Goal: Task Accomplishment & Management: Manage account settings

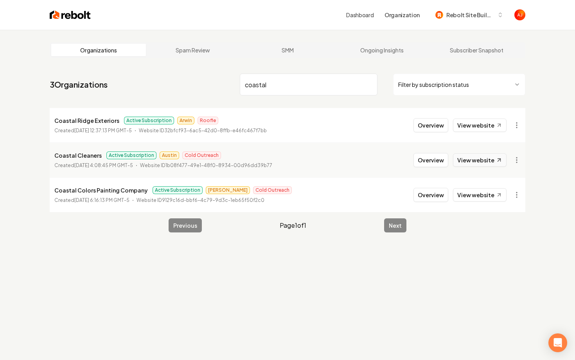
type input "coastal"
click at [483, 159] on link "View website" at bounding box center [480, 159] width 54 height 13
click at [428, 162] on button "Overview" at bounding box center [430, 160] width 35 height 14
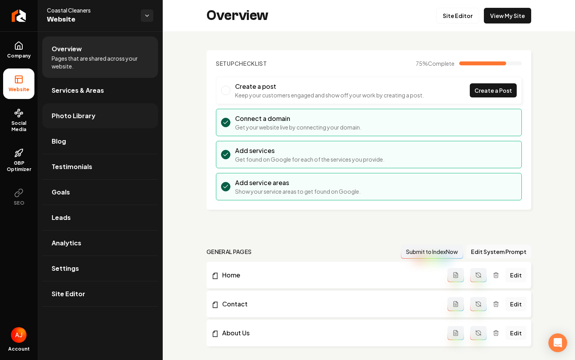
click at [82, 120] on link "Photo Library" at bounding box center [100, 115] width 116 height 25
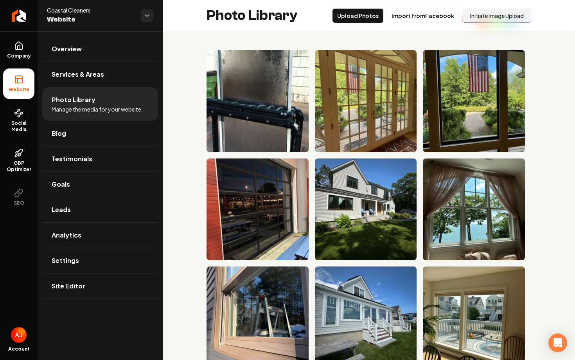
click at [496, 20] on button "Initiate Image Upload" at bounding box center [496, 16] width 69 height 14
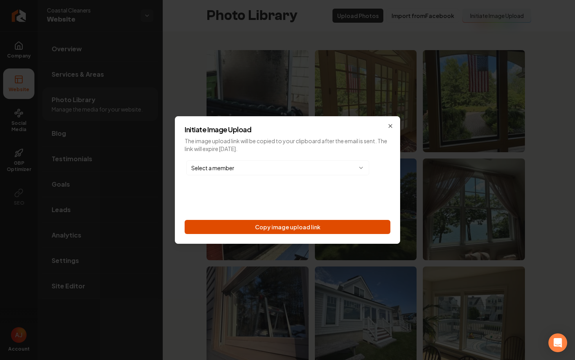
click at [248, 226] on button "Copy image upload link" at bounding box center [288, 227] width 206 height 14
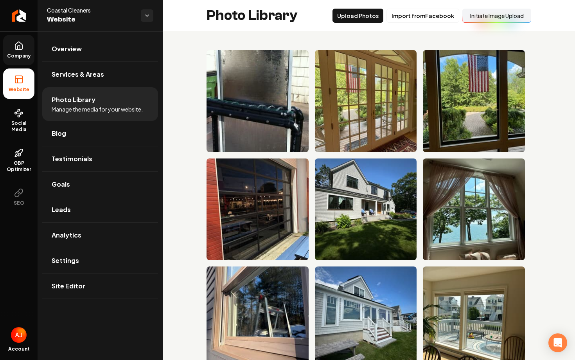
click at [23, 54] on span "Company" at bounding box center [19, 56] width 30 height 6
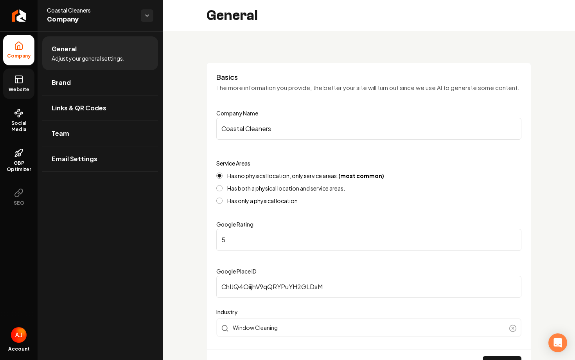
click at [15, 97] on link "Website" at bounding box center [18, 83] width 31 height 31
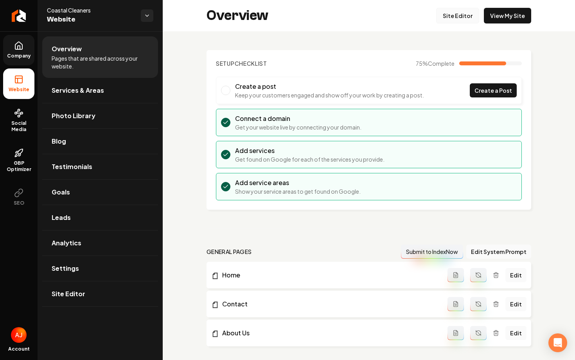
click at [463, 13] on link "Site Editor" at bounding box center [457, 16] width 43 height 16
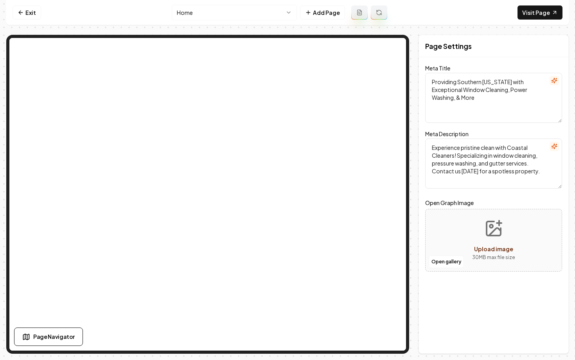
drag, startPoint x: 431, startPoint y: 82, endPoint x: 570, endPoint y: 110, distance: 142.0
click at [568, 110] on div "Page Settings Meta Title Providing Southern Maine with Exceptional Window Clean…" at bounding box center [493, 194] width 150 height 319
click at [494, 116] on textarea "Providing Southern Maine with Exceptional Window Cleaning, Power Washing, & More" at bounding box center [493, 98] width 137 height 50
click at [543, 90] on textarea "Providing Southern Maine with Exceptional Window Cleaning, Power Washing, & More" at bounding box center [493, 98] width 137 height 50
click at [26, 13] on link "Exit" at bounding box center [27, 12] width 29 height 14
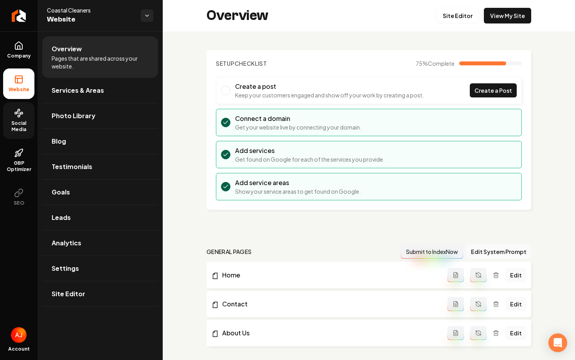
click at [12, 128] on span "Social Media" at bounding box center [18, 126] width 31 height 13
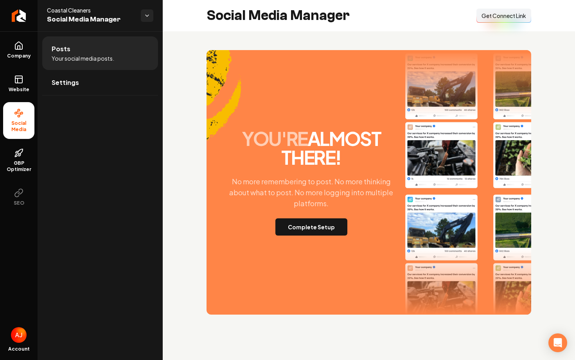
click at [330, 207] on p "No more remembering to post. No more thinking about what to post. No more loggi…" at bounding box center [311, 192] width 181 height 33
click at [320, 226] on button "Complete Setup" at bounding box center [311, 226] width 72 height 17
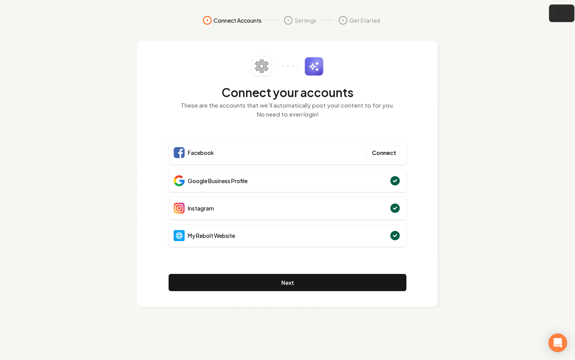
click at [566, 13] on button "button" at bounding box center [561, 14] width 25 height 18
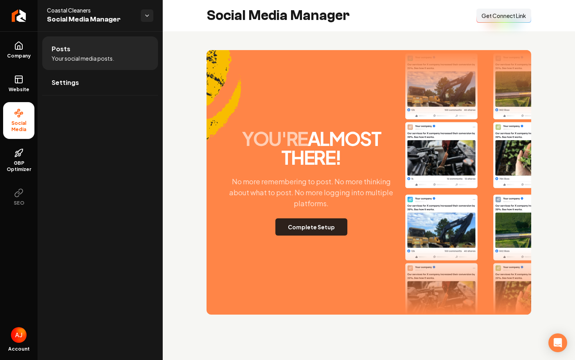
click at [308, 231] on button "Complete Setup" at bounding box center [311, 226] width 72 height 17
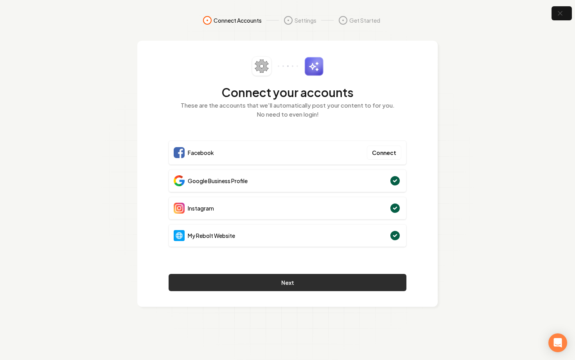
click at [289, 282] on button "Next" at bounding box center [288, 282] width 238 height 17
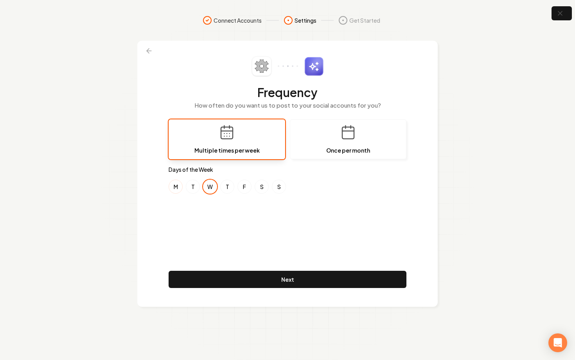
click at [180, 189] on button "M" at bounding box center [176, 187] width 14 height 14
click at [194, 189] on button "T" at bounding box center [193, 187] width 14 height 14
click at [223, 187] on button "T" at bounding box center [227, 187] width 14 height 14
click at [244, 190] on button "F" at bounding box center [244, 187] width 14 height 14
click at [261, 190] on button "S" at bounding box center [262, 187] width 14 height 14
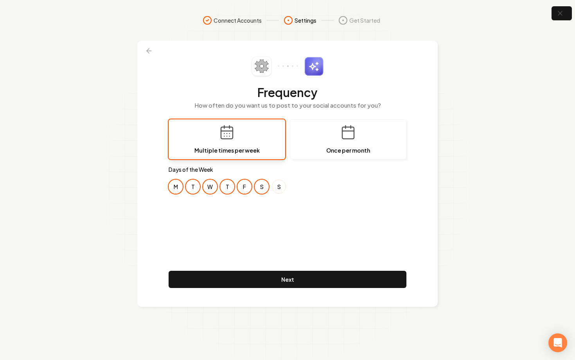
click at [281, 189] on button "S" at bounding box center [279, 187] width 14 height 14
click at [144, 50] on button at bounding box center [148, 51] width 17 height 14
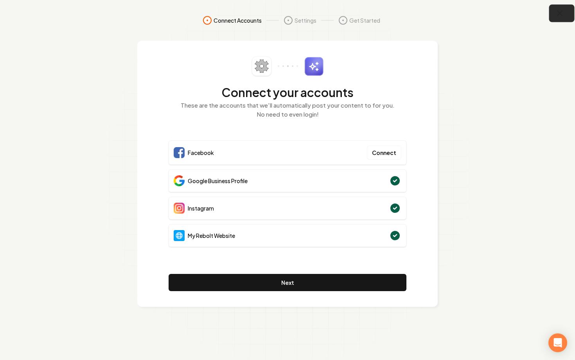
click at [558, 16] on icon "button" at bounding box center [560, 14] width 10 height 10
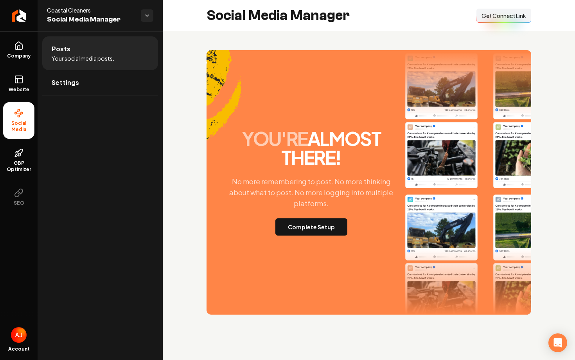
click at [505, 8] on div "Social Media Manager Connect Link Get Connect Link" at bounding box center [369, 15] width 412 height 31
click at [505, 19] on span "Get Connect Link" at bounding box center [503, 16] width 45 height 8
click at [305, 230] on button "Complete Setup" at bounding box center [311, 226] width 72 height 17
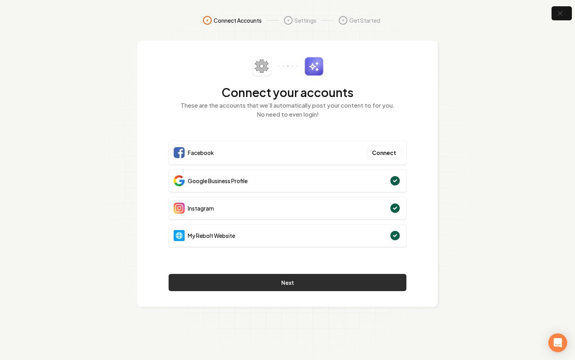
click at [325, 289] on button "Next" at bounding box center [288, 282] width 238 height 17
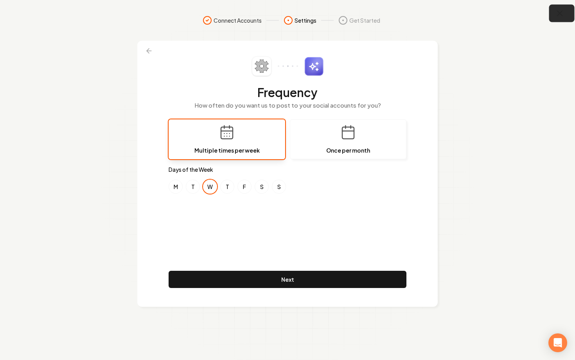
click at [561, 16] on icon "button" at bounding box center [560, 14] width 10 height 10
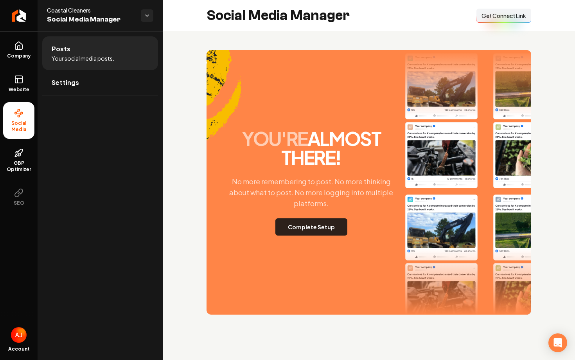
click at [321, 225] on button "Complete Setup" at bounding box center [311, 226] width 72 height 17
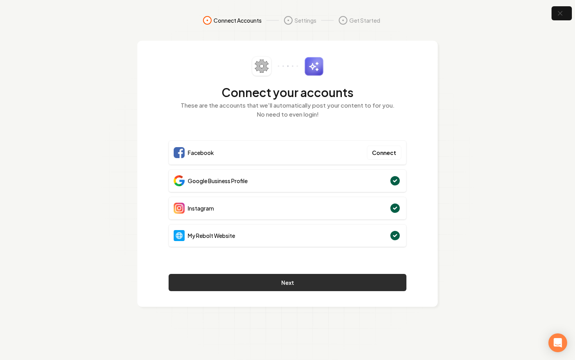
click at [341, 283] on button "Next" at bounding box center [288, 282] width 238 height 17
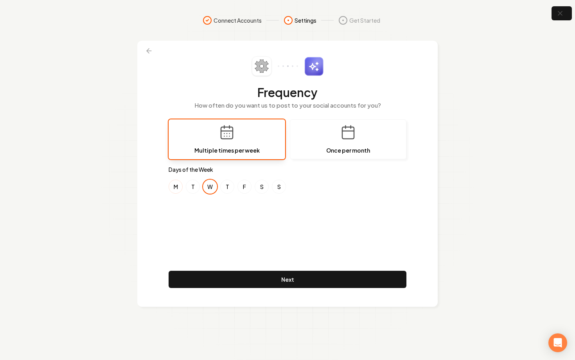
click at [178, 187] on button "M" at bounding box center [176, 187] width 14 height 14
click at [190, 187] on button "T" at bounding box center [193, 187] width 14 height 14
click at [230, 187] on button "T" at bounding box center [227, 187] width 14 height 14
click at [245, 187] on button "F" at bounding box center [244, 187] width 14 height 14
click at [269, 187] on div "M T W T F S S" at bounding box center [288, 187] width 238 height 14
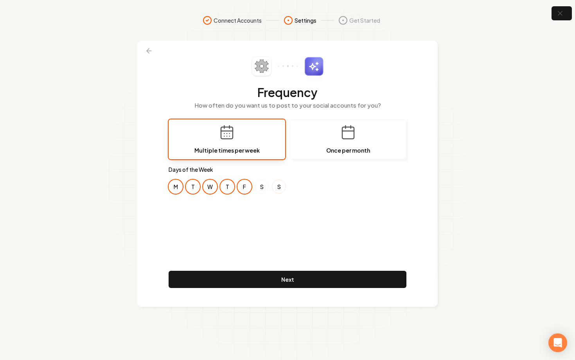
click at [280, 187] on button "S" at bounding box center [279, 187] width 14 height 14
click at [258, 187] on button "S" at bounding box center [262, 187] width 14 height 14
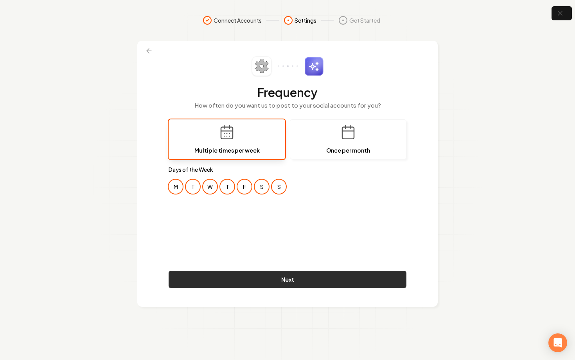
click at [305, 277] on button "Next" at bounding box center [288, 279] width 238 height 17
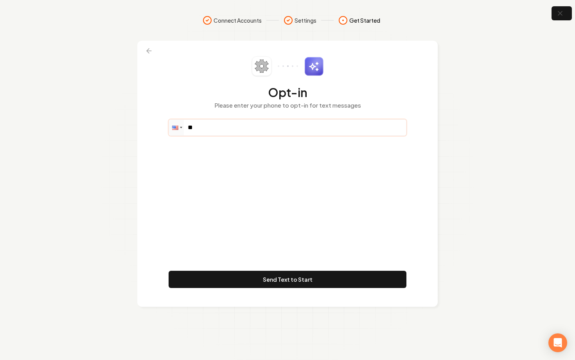
click at [243, 123] on input "**" at bounding box center [287, 128] width 237 height 16
paste input "**********"
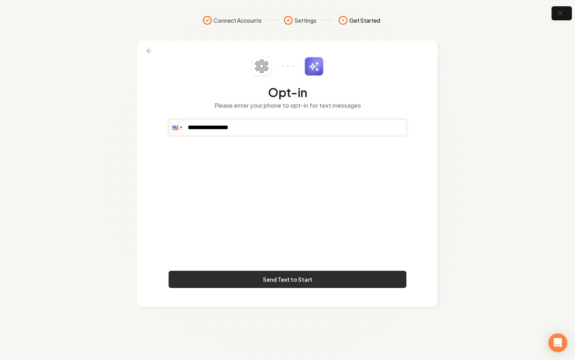
type input "**********"
click at [310, 277] on button "Send Text to Start" at bounding box center [288, 279] width 238 height 17
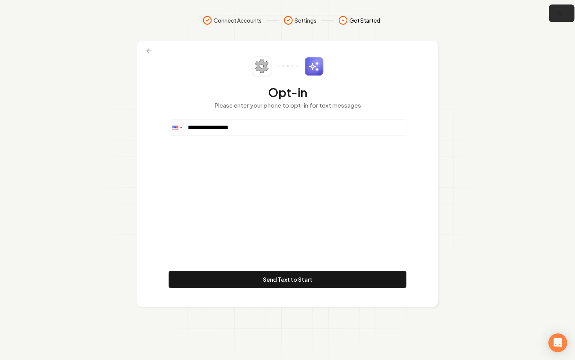
click at [558, 15] on icon "button" at bounding box center [559, 13] width 5 height 5
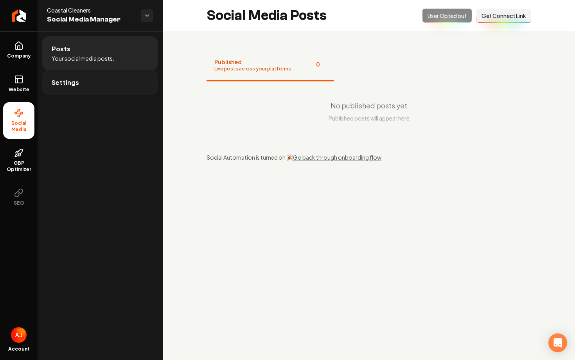
click at [91, 82] on link "Settings" at bounding box center [100, 82] width 116 height 25
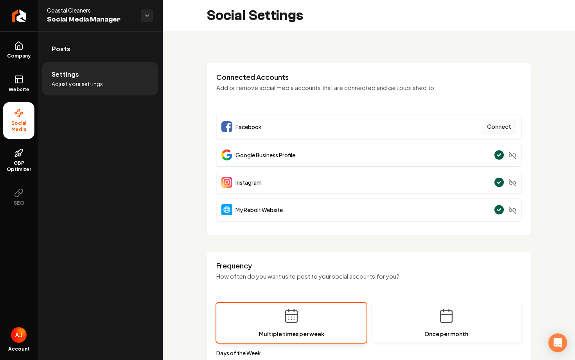
click at [498, 126] on button "Connect" at bounding box center [499, 127] width 34 height 14
click at [0, 0] on div "**********" at bounding box center [287, 180] width 575 height 360
click at [497, 124] on button "Connect" at bounding box center [499, 127] width 34 height 14
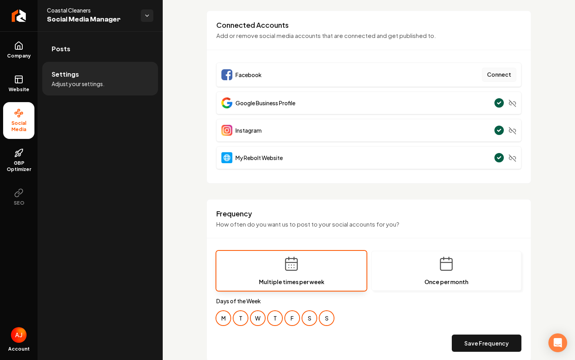
click at [500, 80] on button "Connect" at bounding box center [499, 75] width 34 height 14
click at [494, 78] on button "Connect" at bounding box center [499, 75] width 34 height 14
click at [481, 348] on button "Save Frequency" at bounding box center [487, 342] width 70 height 17
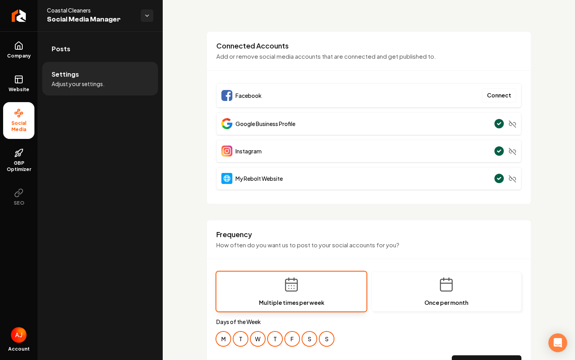
scroll to position [11, 0]
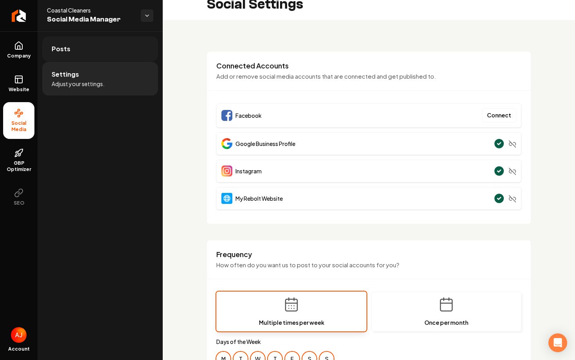
click at [99, 52] on link "Posts" at bounding box center [100, 48] width 116 height 25
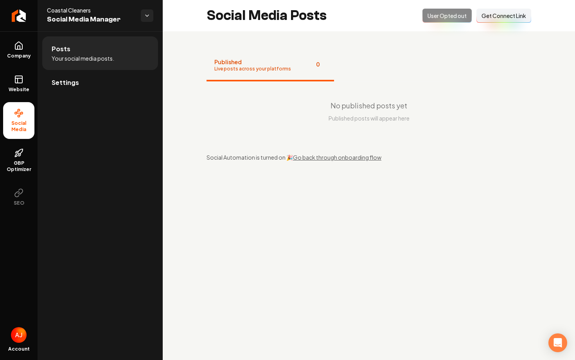
click at [432, 14] on div "Opted Out User Opted out Connect Link Get Connect Link" at bounding box center [476, 16] width 109 height 14
click at [83, 84] on link "Settings" at bounding box center [100, 82] width 116 height 25
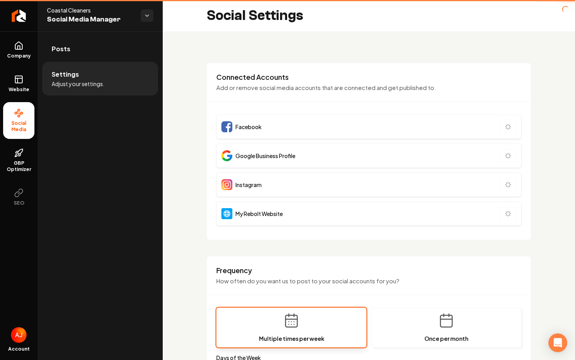
type input "**********"
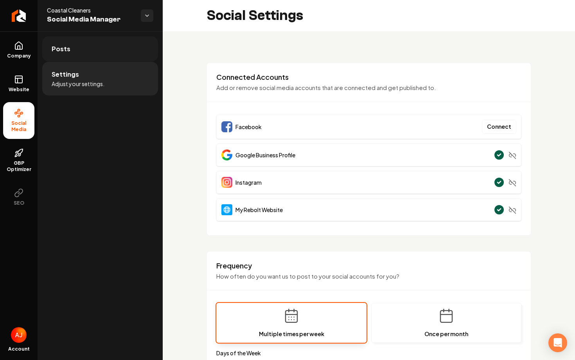
click at [84, 47] on link "Posts" at bounding box center [100, 48] width 116 height 25
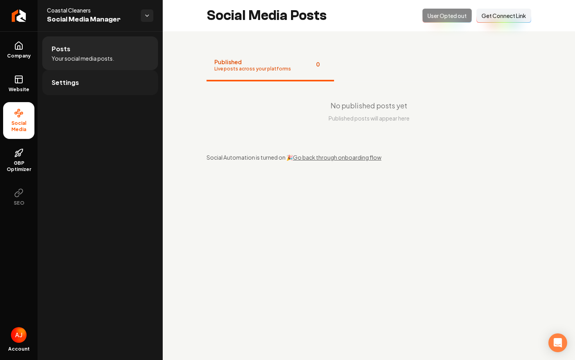
click at [95, 92] on link "Settings" at bounding box center [100, 82] width 116 height 25
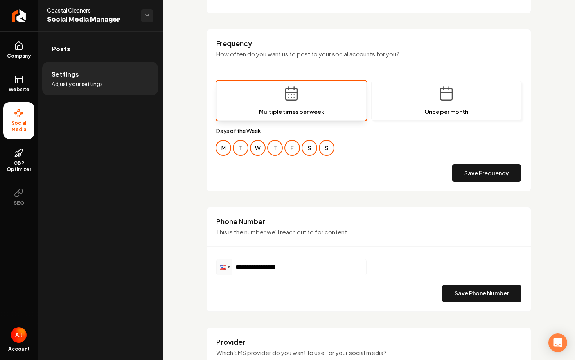
scroll to position [223, 0]
drag, startPoint x: 298, startPoint y: 267, endPoint x: 185, endPoint y: 271, distance: 113.5
click at [185, 271] on div "**********" at bounding box center [369, 144] width 412 height 670
paste input "**********"
type input "**********"
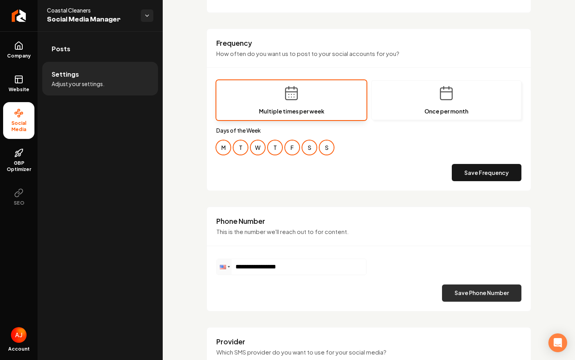
click at [459, 294] on button "Save Phone Number" at bounding box center [481, 292] width 79 height 17
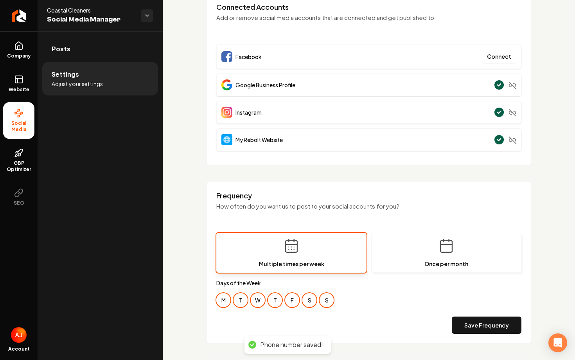
scroll to position [0, 0]
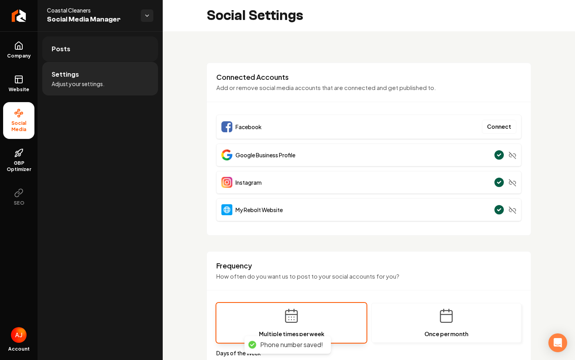
click at [100, 52] on link "Posts" at bounding box center [100, 48] width 116 height 25
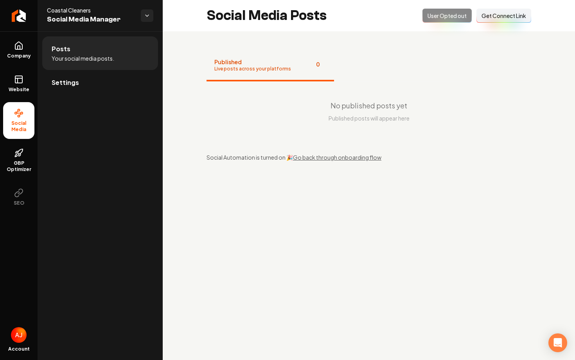
click at [435, 22] on div "Opted Out User Opted out Connect Link Get Connect Link" at bounding box center [476, 16] width 109 height 14
click at [103, 81] on link "Settings" at bounding box center [100, 82] width 116 height 25
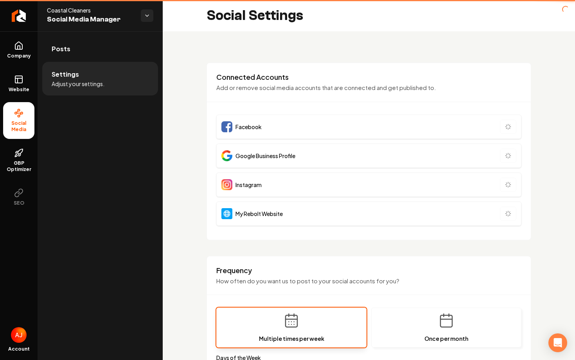
type input "**********"
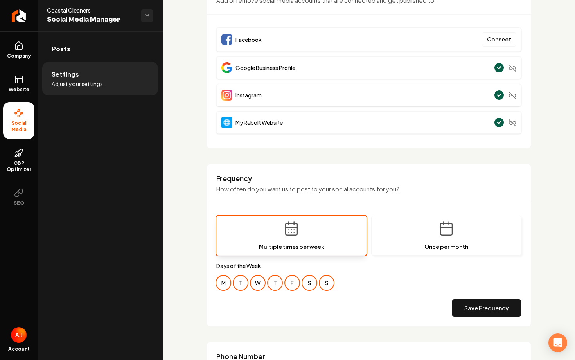
scroll to position [342, 0]
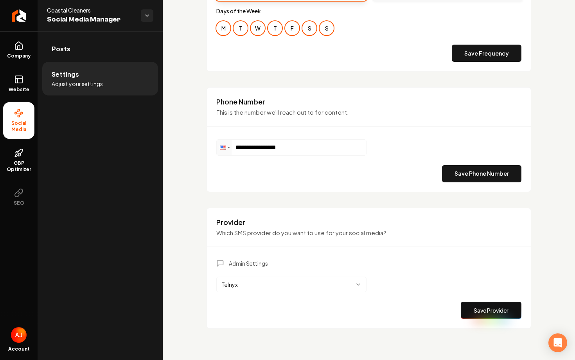
click at [300, 292] on body "**********" at bounding box center [287, 180] width 575 height 360
click at [289, 321] on div "Telnyx Surge" at bounding box center [292, 308] width 150 height 28
click at [484, 303] on button "Save Provider" at bounding box center [491, 310] width 61 height 17
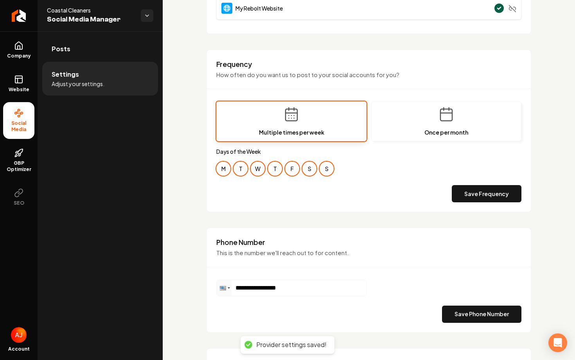
scroll to position [0, 0]
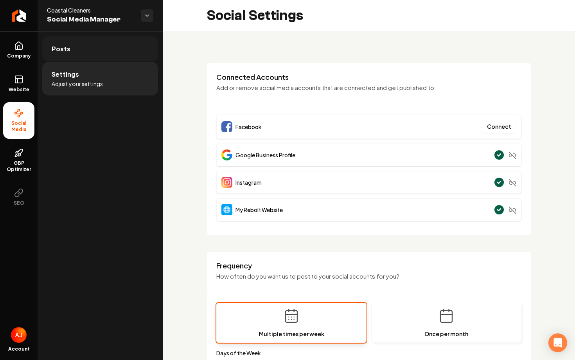
click at [90, 44] on link "Posts" at bounding box center [100, 48] width 116 height 25
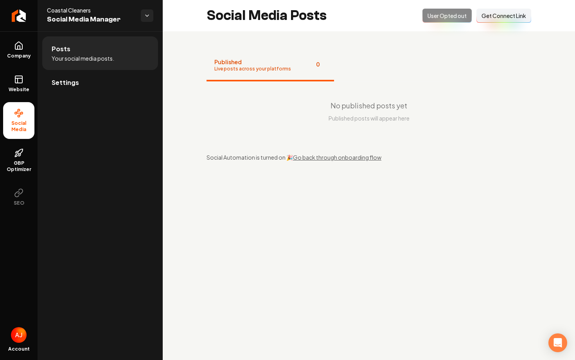
click at [438, 22] on div "Opted Out User Opted out Connect Link Get Connect Link" at bounding box center [476, 16] width 109 height 14
click at [74, 87] on span "Settings" at bounding box center [65, 82] width 27 height 9
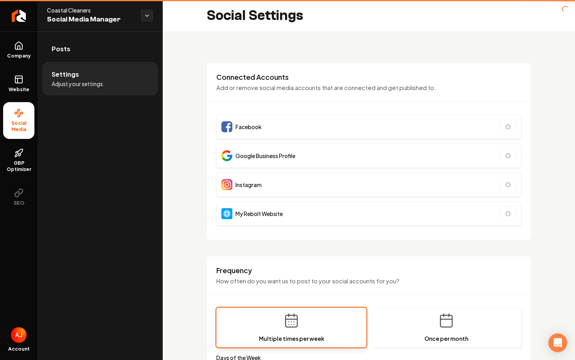
type input "**********"
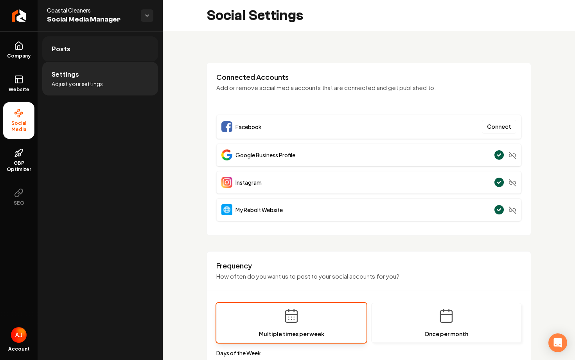
click at [96, 54] on link "Posts" at bounding box center [100, 48] width 116 height 25
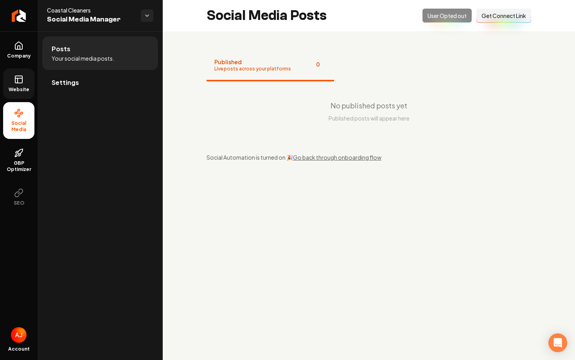
click at [24, 86] on span "Website" at bounding box center [18, 89] width 27 height 6
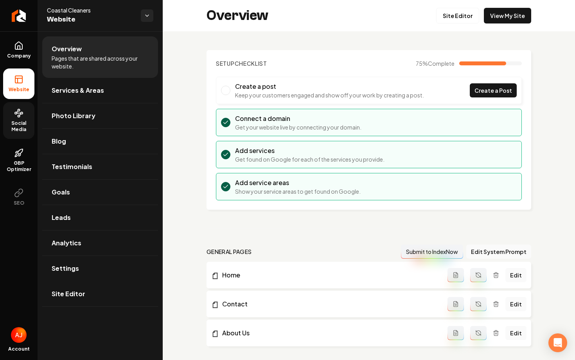
click at [12, 117] on link "Social Media" at bounding box center [18, 120] width 31 height 37
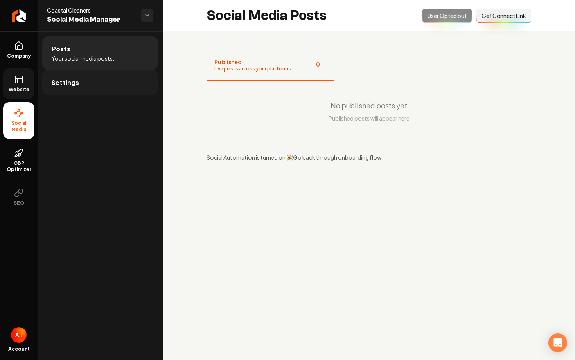
click at [128, 77] on link "Settings" at bounding box center [100, 82] width 116 height 25
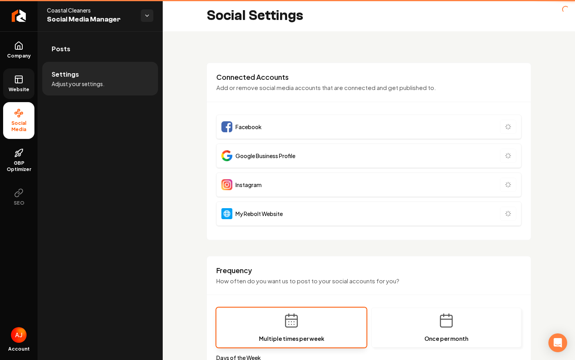
type input "**********"
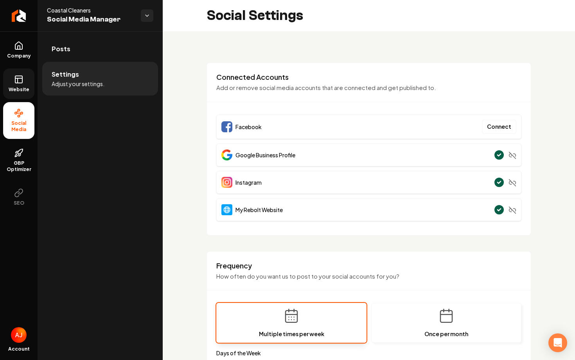
click at [86, 35] on ul "Posts Settings Adjust your settings." at bounding box center [100, 65] width 125 height 69
click at [92, 43] on link "Posts" at bounding box center [100, 48] width 116 height 25
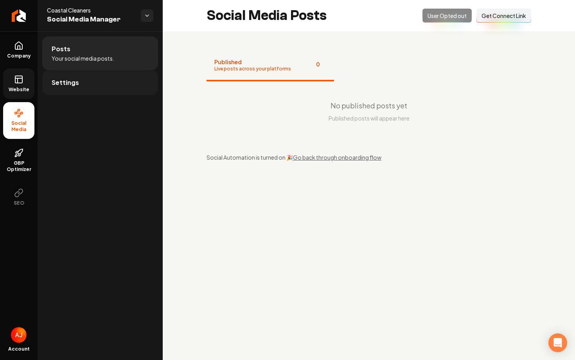
click at [100, 88] on link "Settings" at bounding box center [100, 82] width 116 height 25
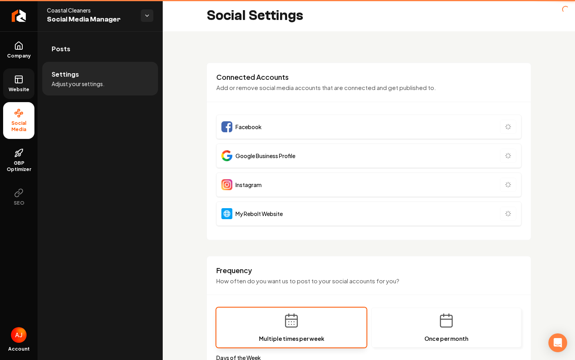
type input "**********"
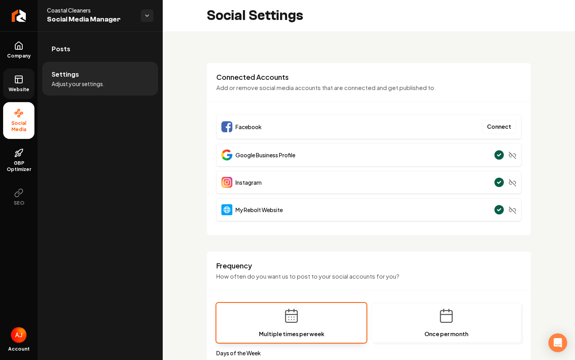
click at [102, 65] on li "Settings Adjust your settings." at bounding box center [100, 79] width 116 height 34
click at [103, 60] on link "Posts" at bounding box center [100, 48] width 116 height 25
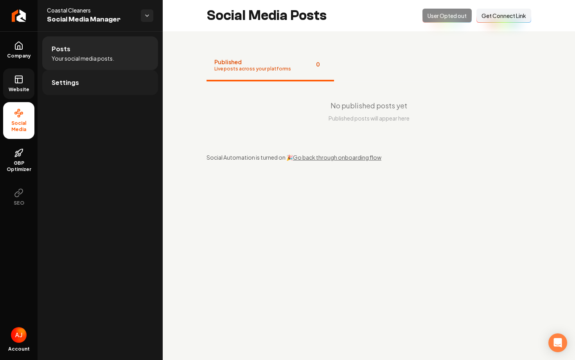
click at [98, 81] on link "Settings" at bounding box center [100, 82] width 116 height 25
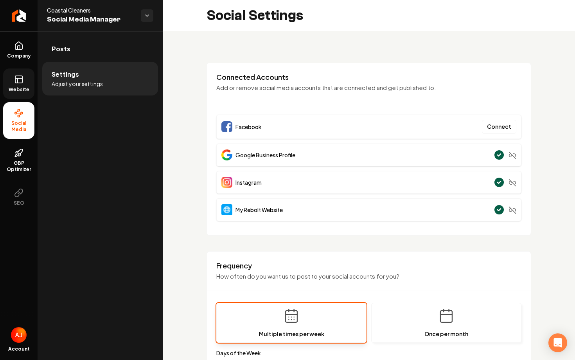
scroll to position [342, 0]
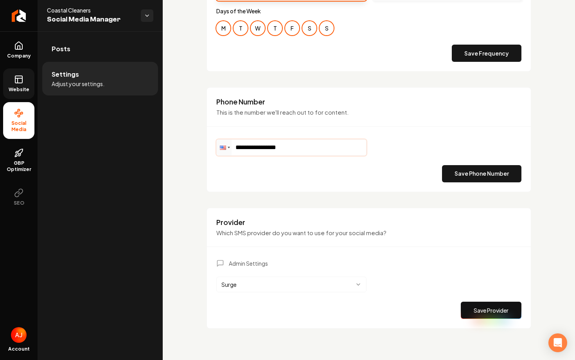
drag, startPoint x: 304, startPoint y: 143, endPoint x: 303, endPoint y: 151, distance: 8.0
click at [303, 151] on input "**********" at bounding box center [291, 148] width 149 height 16
click at [303, 151] on input "********" at bounding box center [291, 148] width 149 height 16
type input "**********"
click at [468, 176] on button "Save Phone Number" at bounding box center [481, 173] width 79 height 17
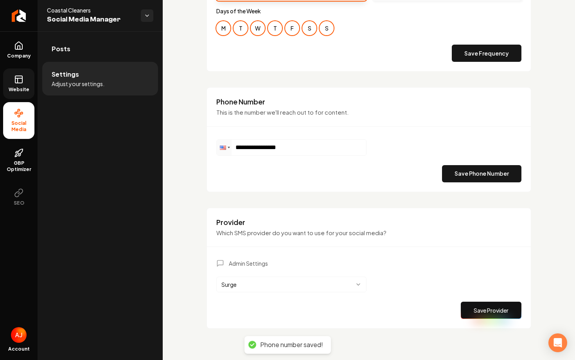
scroll to position [0, 0]
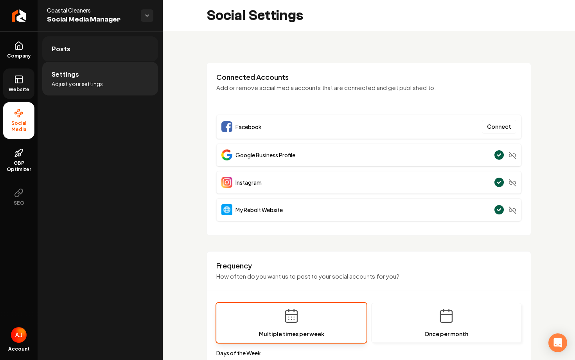
click at [82, 49] on link "Posts" at bounding box center [100, 48] width 116 height 25
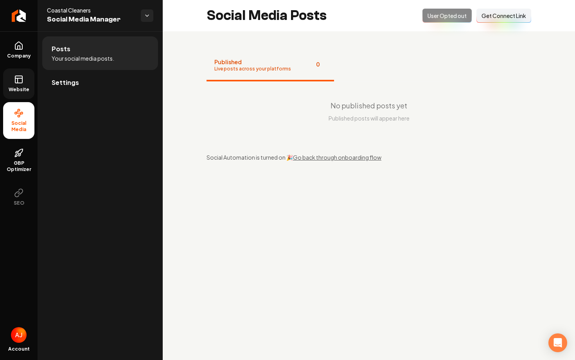
click at [430, 20] on div "Opted Out User Opted out Connect Link Get Connect Link" at bounding box center [476, 16] width 109 height 14
click at [373, 59] on nav "Published Live posts across your platforms 0" at bounding box center [368, 65] width 325 height 31
click at [437, 21] on div "Opted Out User Opted out Connect Link Get Connect Link" at bounding box center [476, 16] width 109 height 14
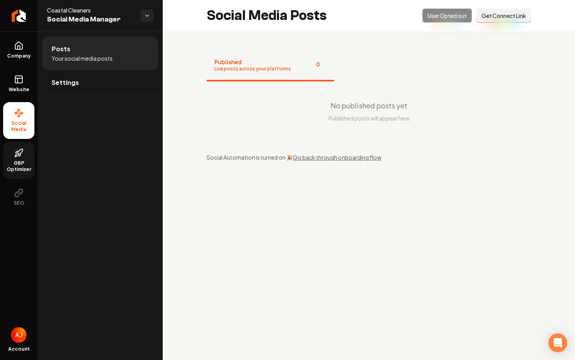
click at [20, 168] on span "GBP Optimizer" at bounding box center [18, 166] width 31 height 13
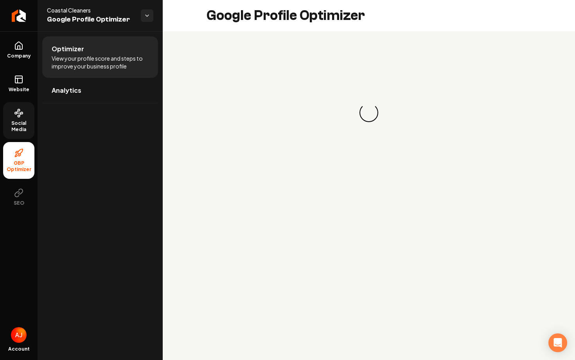
click at [20, 109] on icon at bounding box center [18, 112] width 9 height 9
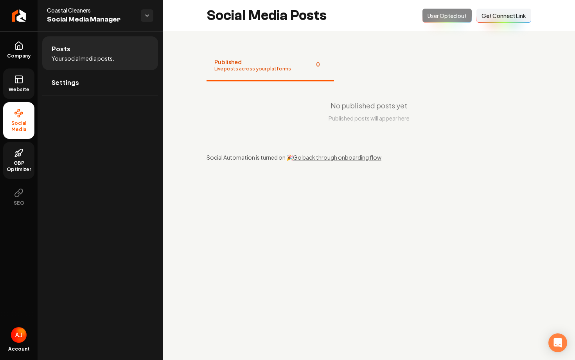
click at [20, 86] on span "Website" at bounding box center [18, 89] width 27 height 6
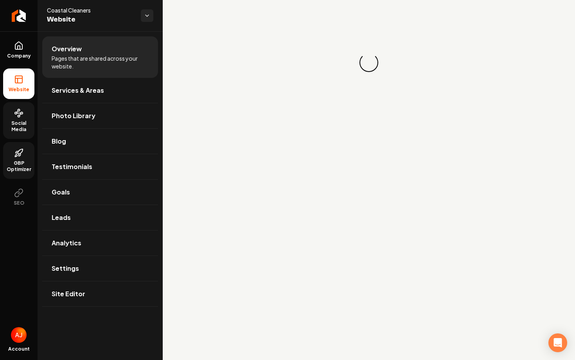
click at [20, 121] on span "Social Media" at bounding box center [18, 126] width 31 height 13
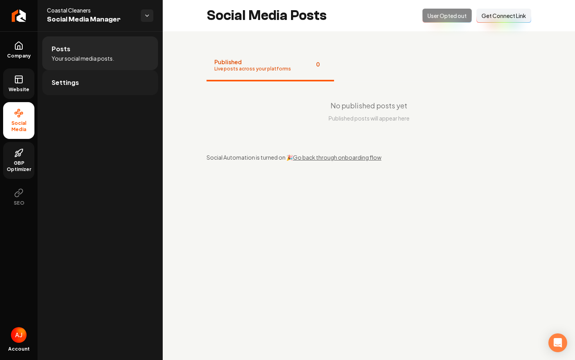
click at [93, 79] on link "Settings" at bounding box center [100, 82] width 116 height 25
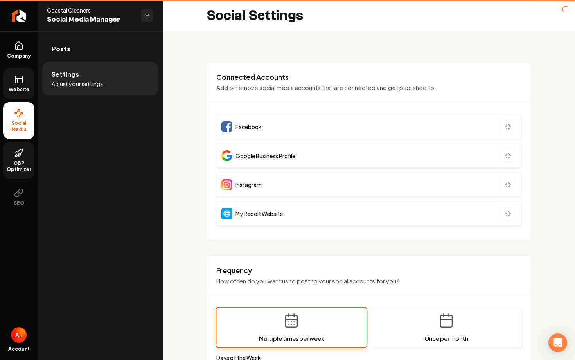
type input "**********"
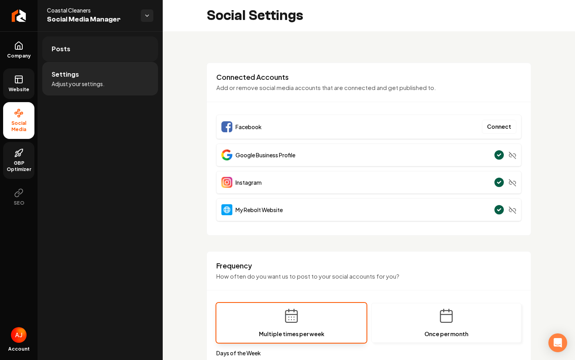
click at [105, 43] on link "Posts" at bounding box center [100, 48] width 116 height 25
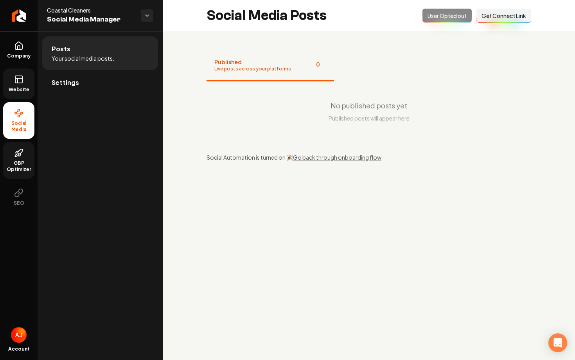
click at [444, 11] on div "Opted Out User Opted out Connect Link Get Connect Link" at bounding box center [476, 16] width 109 height 14
click at [23, 156] on link "GBP Optimizer" at bounding box center [18, 160] width 31 height 37
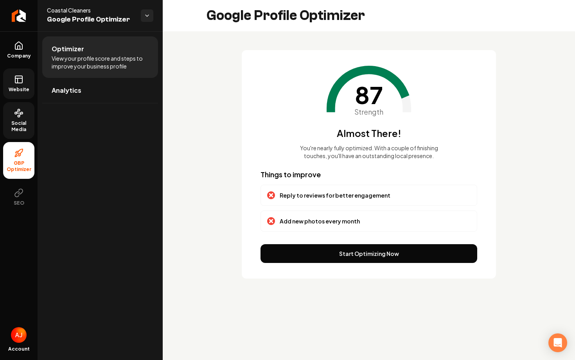
click at [17, 119] on link "Social Media" at bounding box center [18, 120] width 31 height 37
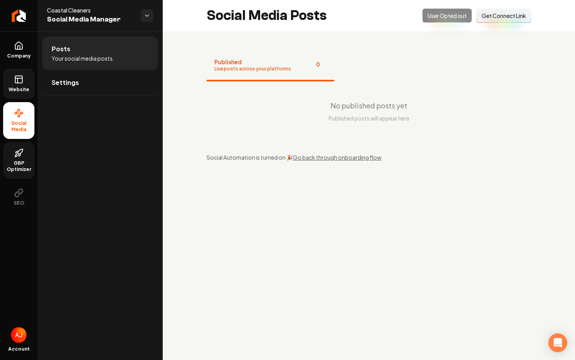
click at [21, 80] on icon at bounding box center [18, 79] width 9 height 9
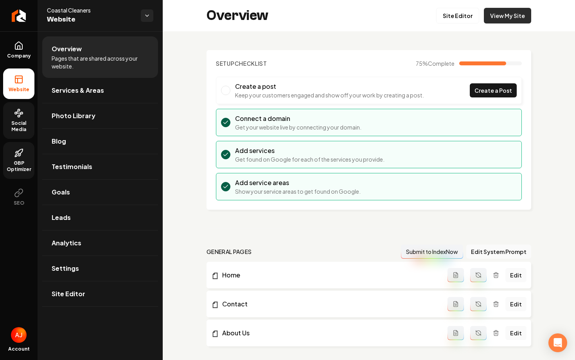
click at [517, 22] on link "View My Site" at bounding box center [507, 16] width 47 height 16
click at [458, 22] on link "Site Editor" at bounding box center [457, 16] width 43 height 16
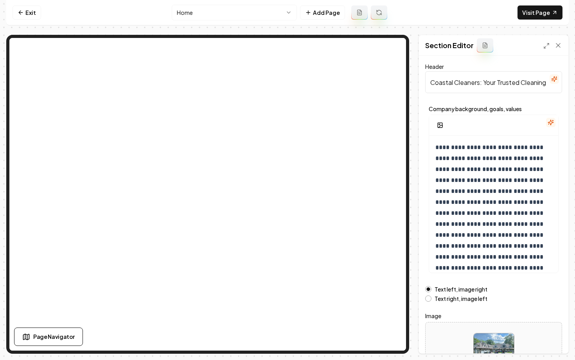
scroll to position [63, 0]
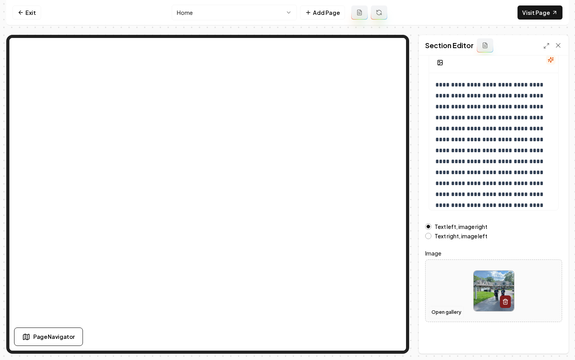
click at [436, 311] on button "Open gallery" at bounding box center [446, 312] width 35 height 13
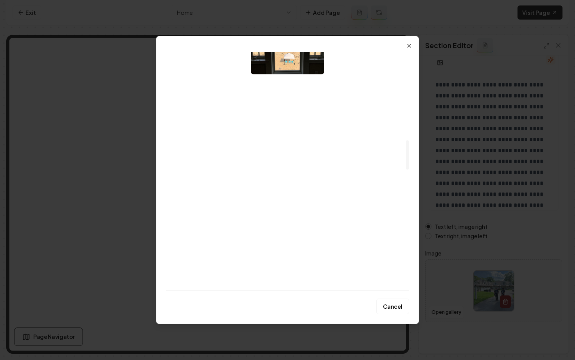
scroll to position [0, 0]
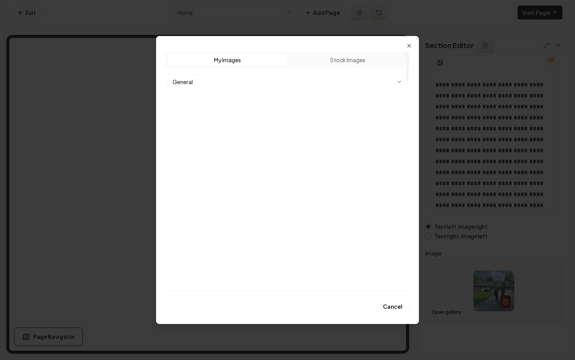
click at [237, 82] on body "**********" at bounding box center [287, 180] width 575 height 360
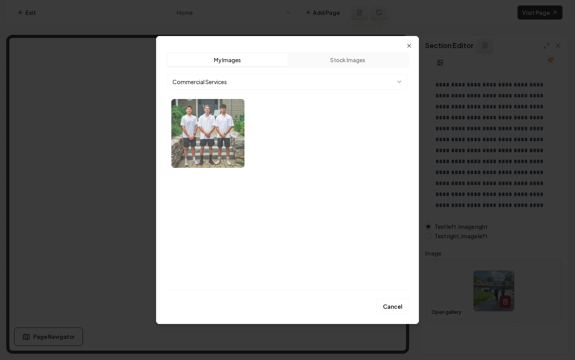
click at [203, 138] on img "Select image image_68a5d7f35c7cd75eb867cb16.webp" at bounding box center [207, 133] width 73 height 69
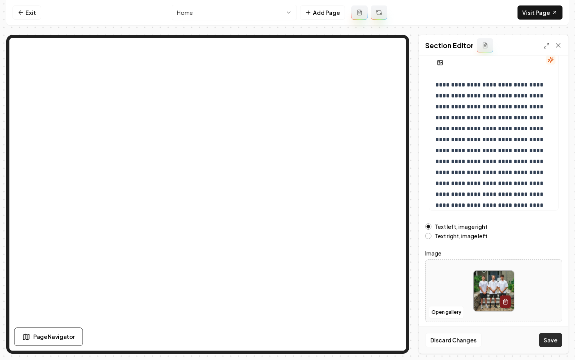
click at [549, 345] on button "Save" at bounding box center [550, 340] width 23 height 14
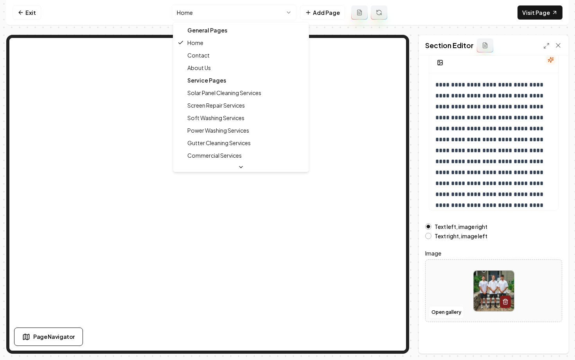
click at [204, 12] on html "**********" at bounding box center [287, 180] width 575 height 360
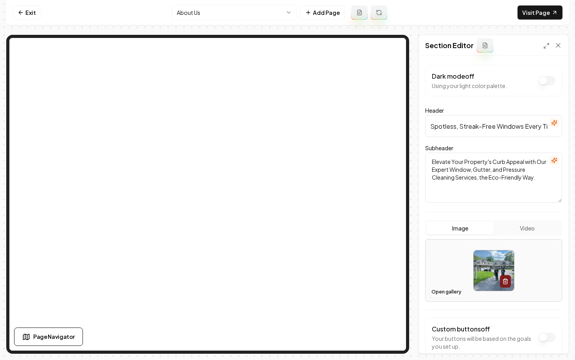
click at [446, 291] on button "Open gallery" at bounding box center [446, 291] width 35 height 13
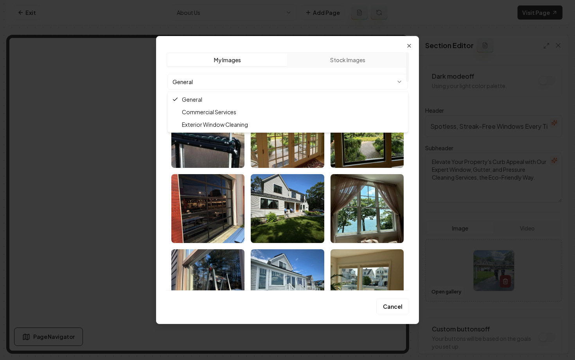
click at [257, 82] on body "Computer Required This feature is only available on a computer. Please switch t…" at bounding box center [287, 180] width 575 height 360
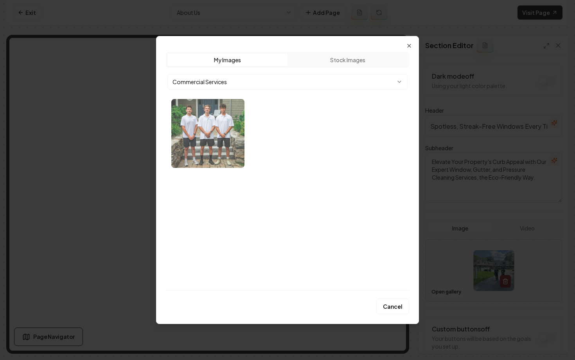
click at [213, 132] on img "Select image image_68a5d7f35c7cd75eb867cb16.webp" at bounding box center [207, 133] width 73 height 69
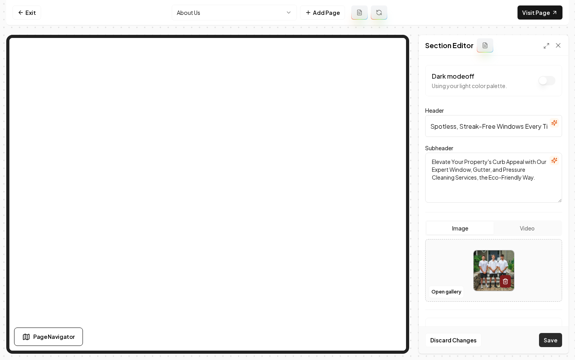
click at [551, 340] on button "Save" at bounding box center [550, 340] width 23 height 14
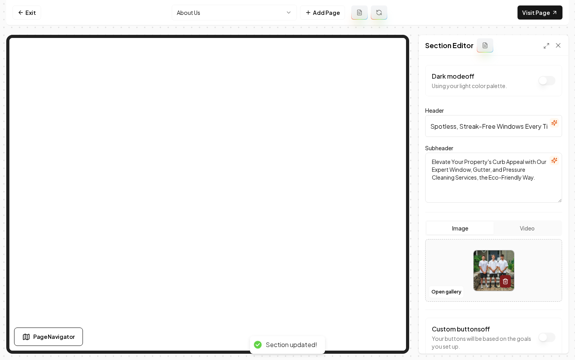
click at [219, 14] on html "Computer Required This feature is only available on a computer. Please switch t…" at bounding box center [287, 180] width 575 height 360
click at [202, 16] on html "Computer Required This feature is only available on a computer. Please switch t…" at bounding box center [287, 180] width 575 height 360
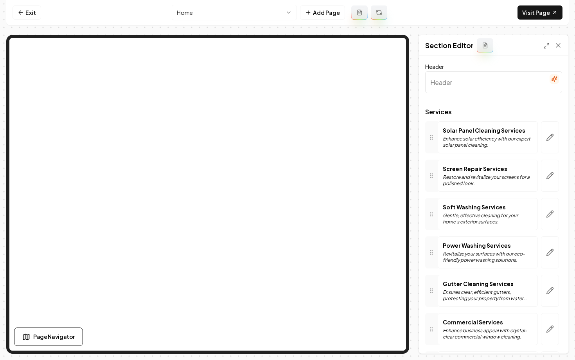
type input "Our Expert Cleaning Services"
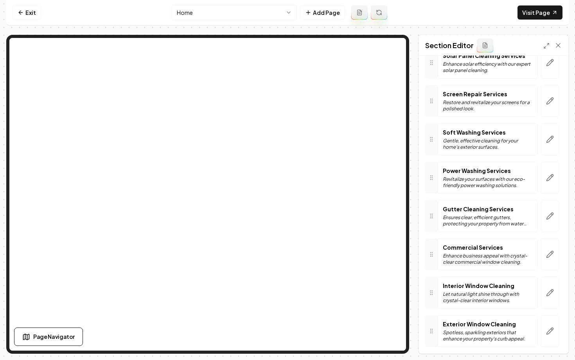
scroll to position [88, 0]
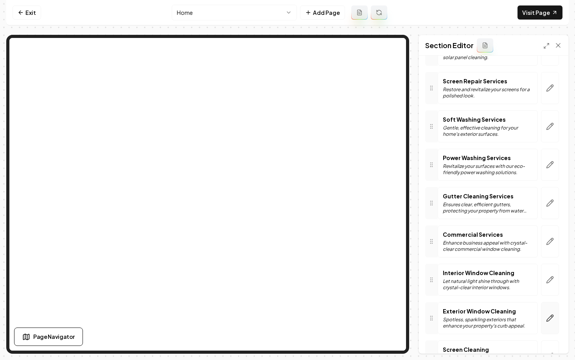
click at [551, 316] on icon "button" at bounding box center [550, 318] width 8 height 8
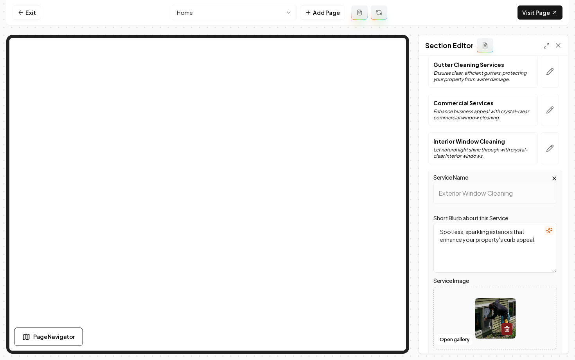
scroll to position [279, 0]
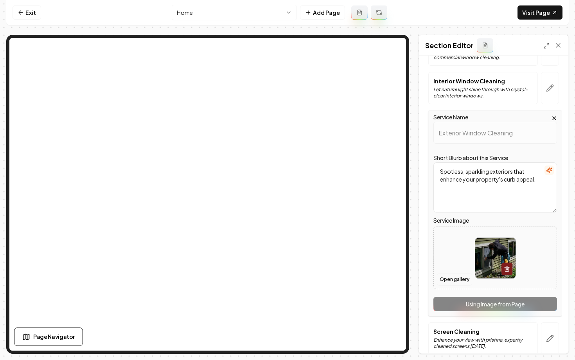
click at [451, 282] on button "Open gallery" at bounding box center [454, 279] width 35 height 13
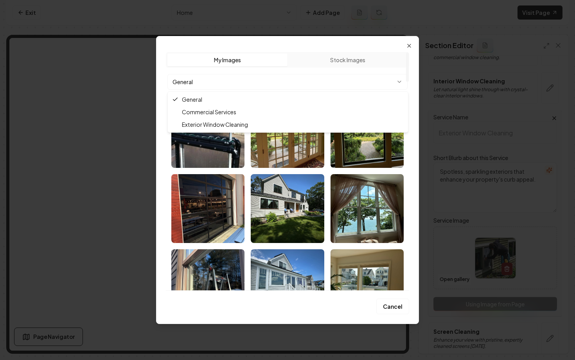
click at [232, 79] on body "Computer Required This feature is only available on a computer. Please switch t…" at bounding box center [287, 180] width 575 height 360
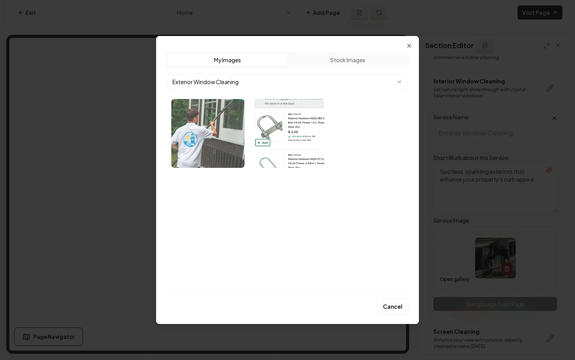
click at [206, 140] on img "Select image image_68a5d7f55c7cd75eb867d6bf.webp" at bounding box center [207, 133] width 73 height 69
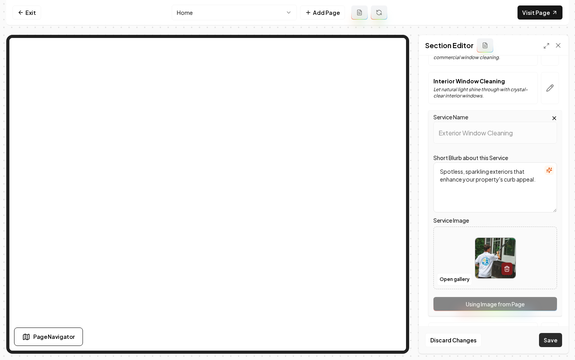
click at [545, 344] on button "Save" at bounding box center [550, 340] width 23 height 14
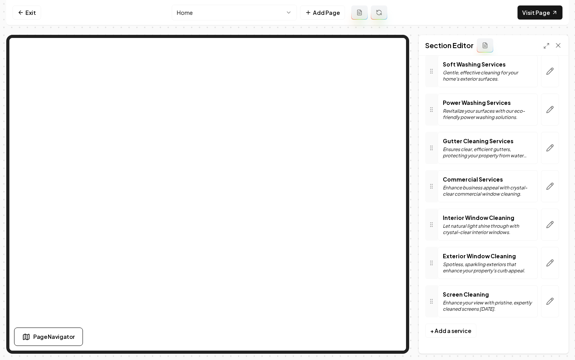
scroll to position [0, 0]
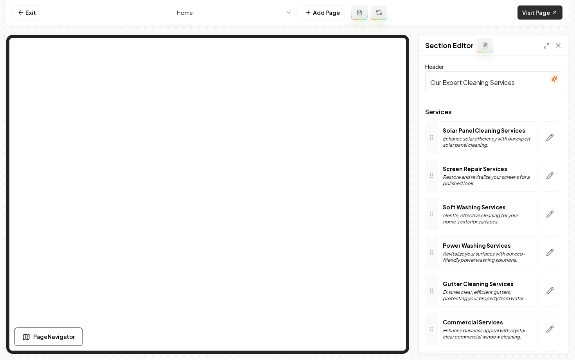
click at [525, 15] on link "Visit Page" at bounding box center [539, 12] width 45 height 14
click at [24, 9] on link "Exit" at bounding box center [27, 12] width 29 height 14
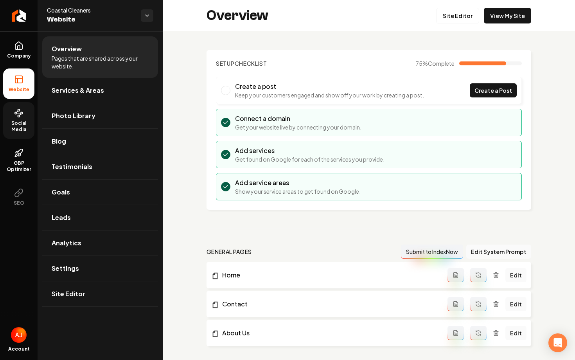
click at [22, 119] on link "Social Media" at bounding box center [18, 120] width 31 height 37
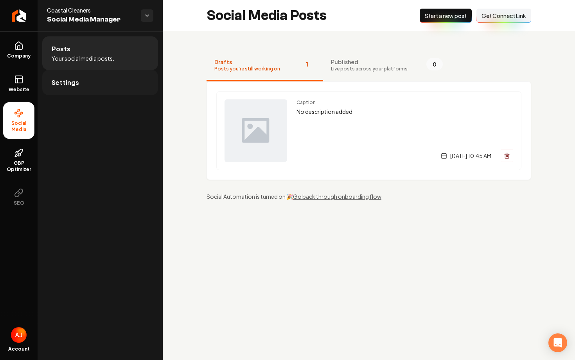
click at [71, 79] on span "Settings" at bounding box center [65, 82] width 27 height 9
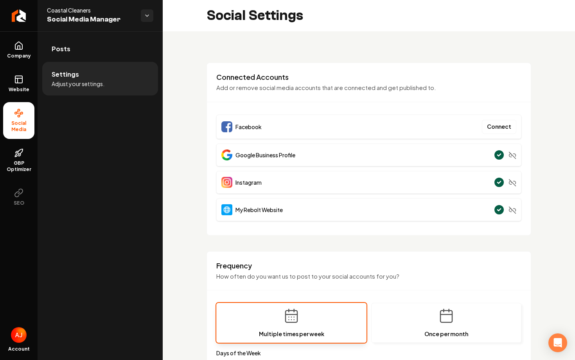
scroll to position [342, 0]
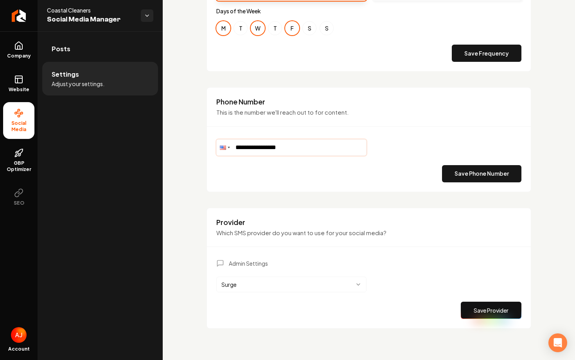
drag, startPoint x: 314, startPoint y: 151, endPoint x: 219, endPoint y: 149, distance: 94.7
click at [220, 149] on div "**********" at bounding box center [291, 147] width 150 height 16
paste input "Main content area"
type input "**********"
click at [335, 172] on div "Save Phone Number" at bounding box center [368, 173] width 305 height 17
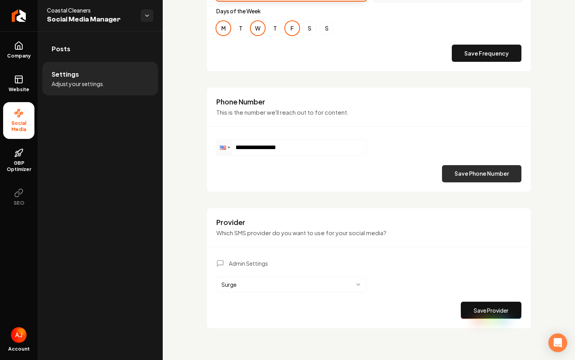
click at [446, 174] on button "Save Phone Number" at bounding box center [481, 173] width 79 height 17
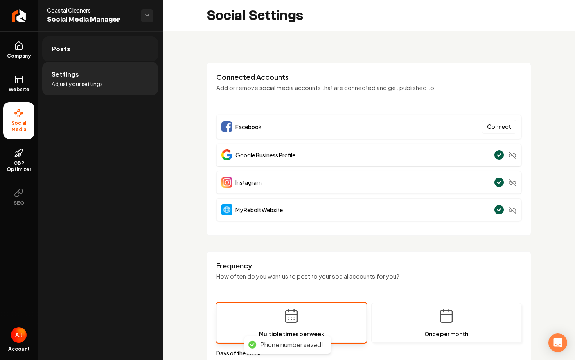
click at [91, 54] on link "Posts" at bounding box center [100, 48] width 116 height 25
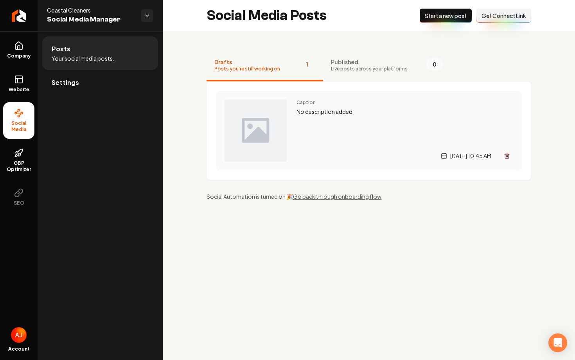
click at [319, 121] on div "Caption No description added Wednesday, August 20, 2025 | 10:45 AM" at bounding box center [404, 130] width 217 height 63
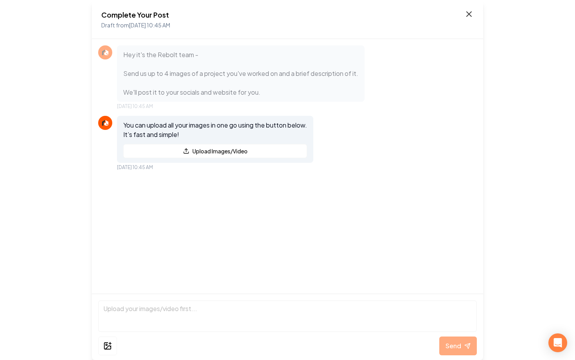
click at [473, 12] on icon at bounding box center [468, 13] width 9 height 9
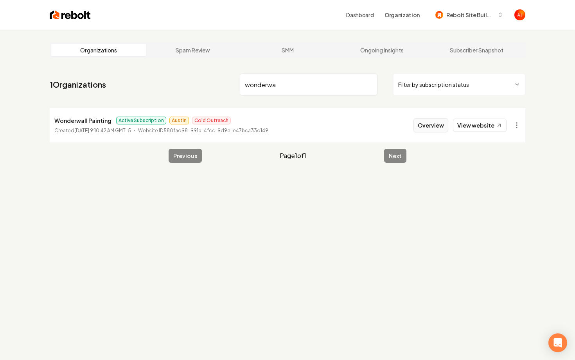
type input "wonderwa"
click at [430, 126] on button "Overview" at bounding box center [430, 125] width 35 height 14
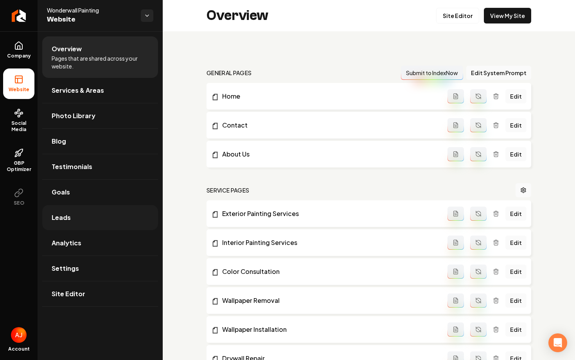
click at [94, 215] on link "Leads" at bounding box center [100, 217] width 116 height 25
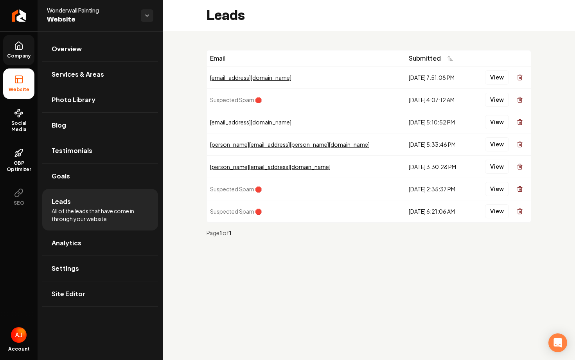
click at [23, 53] on span "Company" at bounding box center [19, 56] width 30 height 6
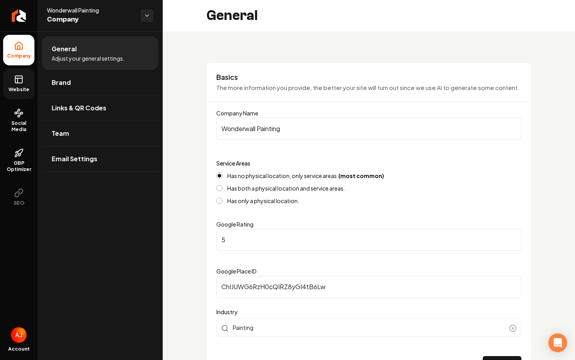
click at [18, 86] on span "Website" at bounding box center [18, 89] width 27 height 6
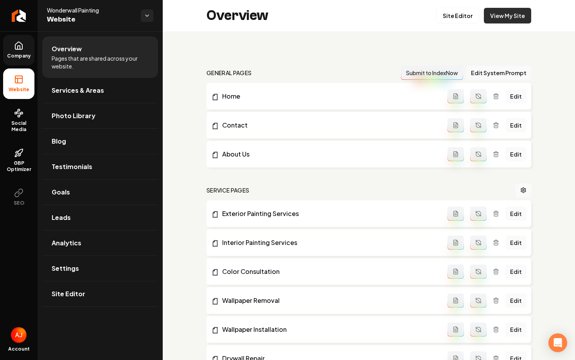
click at [497, 17] on link "View My Site" at bounding box center [507, 16] width 47 height 16
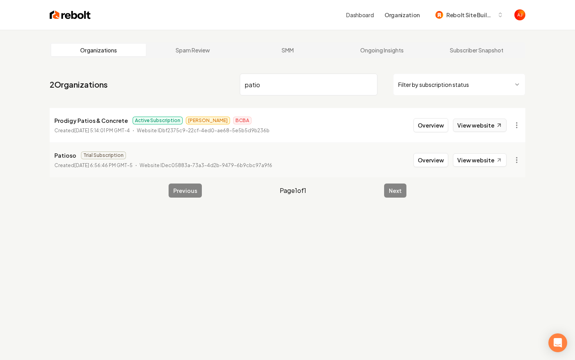
type input "patio"
click at [463, 127] on link "View website" at bounding box center [480, 125] width 54 height 13
click at [428, 122] on button "Overview" at bounding box center [430, 125] width 35 height 14
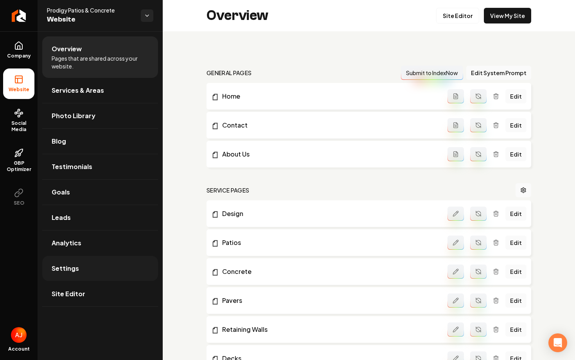
click at [88, 274] on link "Settings" at bounding box center [100, 268] width 116 height 25
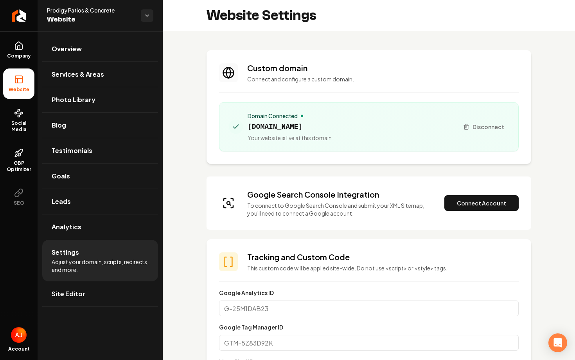
scroll to position [70, 0]
click at [471, 129] on button "Disconnect" at bounding box center [483, 127] width 50 height 14
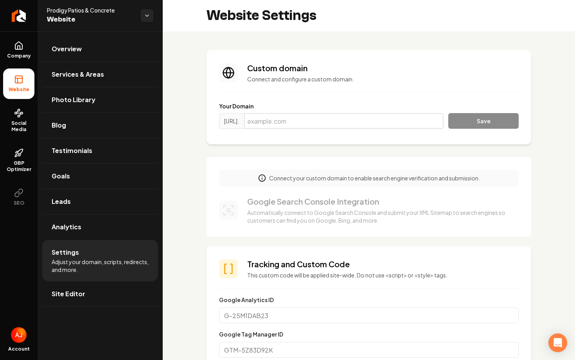
click at [299, 125] on input "Main content area" at bounding box center [343, 121] width 199 height 16
paste input "https://www.prodigypatios.com/"
click at [500, 118] on button "Save" at bounding box center [483, 121] width 70 height 16
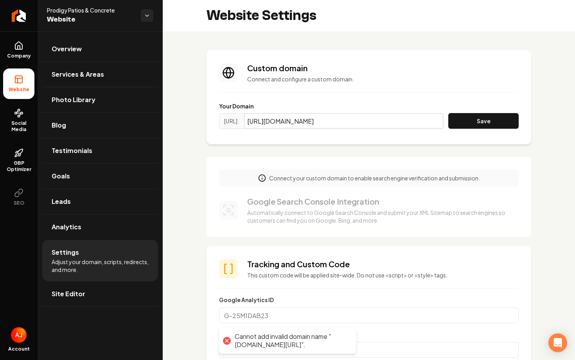
drag, startPoint x: 307, startPoint y: 123, endPoint x: 260, endPoint y: 122, distance: 47.7
click at [260, 122] on div "https://www. https://www.prodigypatios.com/" at bounding box center [331, 121] width 224 height 16
click at [368, 124] on input "prodigypatios.com/" at bounding box center [343, 121] width 199 height 16
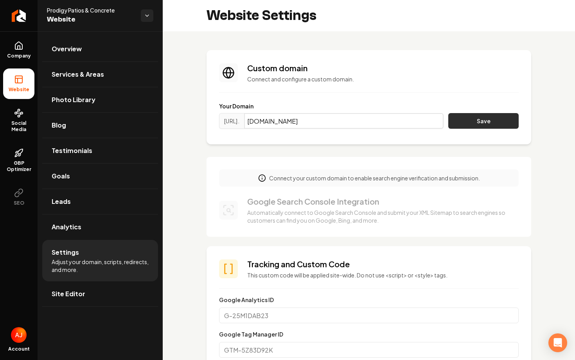
type input "[DOMAIN_NAME]"
click at [478, 124] on button "Save" at bounding box center [483, 121] width 70 height 16
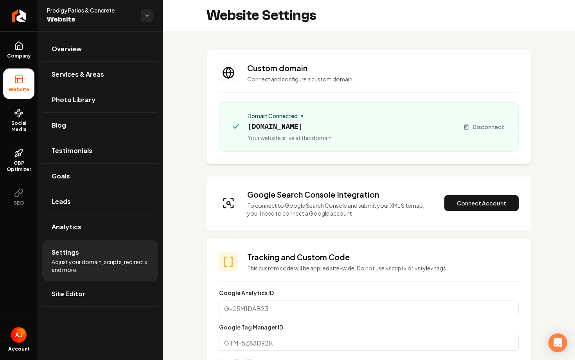
drag, startPoint x: 330, startPoint y: 123, endPoint x: 248, endPoint y: 123, distance: 81.3
click at [248, 123] on span "[DOMAIN_NAME]" at bounding box center [290, 126] width 84 height 11
copy span "[DOMAIN_NAME]"
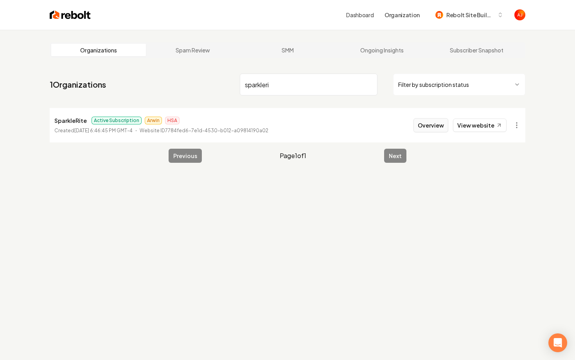
type input "sparkleri"
click at [422, 131] on button "Overview" at bounding box center [430, 125] width 35 height 14
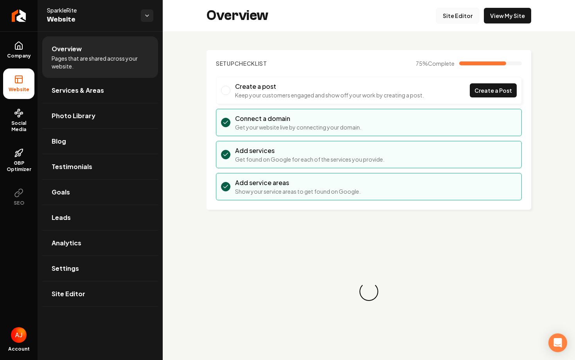
click at [452, 16] on link "Site Editor" at bounding box center [457, 16] width 43 height 16
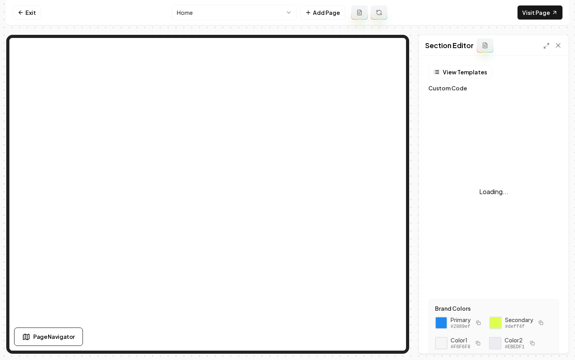
scroll to position [70, 0]
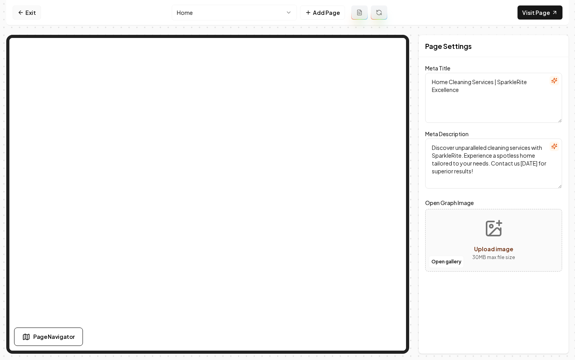
click at [25, 17] on link "Exit" at bounding box center [27, 12] width 29 height 14
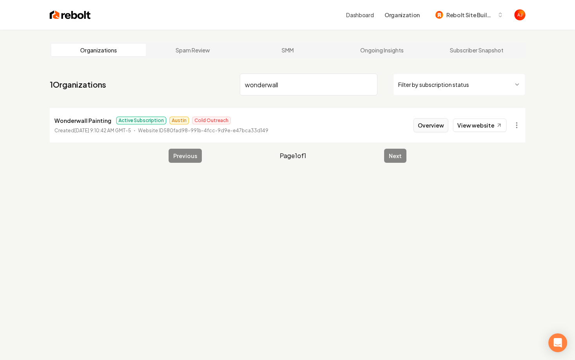
type input "wonderwall"
click at [428, 120] on button "Overview" at bounding box center [430, 125] width 35 height 14
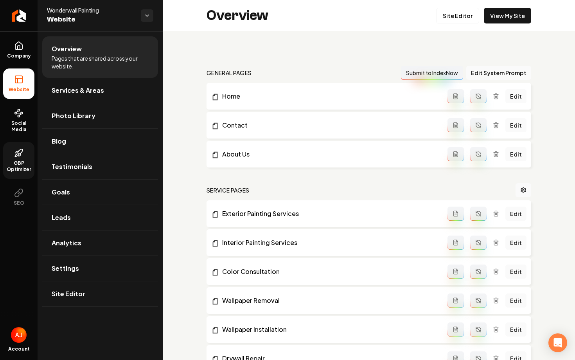
click at [20, 165] on span "GBP Optimizer" at bounding box center [18, 166] width 31 height 13
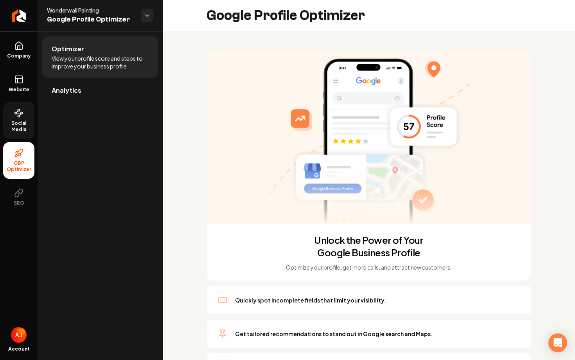
click at [25, 127] on span "Social Media" at bounding box center [18, 126] width 31 height 13
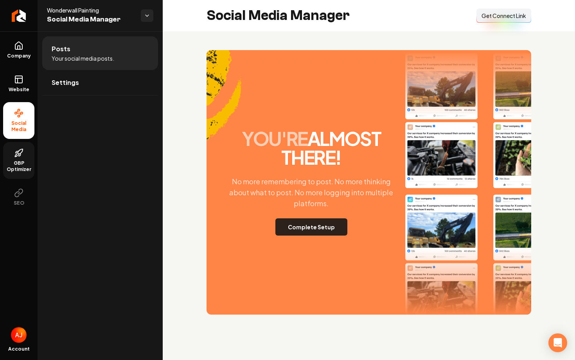
click at [302, 227] on button "Complete Setup" at bounding box center [311, 226] width 72 height 17
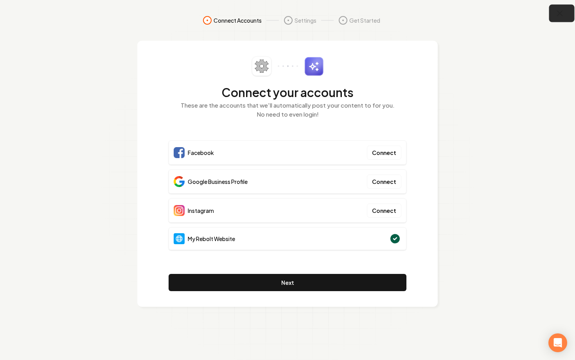
click at [562, 15] on icon "button" at bounding box center [559, 13] width 5 height 5
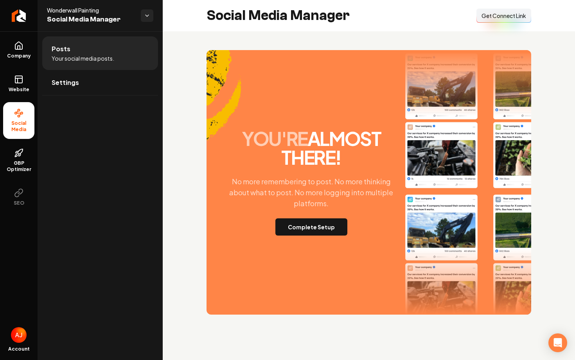
click at [486, 23] on div "Social Media Manager Connect Link Get Connect Link" at bounding box center [369, 15] width 412 height 31
click at [483, 17] on span "Get Connect Link" at bounding box center [503, 16] width 45 height 8
click at [487, 17] on span "Get Connect Link" at bounding box center [503, 16] width 45 height 8
click at [11, 47] on link "Company" at bounding box center [18, 50] width 31 height 31
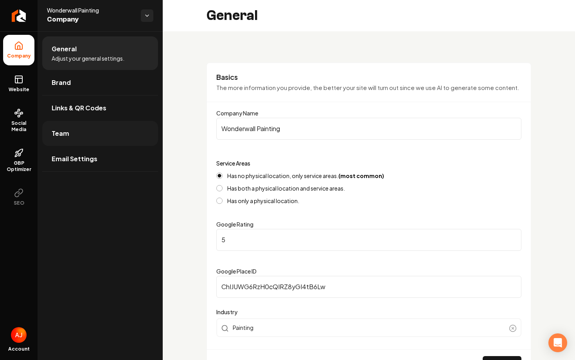
click at [89, 126] on link "Team" at bounding box center [100, 133] width 116 height 25
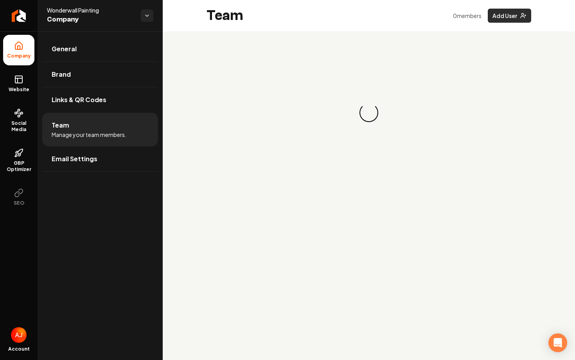
click at [512, 14] on button "Add User" at bounding box center [509, 16] width 43 height 14
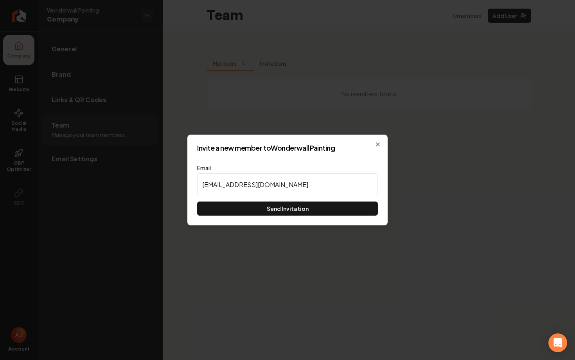
type input "Austi@reboltHQ.com"
click at [348, 199] on div "Email Austi@reboltHQ.com Send Invitation" at bounding box center [287, 190] width 181 height 52
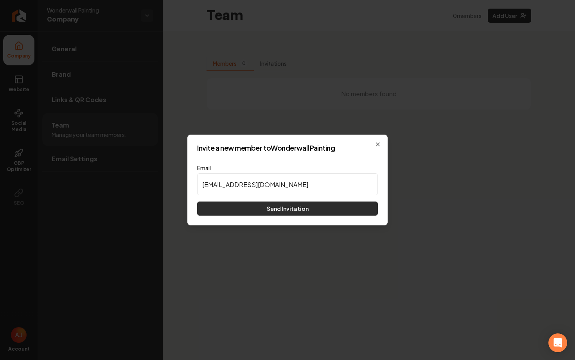
click at [348, 203] on button "Send Invitation" at bounding box center [287, 208] width 181 height 14
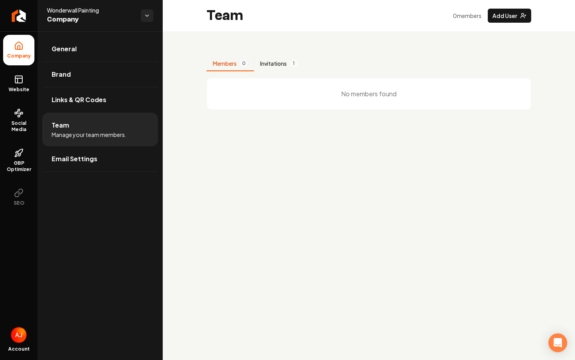
click at [278, 69] on button "Invitations 1" at bounding box center [279, 63] width 50 height 15
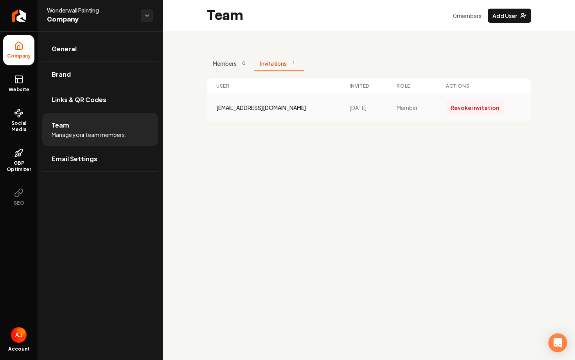
click at [471, 106] on button "Revoke invitation" at bounding box center [475, 108] width 58 height 14
click at [507, 17] on button "Add User" at bounding box center [509, 16] width 43 height 14
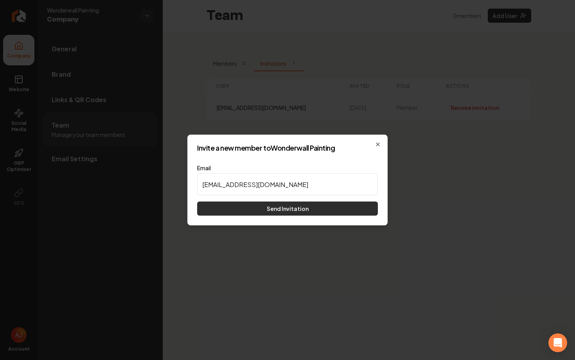
type input "austin@reboltHQ.com"
click at [348, 211] on button "Send Invitation" at bounding box center [287, 208] width 181 height 14
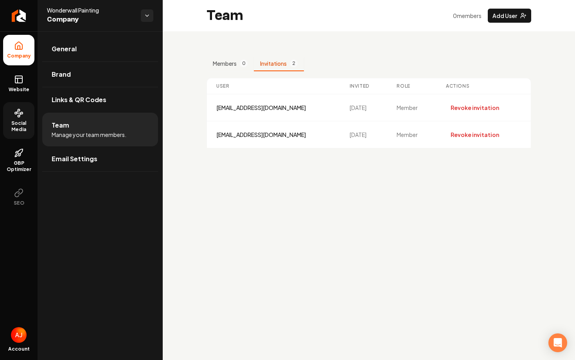
click at [24, 127] on span "Social Media" at bounding box center [18, 126] width 31 height 13
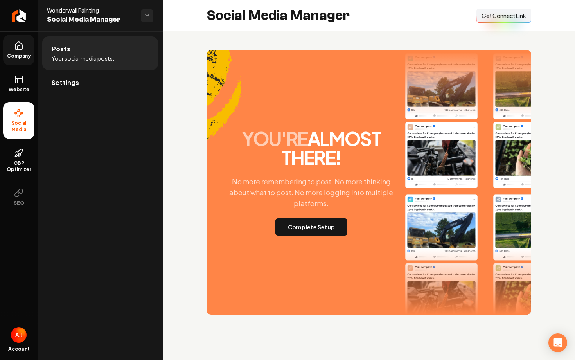
click at [476, 22] on div "Connect Link Get Connect Link" at bounding box center [503, 16] width 55 height 14
click at [481, 20] on button "Connect Link Get Connect Link" at bounding box center [503, 16] width 55 height 14
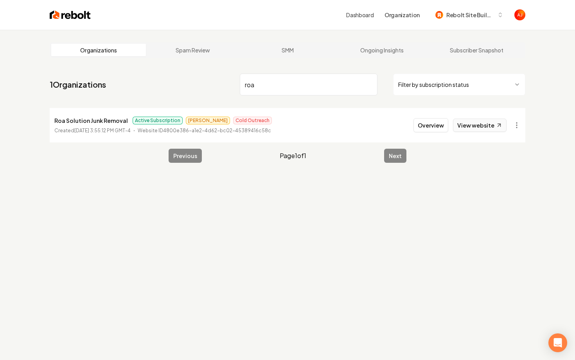
type input "roa"
click at [473, 126] on link "View website" at bounding box center [480, 125] width 54 height 13
click at [429, 121] on button "Overview" at bounding box center [430, 125] width 35 height 14
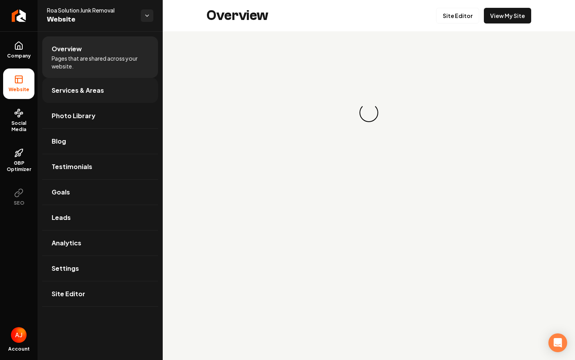
click at [86, 97] on link "Services & Areas" at bounding box center [100, 90] width 116 height 25
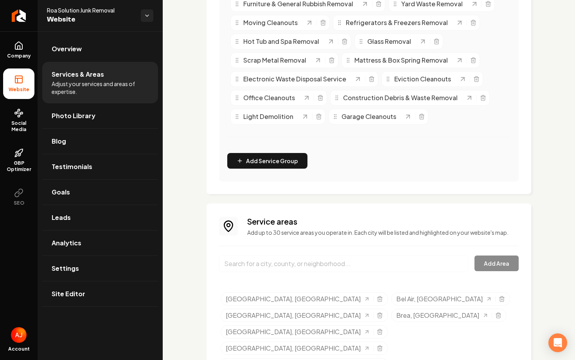
scroll to position [528, 0]
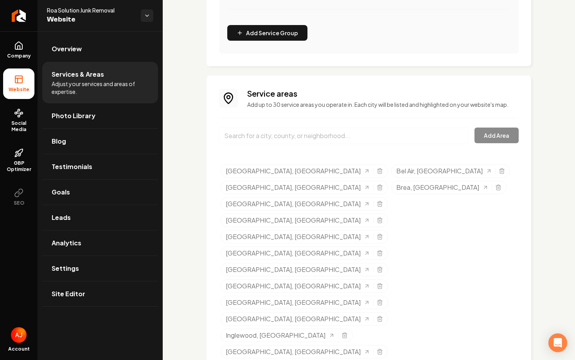
click at [101, 260] on link "Settings" at bounding box center [100, 268] width 116 height 25
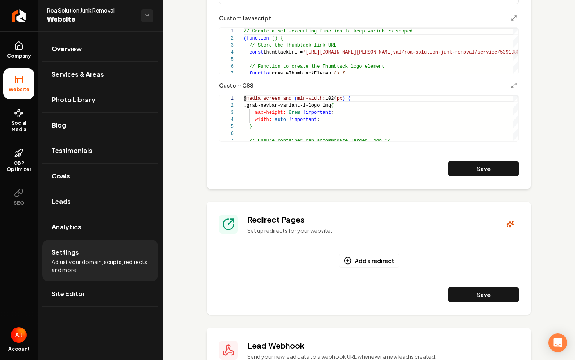
scroll to position [573, 0]
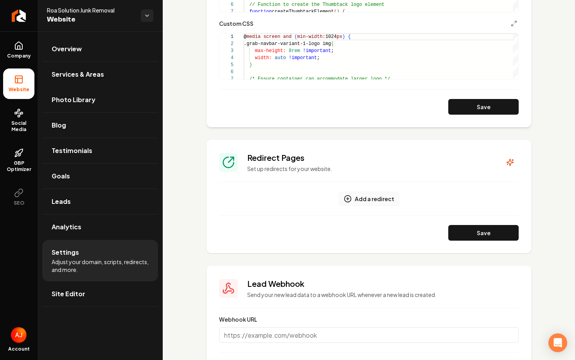
click at [375, 196] on button "Add a redirect" at bounding box center [369, 199] width 61 height 14
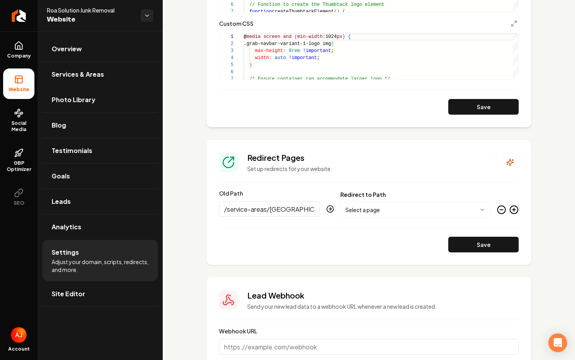
type input "/service-areas/koreatown-ca"
click at [376, 209] on body "Company Website Social Media GBP Optimizer SEO Account Roa Solution Junk Remova…" at bounding box center [287, 180] width 575 height 360
click at [464, 245] on button "Save" at bounding box center [483, 245] width 70 height 16
click at [70, 83] on link "Services & Areas" at bounding box center [100, 74] width 116 height 25
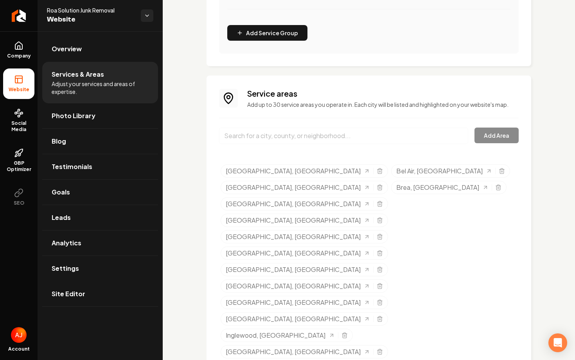
click at [271, 138] on input "Main content area" at bounding box center [343, 135] width 249 height 16
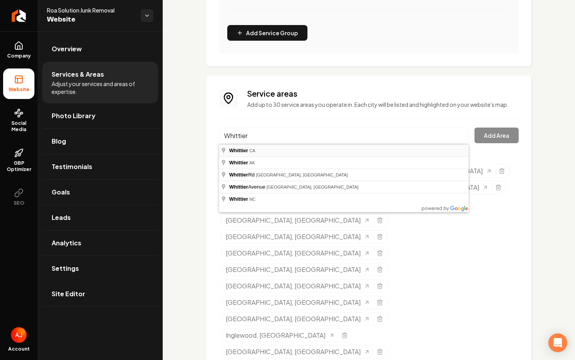
type input "Whittier, CA"
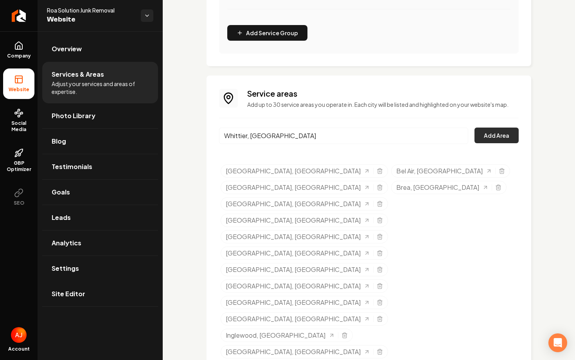
click at [483, 140] on button "Add Area" at bounding box center [496, 135] width 44 height 16
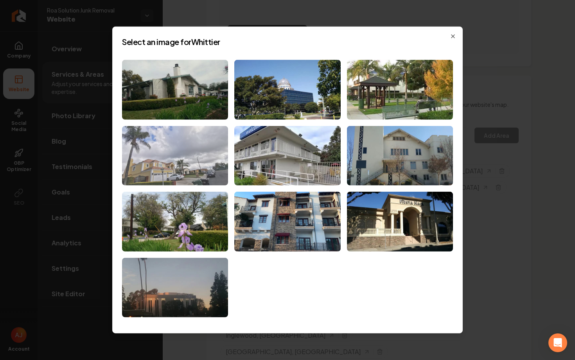
click at [186, 128] on img at bounding box center [175, 156] width 106 height 60
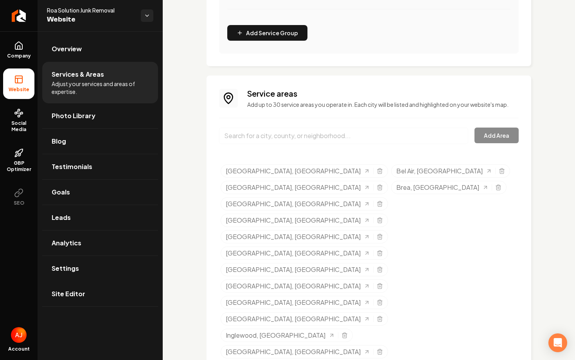
click at [267, 133] on input "Main content area" at bounding box center [343, 135] width 249 height 16
drag, startPoint x: 269, startPoint y: 128, endPoint x: 315, endPoint y: 239, distance: 119.9
click at [315, 239] on div "Service areas Add up to 30 service areas you operate in. Each city will be list…" at bounding box center [369, 348] width 300 height 520
click at [458, 183] on span "Brea, CA" at bounding box center [437, 187] width 83 height 9
click at [483, 183] on icon "Selected tags" at bounding box center [486, 186] width 6 height 6
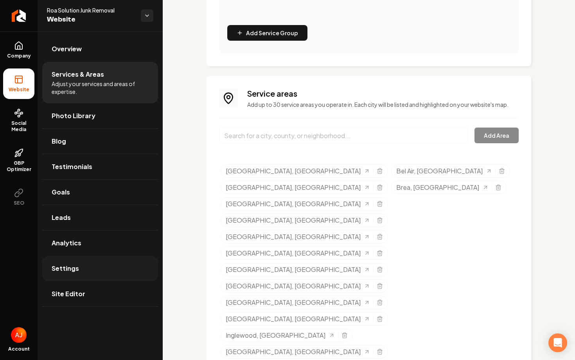
click at [104, 263] on link "Settings" at bounding box center [100, 268] width 116 height 25
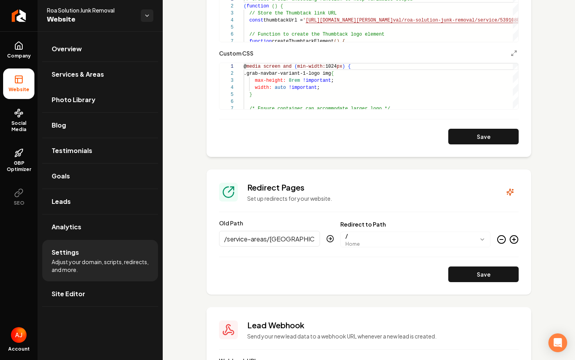
scroll to position [601, 0]
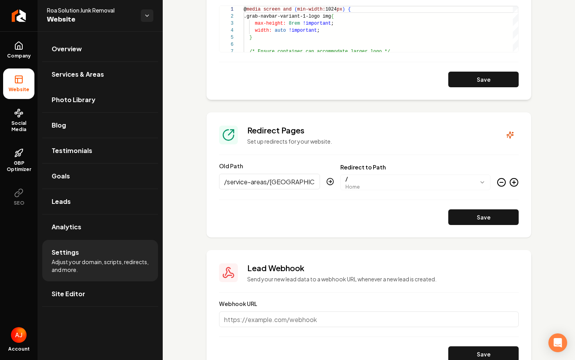
click at [514, 183] on icon "Main content area" at bounding box center [514, 182] width 0 height 3
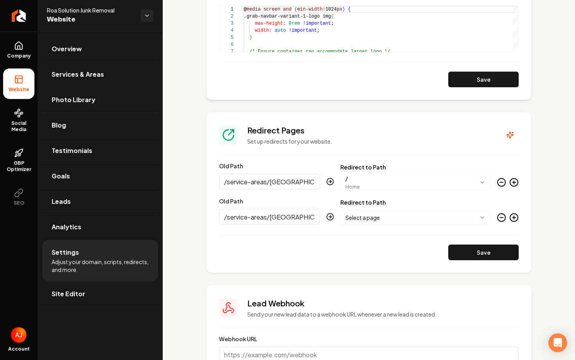
type input "/service-areas/brea-ca"
click at [441, 219] on body "Company Website Social Media GBP Optimizer SEO Account Roa Solution Junk Remova…" at bounding box center [287, 180] width 575 height 360
click at [461, 257] on button "Save" at bounding box center [483, 252] width 70 height 16
click at [88, 66] on link "Services & Areas" at bounding box center [100, 74] width 116 height 25
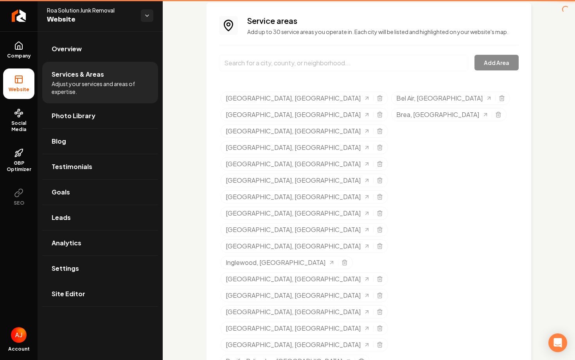
scroll to position [528, 0]
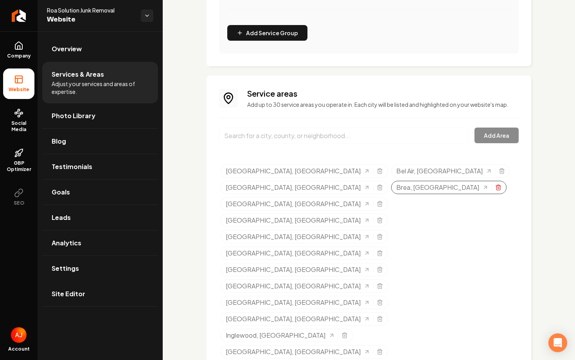
click at [496, 186] on icon "Selected tags" at bounding box center [498, 188] width 4 height 4
click at [271, 133] on input "Main content area" at bounding box center [343, 135] width 249 height 16
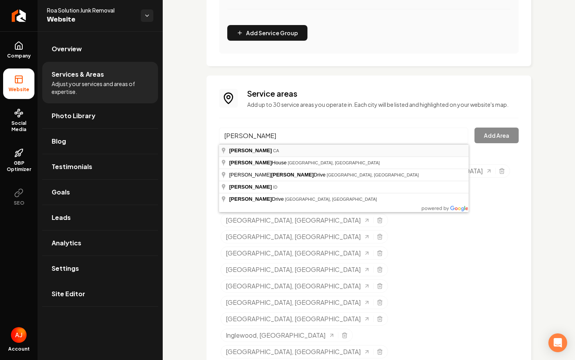
type input "Downey, CA"
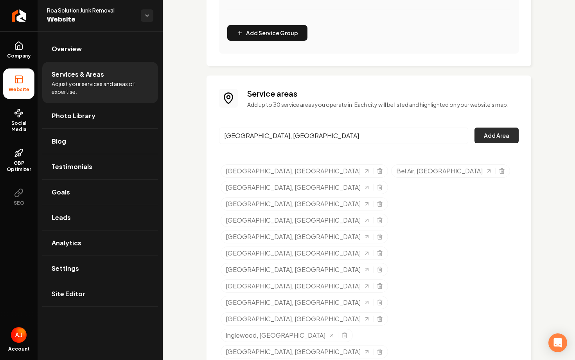
click at [490, 135] on button "Add Area" at bounding box center [496, 135] width 44 height 16
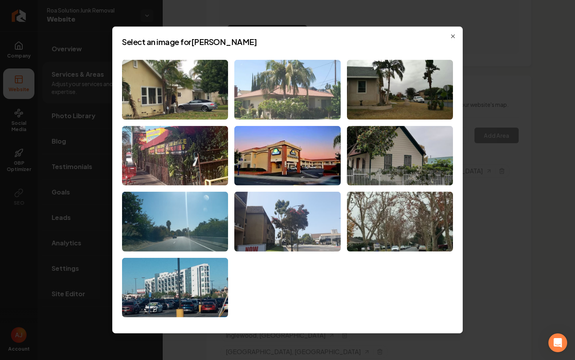
click at [312, 80] on img at bounding box center [287, 90] width 106 height 60
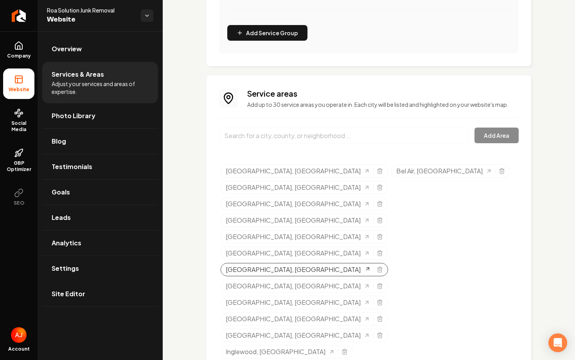
click at [364, 266] on icon "Selected tags" at bounding box center [367, 269] width 6 height 6
click at [99, 268] on link "Settings" at bounding box center [100, 268] width 116 height 25
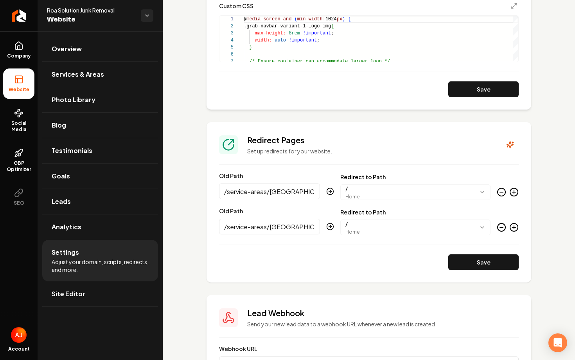
scroll to position [607, 0]
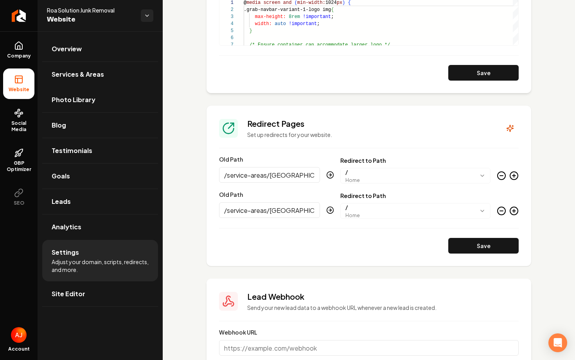
click at [513, 213] on icon "Main content area" at bounding box center [513, 210] width 9 height 9
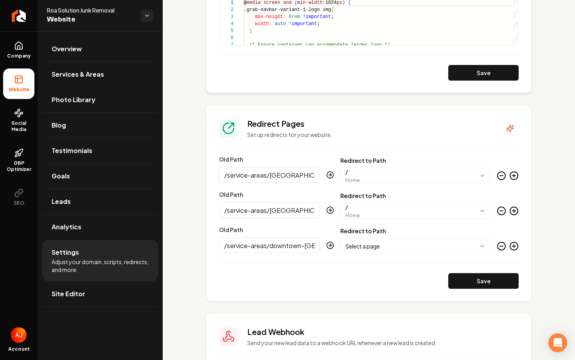
scroll to position [0, 36]
type input "/service-areas/downtown-los-angeles-ca"
click at [395, 248] on body "Company Website Social Media GBP Optimizer SEO Account Roa Solution Junk Remova…" at bounding box center [287, 180] width 575 height 360
click at [480, 280] on button "Save" at bounding box center [483, 281] width 70 height 16
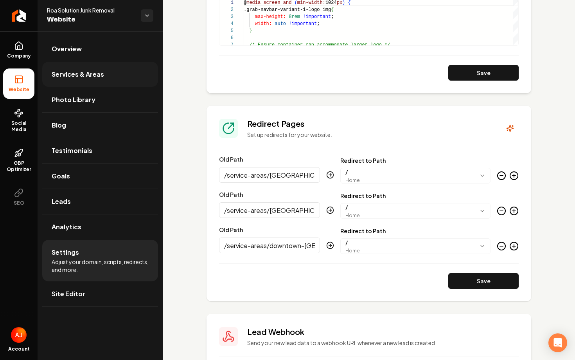
click at [80, 81] on link "Services & Areas" at bounding box center [100, 74] width 116 height 25
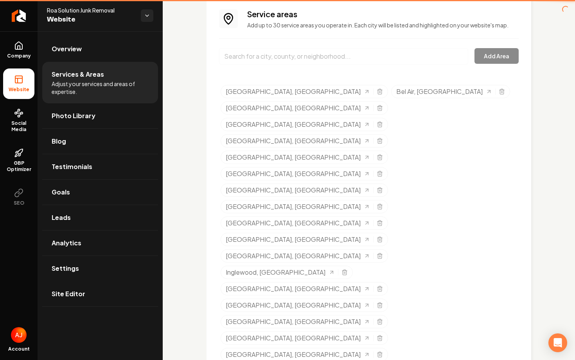
scroll to position [528, 0]
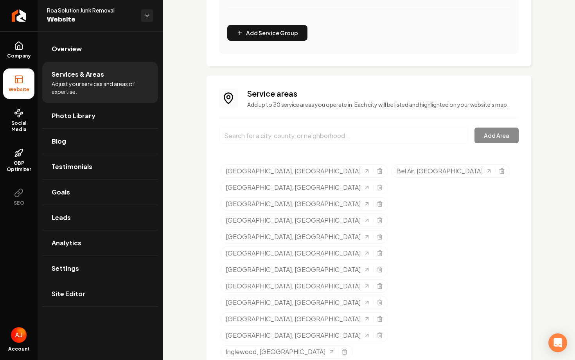
click at [289, 135] on input "Main content area" at bounding box center [343, 135] width 249 height 16
click at [378, 268] on icon "Selected tags" at bounding box center [380, 270] width 4 height 4
click at [286, 122] on div "Service areas Add up to 30 service areas you operate in. Each city will be list…" at bounding box center [369, 348] width 300 height 520
click at [289, 133] on input "Main content area" at bounding box center [343, 135] width 249 height 16
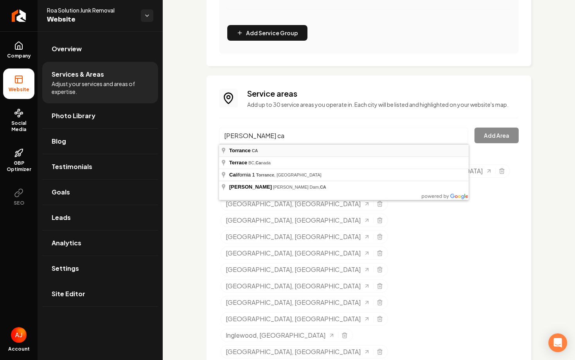
type input "Torrance, CA"
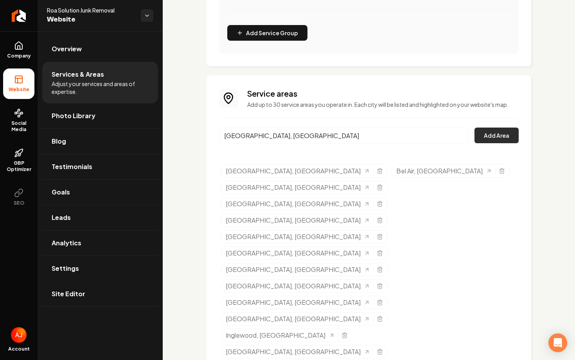
click at [501, 137] on button "Add Area" at bounding box center [496, 135] width 44 height 16
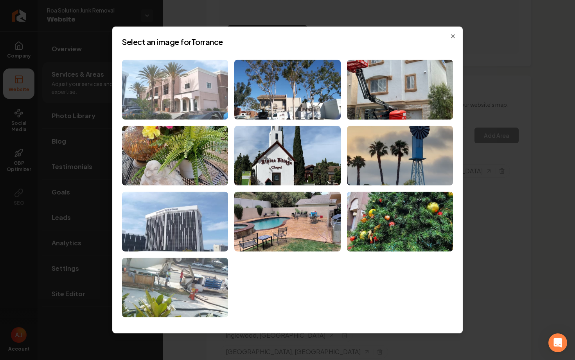
click at [190, 93] on img at bounding box center [175, 90] width 106 height 60
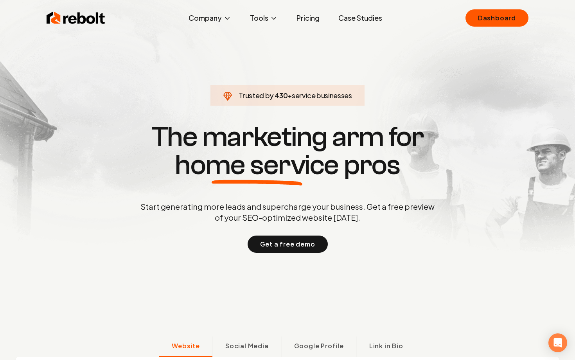
click at [496, 8] on div "Rebolt Company About Blog Jobs Tools Google Review QR Code Generator Google Bus…" at bounding box center [287, 17] width 501 height 23
click at [496, 20] on link "Dashboard" at bounding box center [496, 17] width 63 height 17
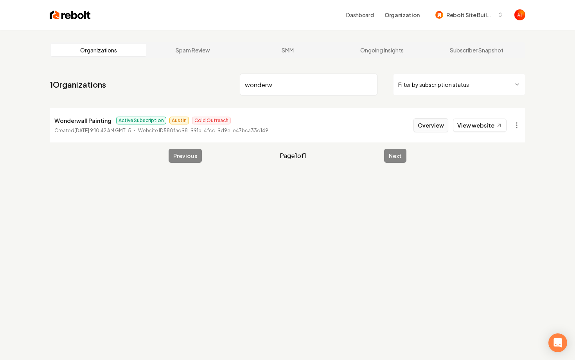
type input "wonderw"
click at [426, 127] on button "Overview" at bounding box center [430, 125] width 35 height 14
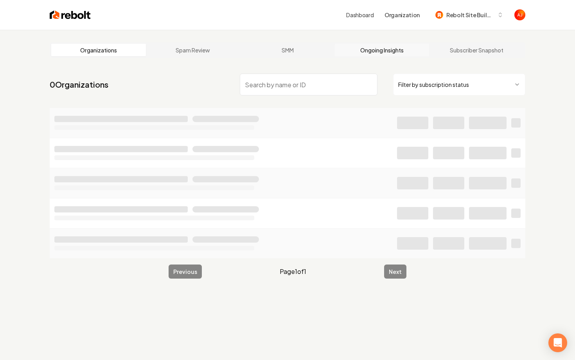
click at [372, 47] on link "Ongoing Insights" at bounding box center [382, 50] width 95 height 13
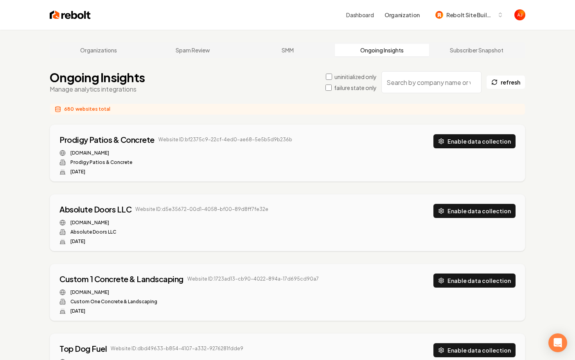
click at [426, 85] on input "search" at bounding box center [431, 82] width 100 height 22
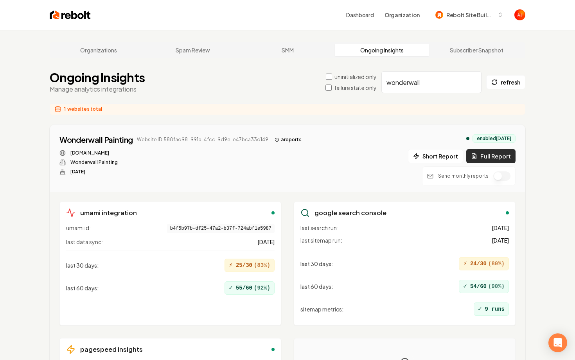
type input "wonderwall"
click at [484, 160] on button "Full Report" at bounding box center [490, 156] width 49 height 14
click at [285, 142] on button "4 report s" at bounding box center [288, 139] width 34 height 9
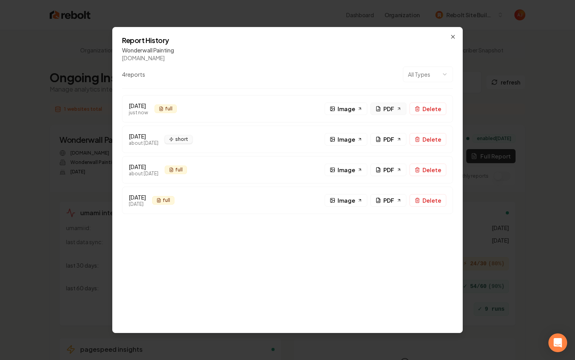
click at [390, 110] on span "PDF" at bounding box center [388, 109] width 11 height 8
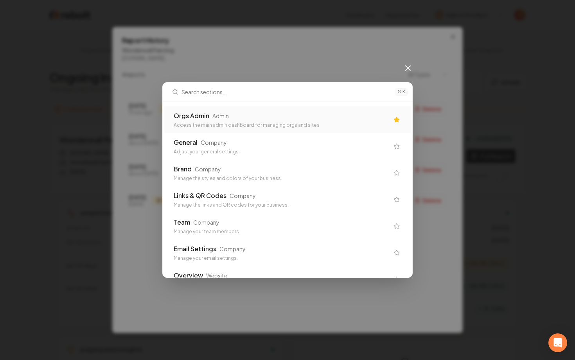
click at [370, 102] on link "PDF" at bounding box center [388, 108] width 36 height 13
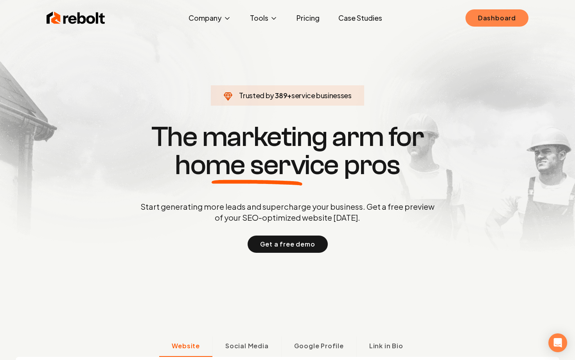
click at [496, 14] on link "Dashboard" at bounding box center [496, 17] width 63 height 17
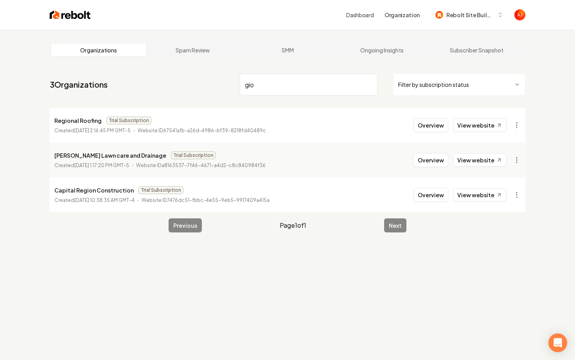
drag, startPoint x: 282, startPoint y: 86, endPoint x: 226, endPoint y: 85, distance: 55.9
click at [226, 85] on nav "3 Organizations gio Filter by subscription status" at bounding box center [288, 87] width 476 height 34
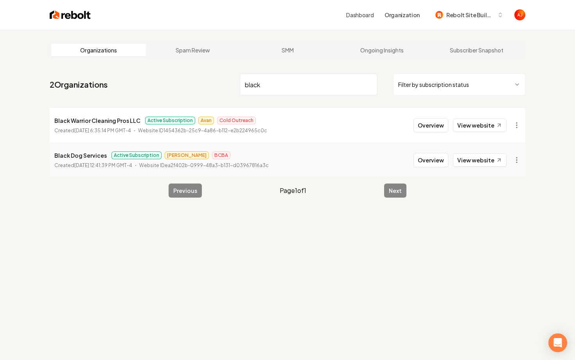
click at [468, 132] on div "Overview View website" at bounding box center [459, 125] width 93 height 14
click at [470, 127] on link "View website" at bounding box center [480, 125] width 54 height 13
drag, startPoint x: 268, startPoint y: 81, endPoint x: 196, endPoint y: 77, distance: 72.0
click at [196, 79] on nav "2 Organizations black Filter by subscription status" at bounding box center [288, 87] width 476 height 34
click at [465, 129] on link "View website" at bounding box center [480, 125] width 54 height 13
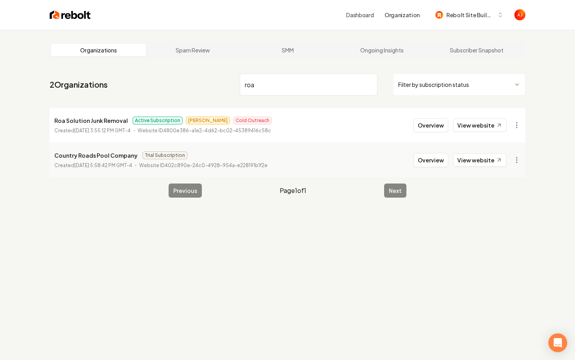
drag, startPoint x: 277, startPoint y: 93, endPoint x: 212, endPoint y: 88, distance: 64.8
click at [213, 88] on nav "2 Organizations roa Filter by subscription status" at bounding box center [288, 87] width 476 height 34
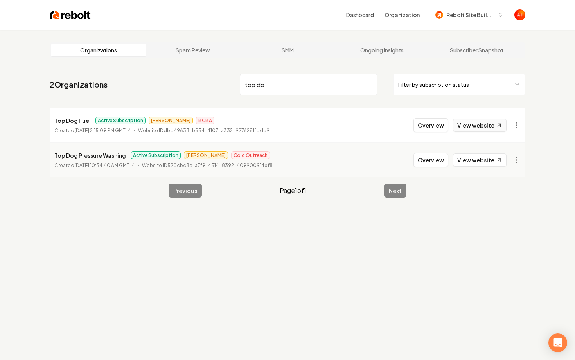
click at [468, 126] on link "View website" at bounding box center [480, 125] width 54 height 13
click at [472, 127] on link "View website" at bounding box center [480, 125] width 54 height 13
drag, startPoint x: 286, startPoint y: 88, endPoint x: 171, endPoint y: 88, distance: 114.6
click at [171, 88] on nav "2 Organizations top do Filter by subscription status" at bounding box center [288, 87] width 476 height 34
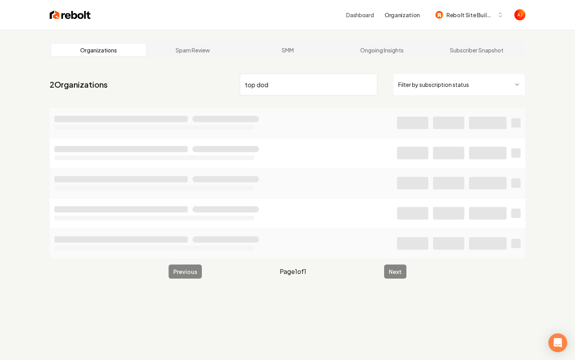
drag, startPoint x: 266, startPoint y: 86, endPoint x: 262, endPoint y: 86, distance: 4.3
click at [262, 86] on input "top dod" at bounding box center [309, 85] width 138 height 22
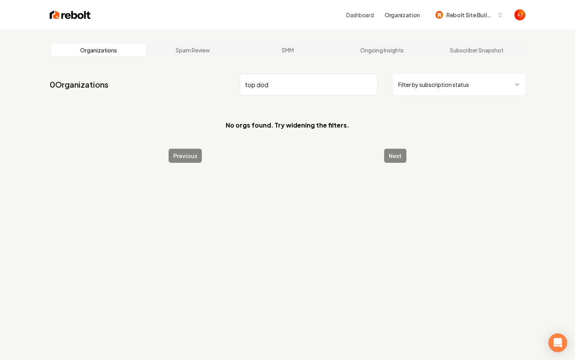
click at [262, 86] on input "top dod" at bounding box center [309, 85] width 138 height 22
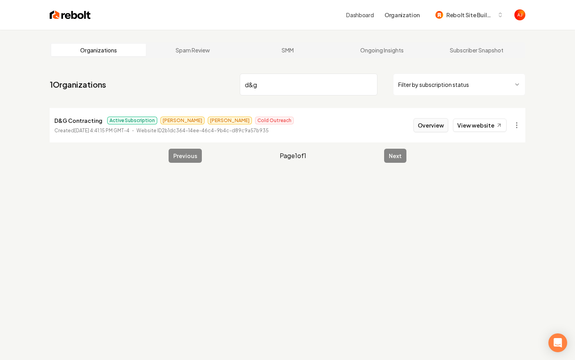
type input "d&g"
click at [429, 122] on button "Overview" at bounding box center [430, 125] width 35 height 14
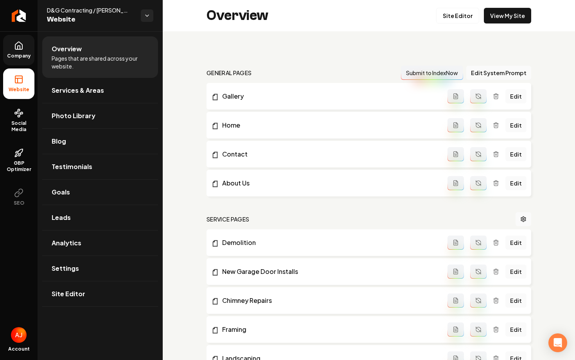
click at [11, 52] on link "Company" at bounding box center [18, 50] width 31 height 31
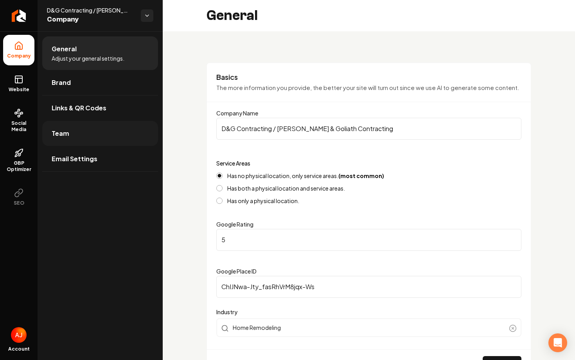
click at [101, 137] on link "Team" at bounding box center [100, 133] width 116 height 25
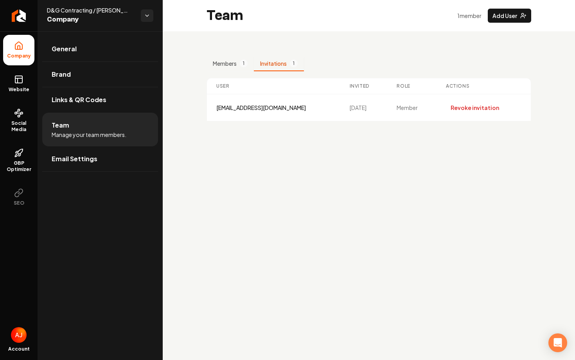
click at [277, 62] on button "Invitations 1" at bounding box center [279, 63] width 50 height 15
click at [506, 13] on button "Add User" at bounding box center [509, 16] width 43 height 14
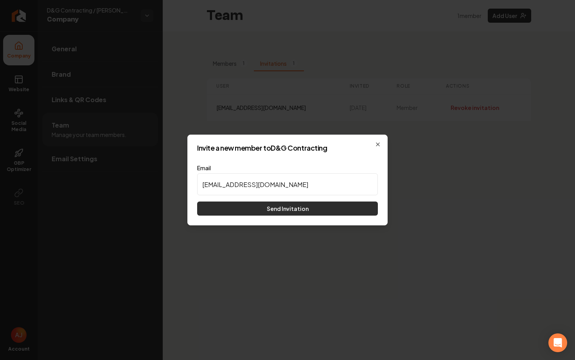
type input "estimator@dngcontracting.com"
click at [314, 207] on button "Send Invitation" at bounding box center [287, 208] width 181 height 14
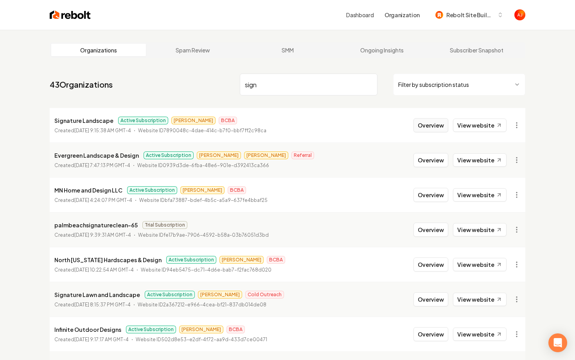
type input "sign"
click at [417, 124] on button "Overview" at bounding box center [430, 125] width 35 height 14
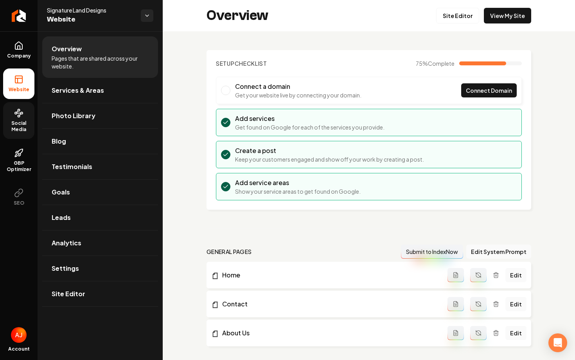
click at [27, 117] on link "Social Media" at bounding box center [18, 120] width 31 height 37
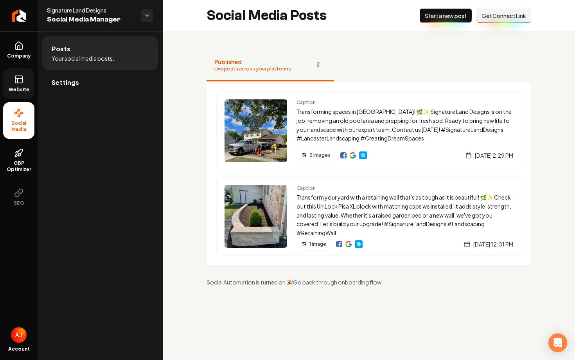
click at [16, 83] on rect at bounding box center [18, 79] width 7 height 7
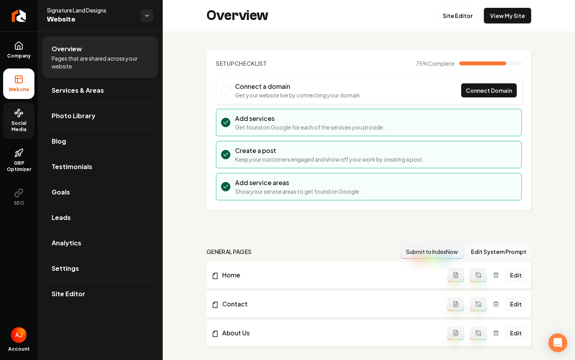
click at [22, 129] on span "Social Media" at bounding box center [18, 126] width 31 height 13
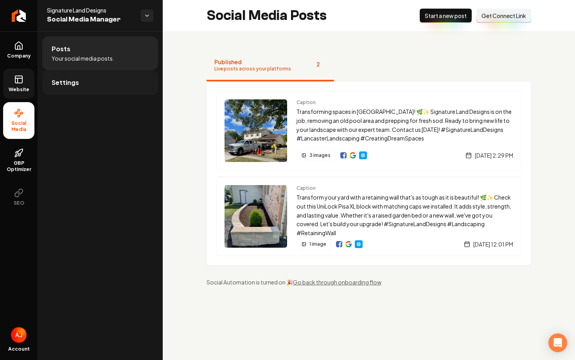
click at [81, 83] on link "Settings" at bounding box center [100, 82] width 116 height 25
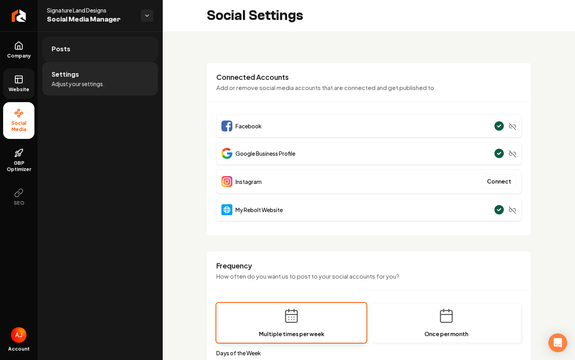
click at [113, 53] on link "Posts" at bounding box center [100, 48] width 116 height 25
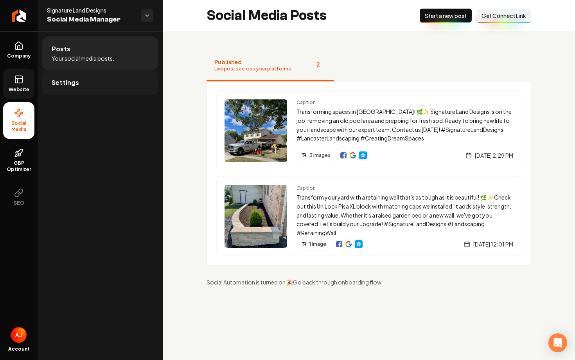
click at [114, 74] on link "Settings" at bounding box center [100, 82] width 116 height 25
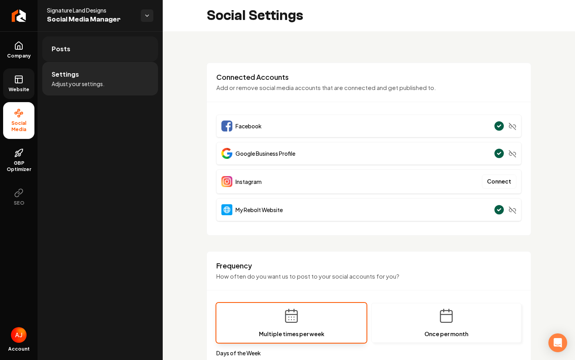
click at [96, 55] on link "Posts" at bounding box center [100, 48] width 116 height 25
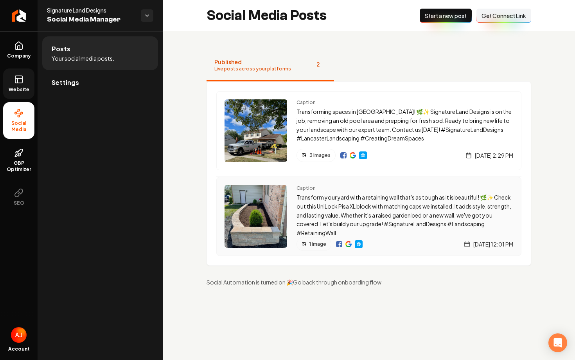
click at [347, 246] on img "Main content area" at bounding box center [348, 244] width 6 height 6
click at [80, 79] on link "Settings" at bounding box center [100, 82] width 116 height 25
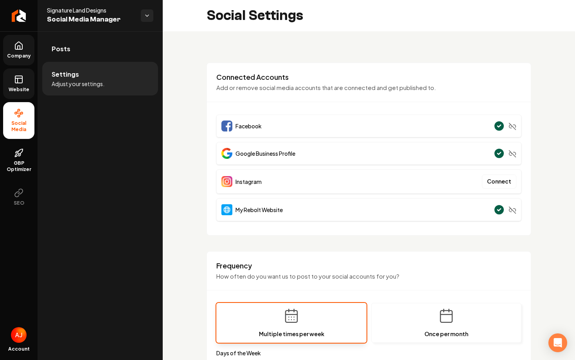
click at [25, 51] on link "Company" at bounding box center [18, 50] width 31 height 31
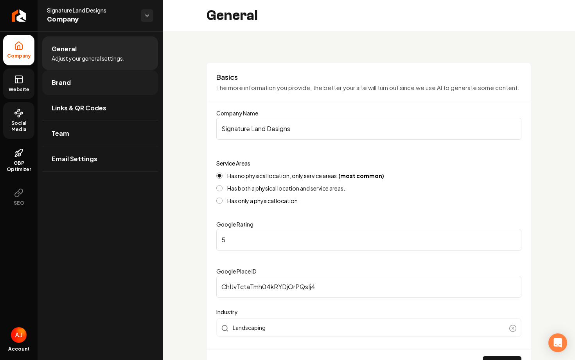
click at [84, 75] on link "Brand" at bounding box center [100, 82] width 116 height 25
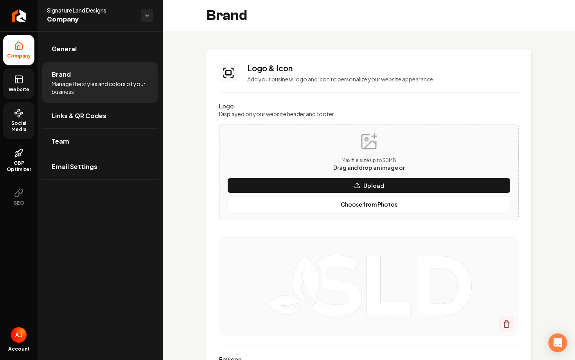
click at [16, 84] on link "Website" at bounding box center [18, 83] width 31 height 31
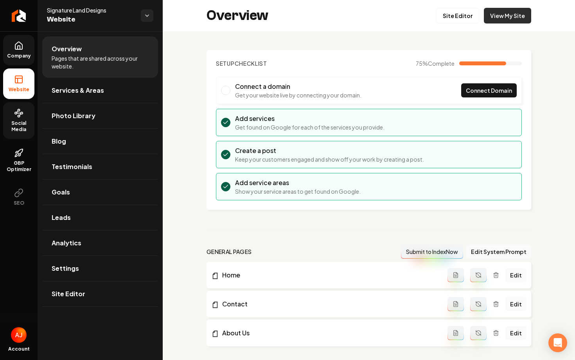
click at [502, 11] on link "View My Site" at bounding box center [507, 16] width 47 height 16
click at [87, 120] on span "Photo Library" at bounding box center [74, 115] width 44 height 9
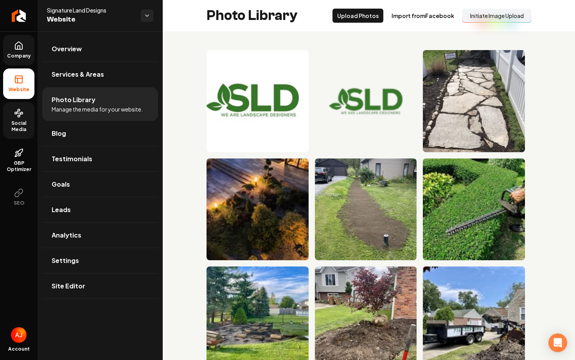
click at [490, 19] on button "Initiate Image Upload" at bounding box center [496, 16] width 69 height 14
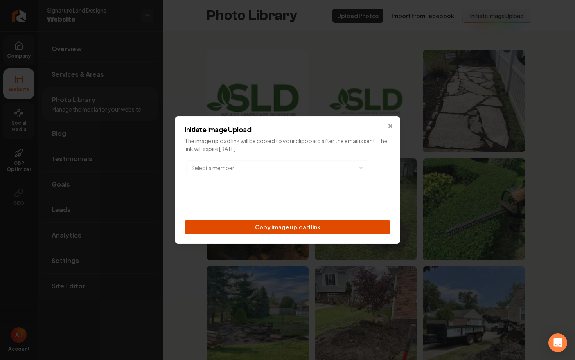
click at [296, 226] on button "Copy image upload link" at bounding box center [288, 227] width 206 height 14
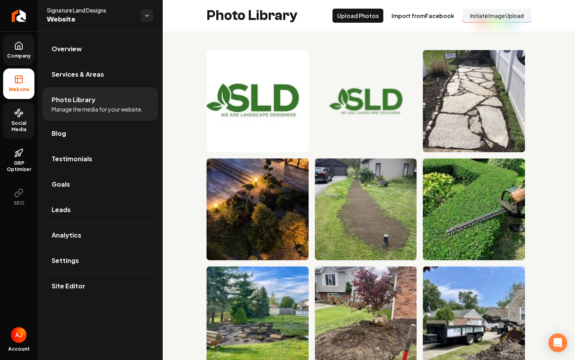
click at [19, 134] on link "Social Media" at bounding box center [18, 120] width 31 height 37
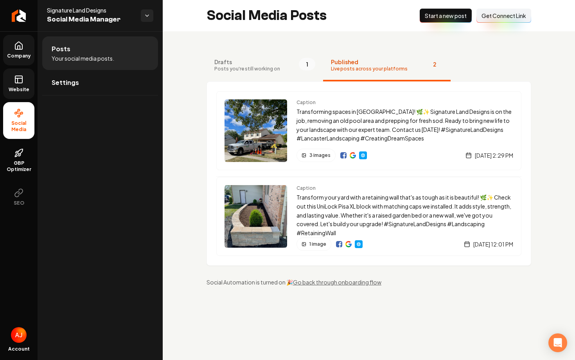
click at [18, 50] on icon at bounding box center [18, 45] width 9 height 9
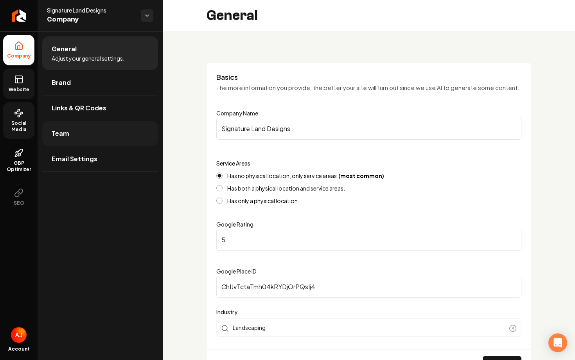
click at [128, 137] on link "Team" at bounding box center [100, 133] width 116 height 25
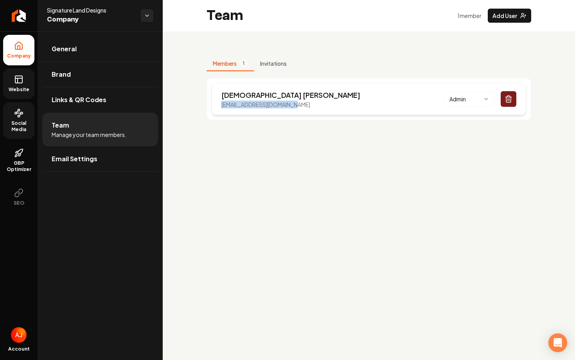
drag, startPoint x: 299, startPoint y: 103, endPoint x: 220, endPoint y: 106, distance: 79.4
click at [220, 106] on div "Christian Vega vegachristianx@gmail.com Admin" at bounding box center [369, 99] width 314 height 32
copy p "vegachristianx@gmail.com"
click at [24, 118] on link "Social Media" at bounding box center [18, 120] width 31 height 37
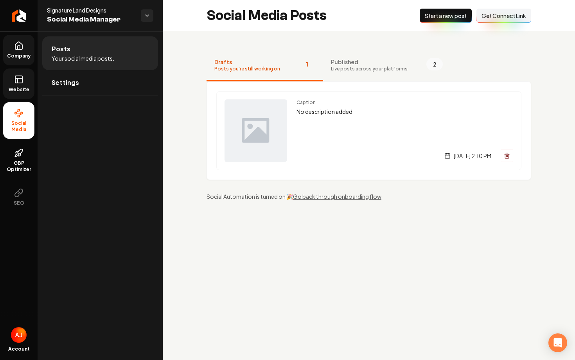
click at [492, 17] on span "Get Connect Link" at bounding box center [503, 16] width 45 height 8
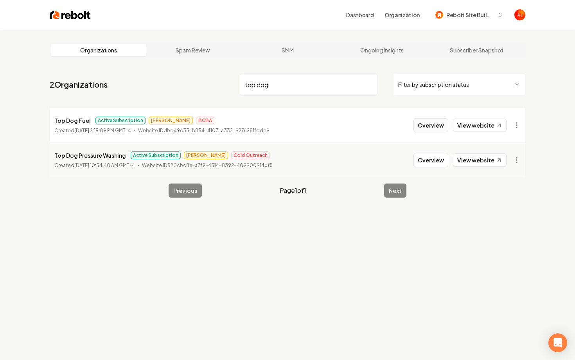
type input "top dog"
click at [429, 128] on button "Overview" at bounding box center [430, 125] width 35 height 14
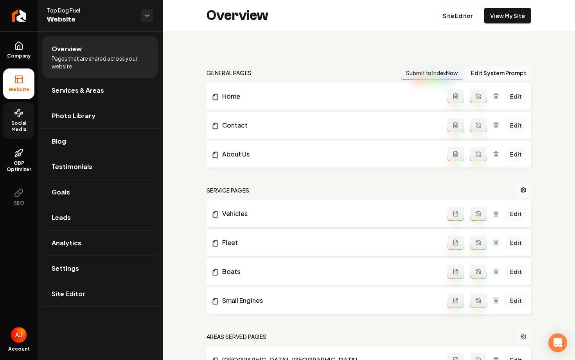
click at [19, 115] on circle at bounding box center [19, 116] width 2 height 2
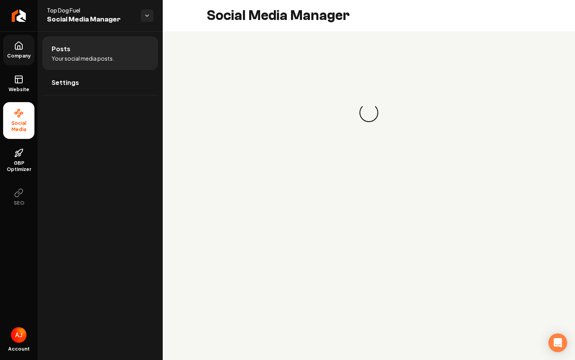
click at [19, 63] on link "Company" at bounding box center [18, 50] width 31 height 31
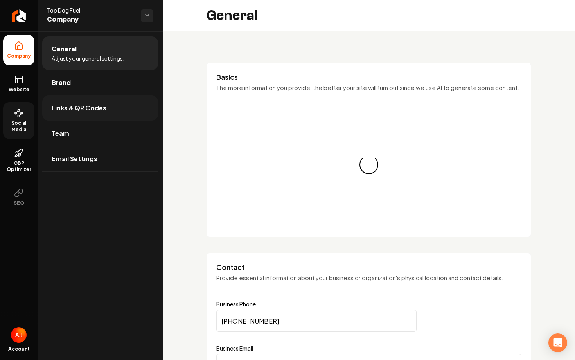
click at [67, 106] on span "Links & QR Codes" at bounding box center [79, 107] width 55 height 9
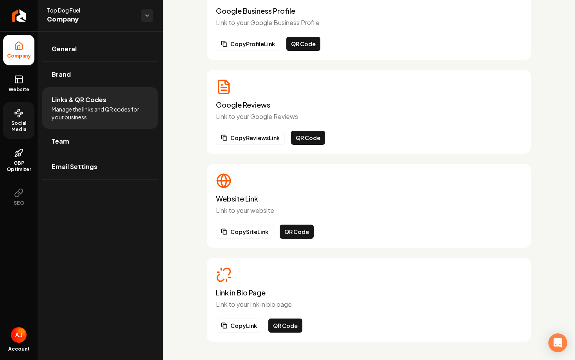
scroll to position [75, 0]
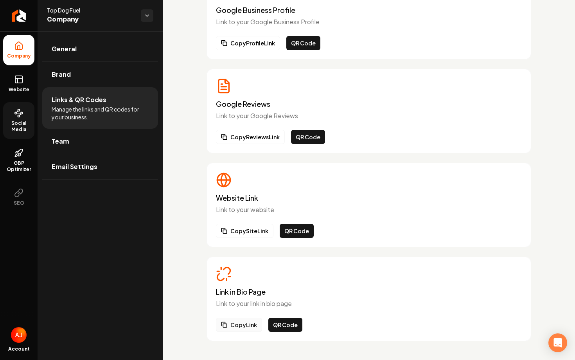
click at [247, 325] on button "Copy Link" at bounding box center [239, 325] width 46 height 14
click at [278, 323] on button "QR Code" at bounding box center [285, 325] width 34 height 14
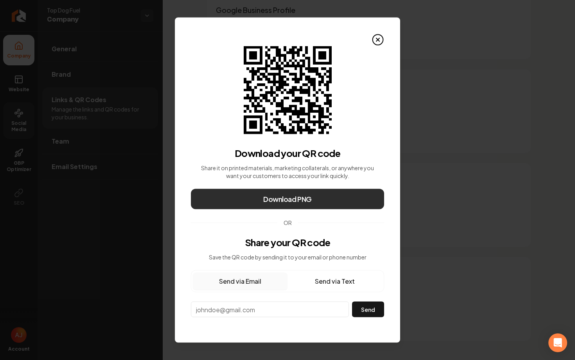
click at [287, 201] on span "Download PNG" at bounding box center [287, 199] width 48 height 11
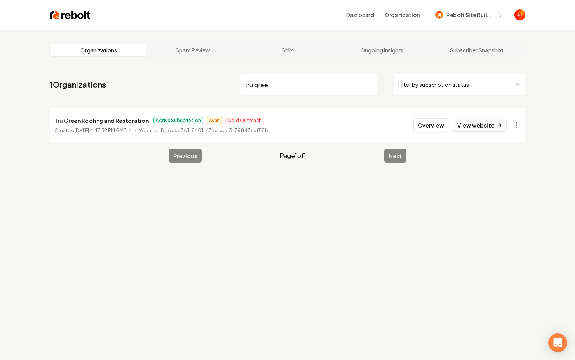
click at [464, 129] on link "View website" at bounding box center [480, 125] width 54 height 13
drag, startPoint x: 288, startPoint y: 80, endPoint x: 278, endPoint y: 82, distance: 10.8
click at [277, 83] on input "tru gree" at bounding box center [309, 85] width 138 height 22
type input "[PERSON_NAME]"
click at [435, 129] on button "Overview" at bounding box center [430, 125] width 35 height 14
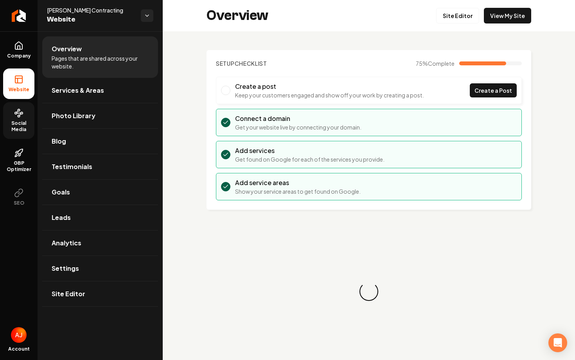
click at [9, 129] on span "Social Media" at bounding box center [18, 126] width 31 height 13
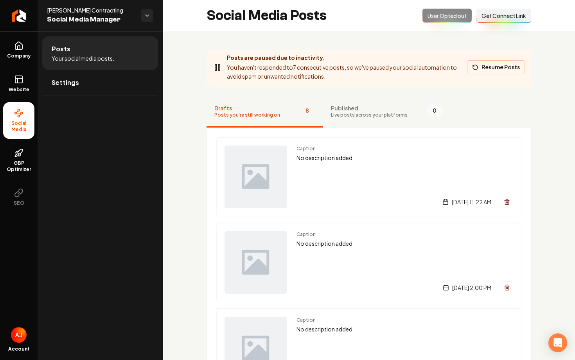
click at [479, 73] on button "Resume Posts" at bounding box center [496, 67] width 58 height 14
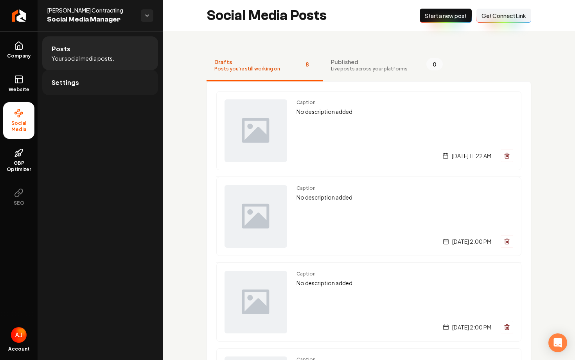
click at [86, 79] on link "Settings" at bounding box center [100, 82] width 116 height 25
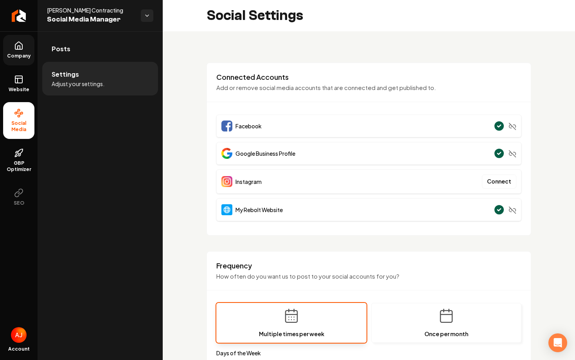
click at [18, 63] on link "Company" at bounding box center [18, 50] width 31 height 31
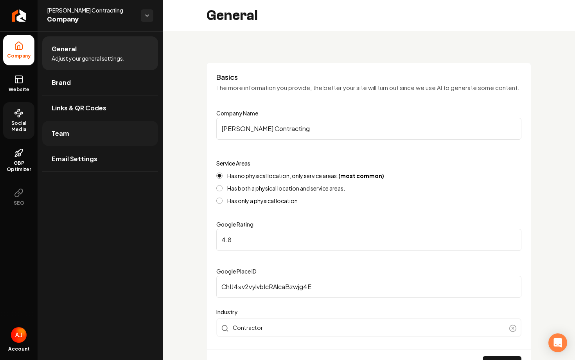
click at [75, 131] on link "Team" at bounding box center [100, 133] width 116 height 25
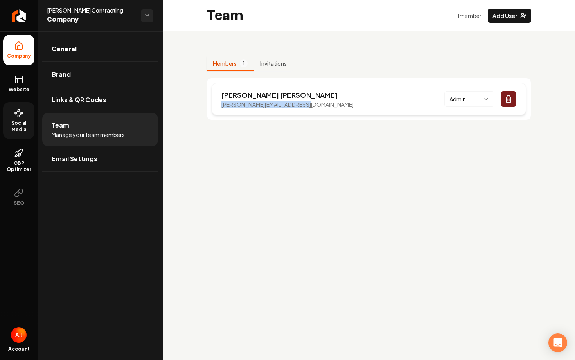
drag, startPoint x: 306, startPoint y: 107, endPoint x: 220, endPoint y: 107, distance: 85.6
click at [220, 107] on div "Gabriel Borja gabriel@borjacontracting.com Admin" at bounding box center [369, 99] width 314 height 32
copy p "gabriel@borjacontracting.com"
click at [0, 123] on ul "Company Website Social Media GBP Optimizer SEO" at bounding box center [19, 123] width 38 height 184
click at [25, 124] on span "Social Media" at bounding box center [18, 126] width 31 height 13
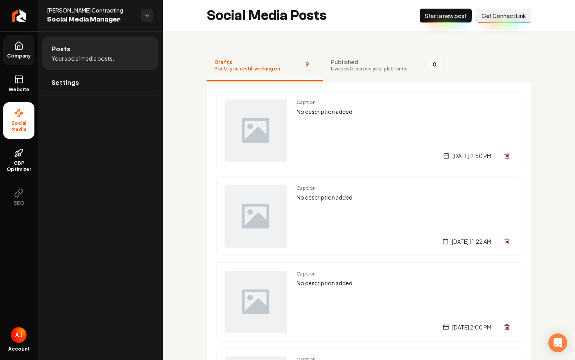
click at [497, 14] on span "Get Connect Link" at bounding box center [503, 16] width 45 height 8
click at [24, 77] on link "Website" at bounding box center [18, 83] width 31 height 31
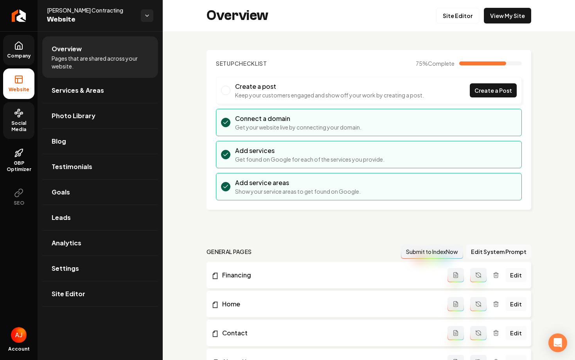
click at [496, 23] on div "Overview Site Editor View My Site" at bounding box center [369, 15] width 412 height 31
click at [499, 22] on link "View My Site" at bounding box center [507, 16] width 47 height 16
click at [462, 14] on link "Site Editor" at bounding box center [457, 16] width 43 height 16
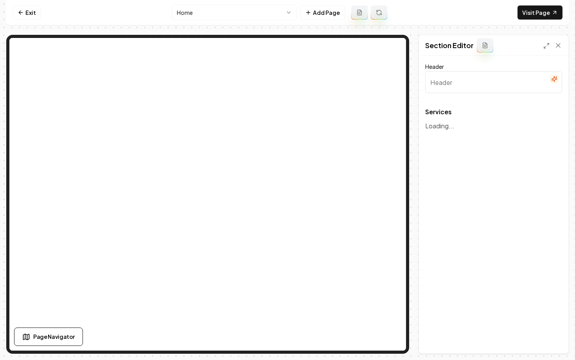
type input "Comprehensive Home and Business Solutions"
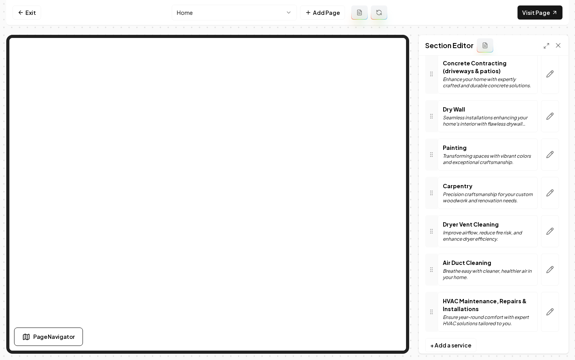
scroll to position [388, 0]
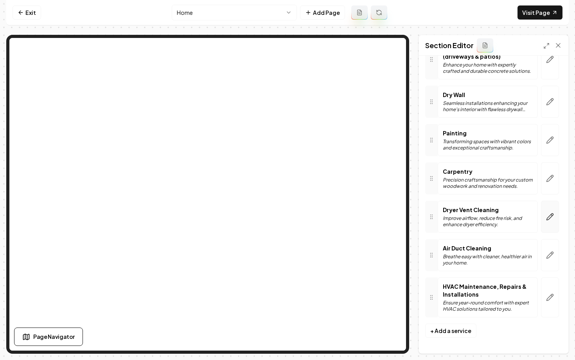
click at [551, 217] on icon "button" at bounding box center [550, 217] width 7 height 7
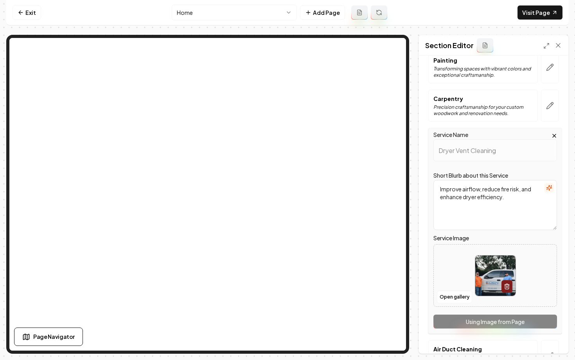
scroll to position [463, 0]
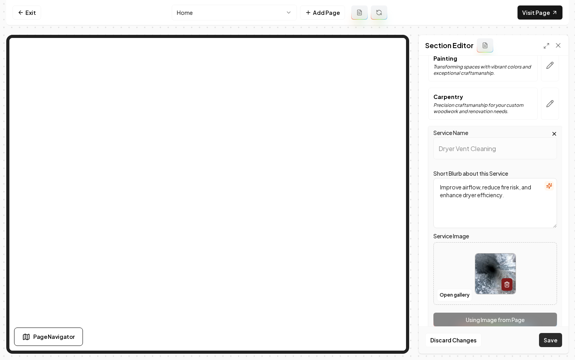
click at [548, 337] on button "Save" at bounding box center [550, 340] width 23 height 14
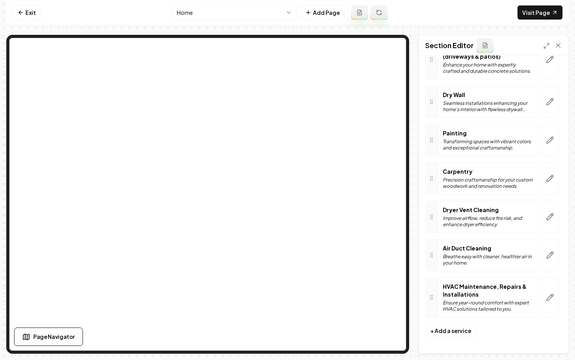
click at [255, 18] on html "Computer Required This feature is only available on a computer. Please switch t…" at bounding box center [287, 180] width 575 height 360
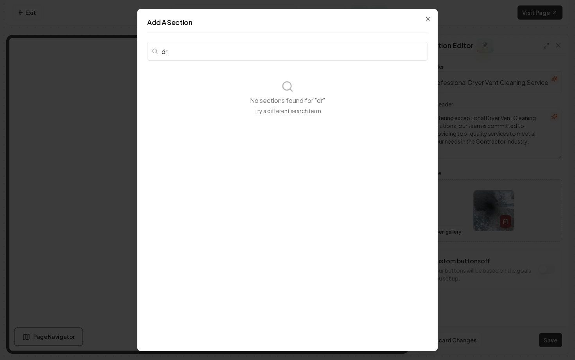
type input "d"
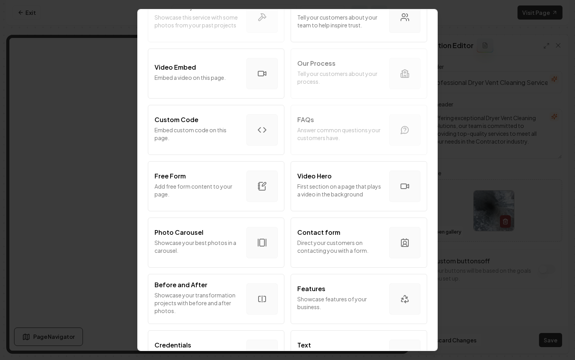
scroll to position [325, 0]
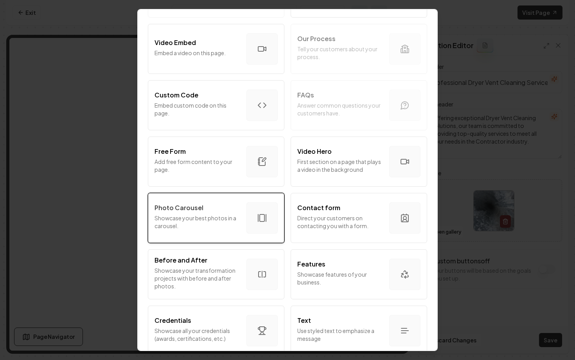
click at [208, 204] on div "Photo Carousel" at bounding box center [197, 207] width 86 height 9
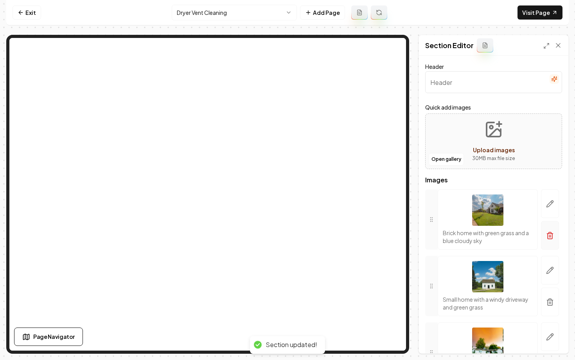
click at [551, 237] on icon "button" at bounding box center [550, 236] width 8 height 8
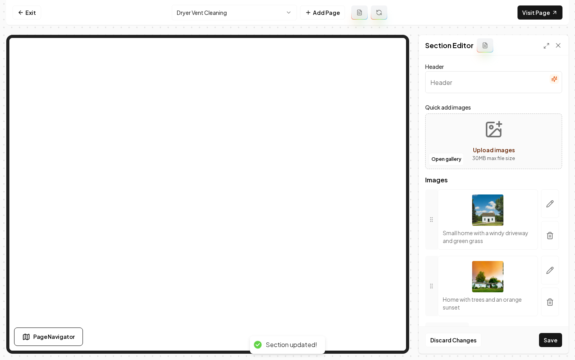
click at [551, 237] on icon "button" at bounding box center [550, 236] width 8 height 8
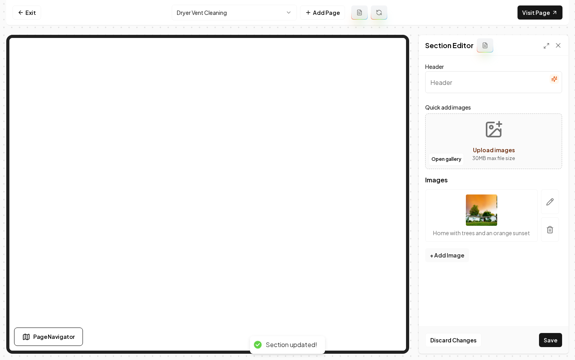
click at [551, 237] on button "button" at bounding box center [550, 229] width 18 height 25
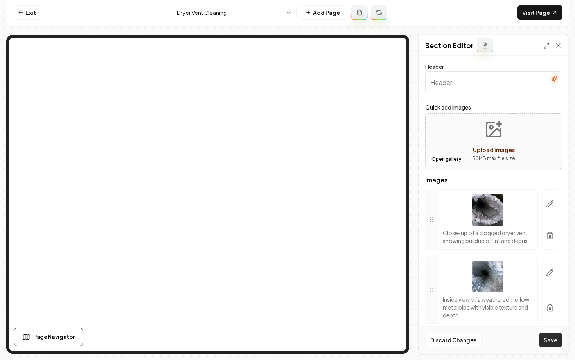
click at [542, 338] on button "Save" at bounding box center [550, 340] width 23 height 14
click at [216, 7] on html "Computer Required This feature is only available on a computer. Please switch t…" at bounding box center [287, 180] width 575 height 360
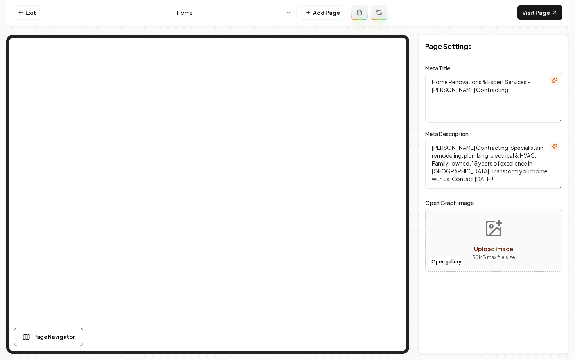
click at [205, 18] on html "Computer Required This feature is only available on a computer. Please switch t…" at bounding box center [287, 180] width 575 height 360
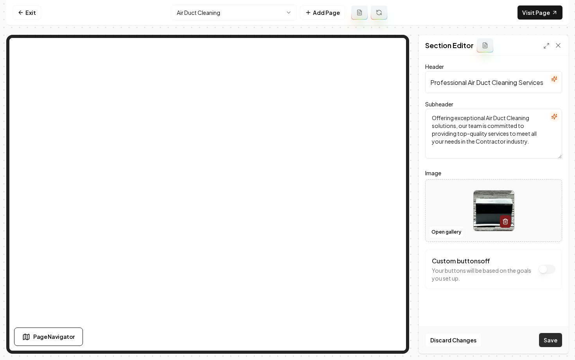
click at [553, 341] on button "Save" at bounding box center [550, 340] width 23 height 14
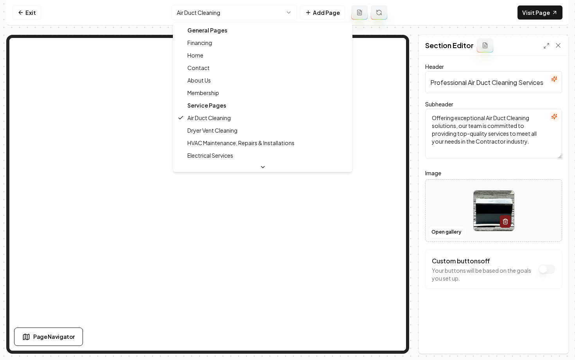
click at [200, 14] on html "Computer Required This feature is only available on a computer. Please switch t…" at bounding box center [287, 180] width 575 height 360
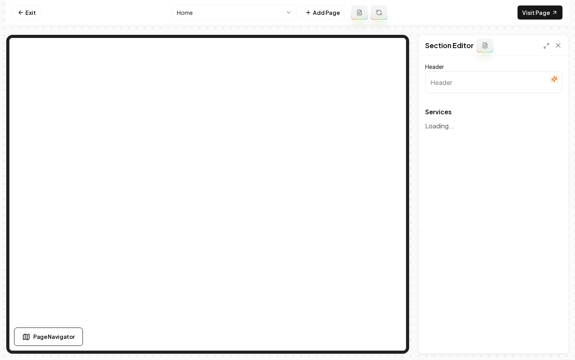
type input "Comprehensive Home and Business Solutions"
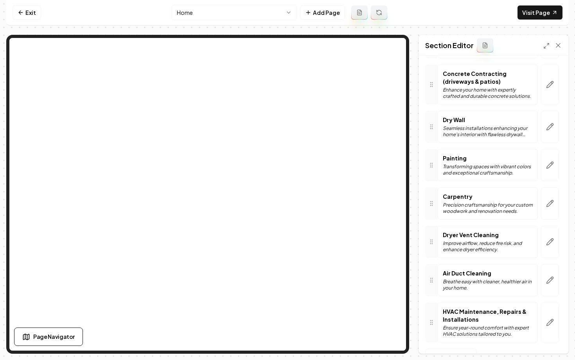
scroll to position [388, 0]
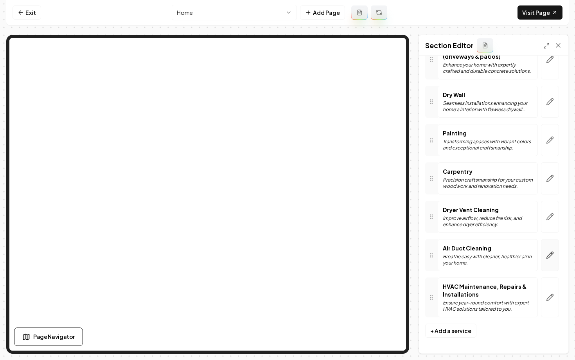
click at [555, 261] on button "button" at bounding box center [550, 255] width 18 height 32
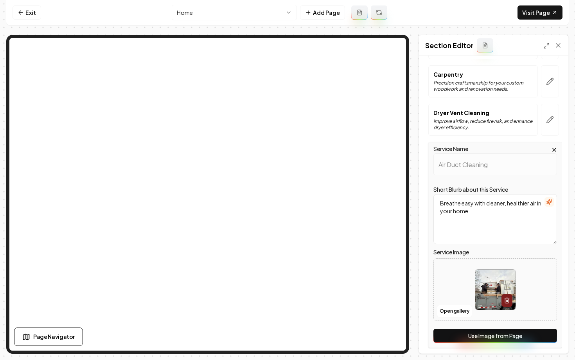
scroll to position [562, 0]
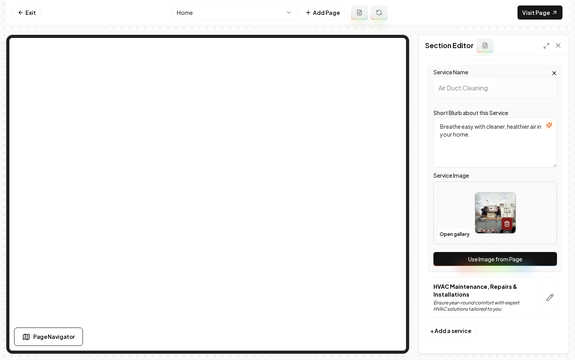
click at [490, 261] on button "Use Image from Page" at bounding box center [495, 259] width 124 height 14
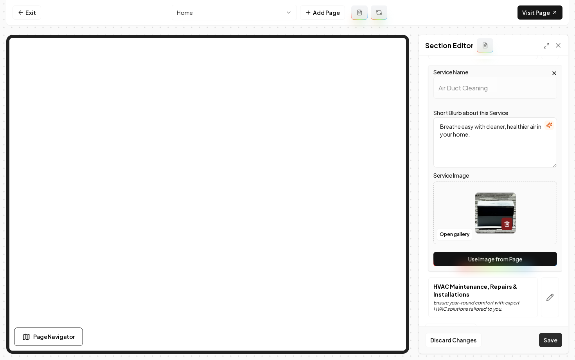
click at [546, 344] on button "Save" at bounding box center [550, 340] width 23 height 14
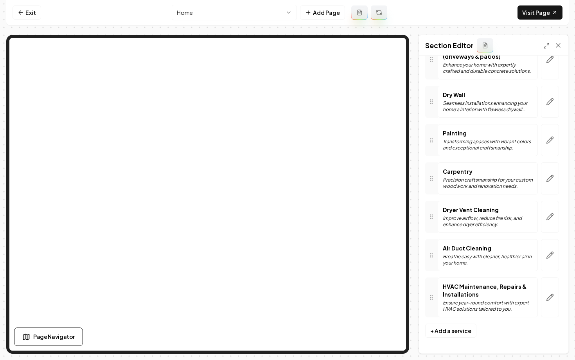
scroll to position [388, 0]
click at [25, 2] on nav "Exit Home Add Page Visit Page" at bounding box center [287, 12] width 562 height 25
click at [25, 20] on nav "Exit Home Add Page Visit Page" at bounding box center [287, 12] width 562 height 25
click at [25, 19] on link "Exit" at bounding box center [27, 12] width 29 height 14
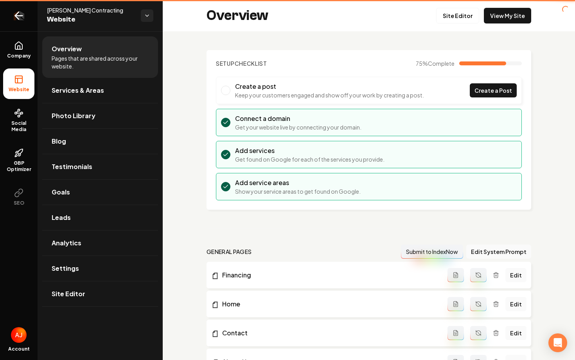
click at [25, 17] on link "Return to dashboard" at bounding box center [19, 15] width 38 height 31
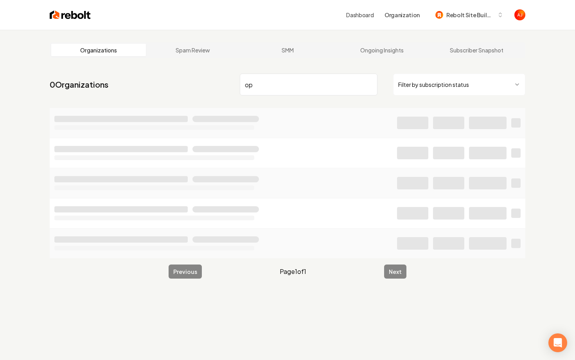
type input "o"
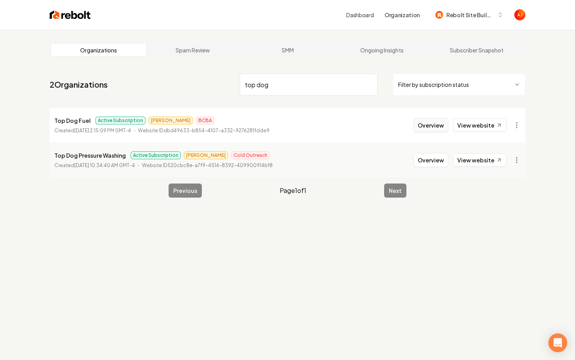
type input "top dog"
click at [421, 123] on button "Overview" at bounding box center [430, 125] width 35 height 14
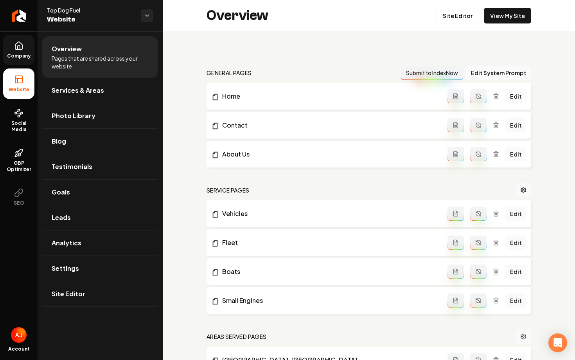
click at [16, 62] on link "Company" at bounding box center [18, 50] width 31 height 31
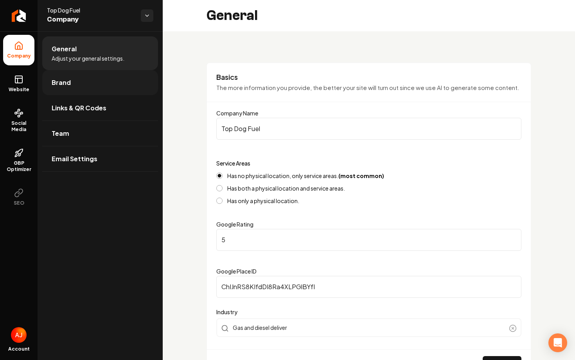
click at [81, 85] on link "Brand" at bounding box center [100, 82] width 116 height 25
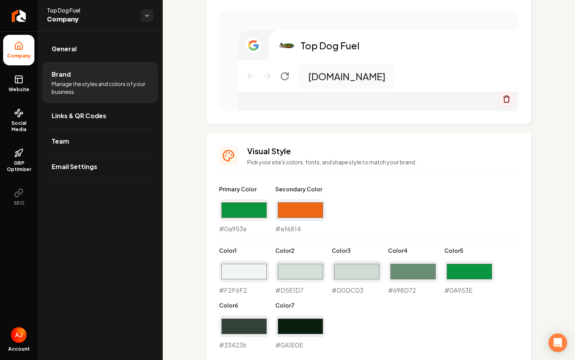
scroll to position [388, 0]
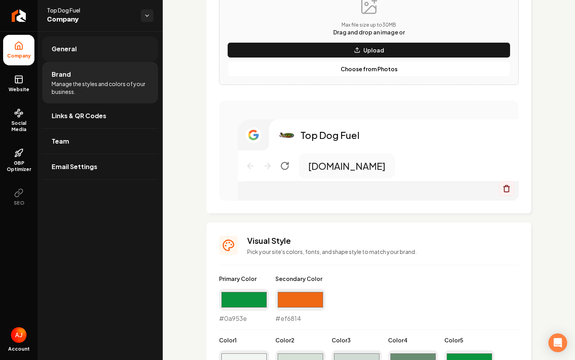
click at [65, 50] on span "General" at bounding box center [64, 48] width 25 height 9
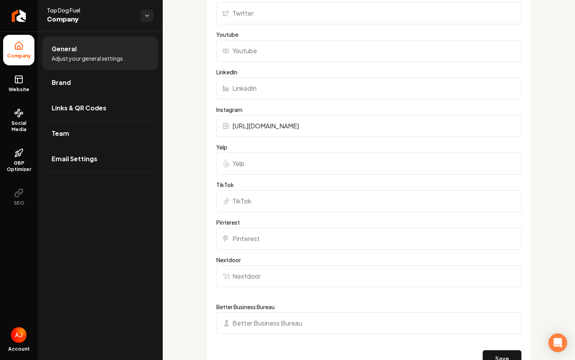
scroll to position [686, 0]
click at [262, 90] on input "LinkedIn" at bounding box center [368, 88] width 305 height 22
paste input "https://www.linkedin.com/in/top-dog-fuel-llc-1a5b60317?utm_source=share&utm_cam…"
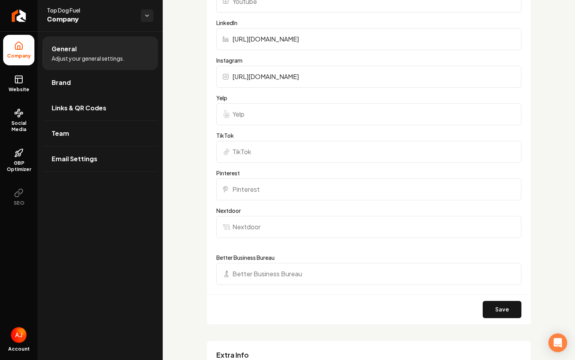
scroll to position [742, 0]
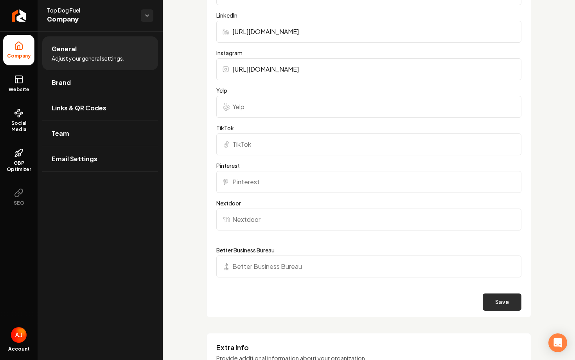
type input "https://www.linkedin.com/in/top-dog-fuel-llc-1a5b60317?utm_source=share&utm_cam…"
click at [494, 301] on button "Save" at bounding box center [502, 301] width 39 height 17
click at [13, 88] on span "Website" at bounding box center [18, 89] width 27 height 6
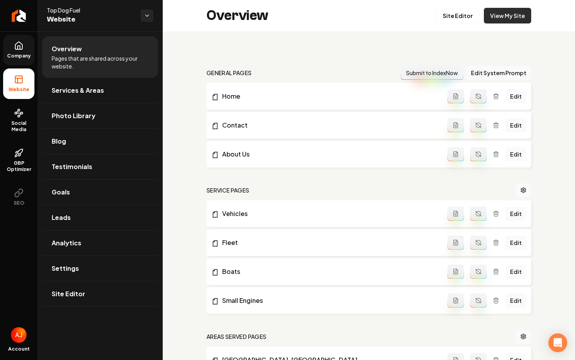
click at [514, 11] on link "View My Site" at bounding box center [507, 16] width 47 height 16
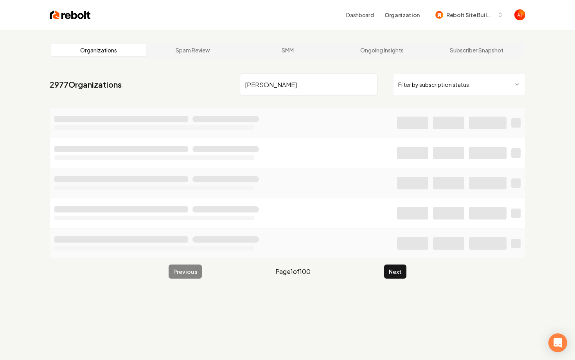
type input "[PERSON_NAME]"
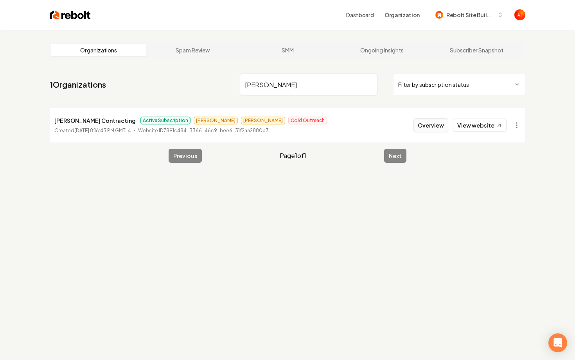
click at [435, 126] on button "Overview" at bounding box center [430, 125] width 35 height 14
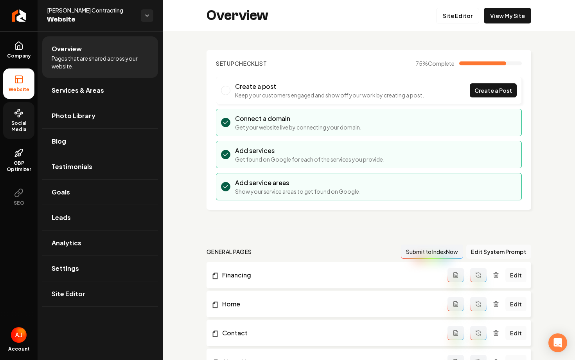
click at [11, 136] on link "Social Media" at bounding box center [18, 120] width 31 height 37
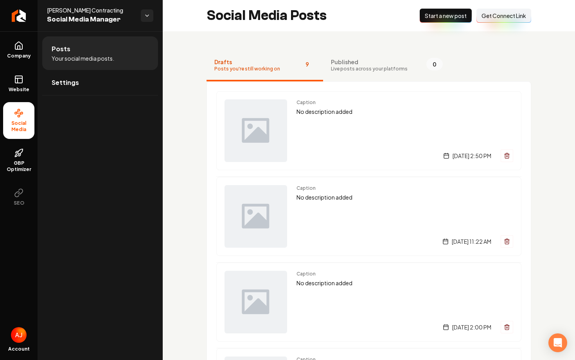
click at [500, 14] on span "Get Connect Link" at bounding box center [503, 16] width 45 height 8
click at [18, 81] on icon at bounding box center [18, 79] width 9 height 9
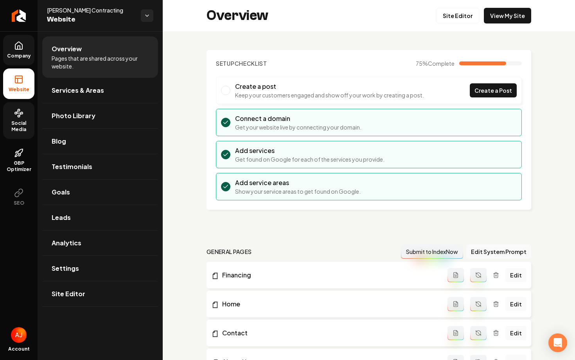
click at [16, 58] on span "Company" at bounding box center [19, 56] width 30 height 6
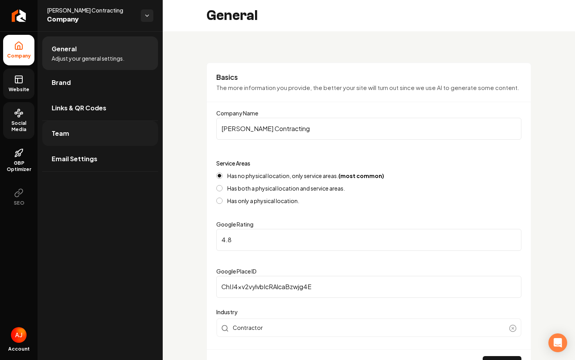
click at [86, 132] on link "Team" at bounding box center [100, 133] width 116 height 25
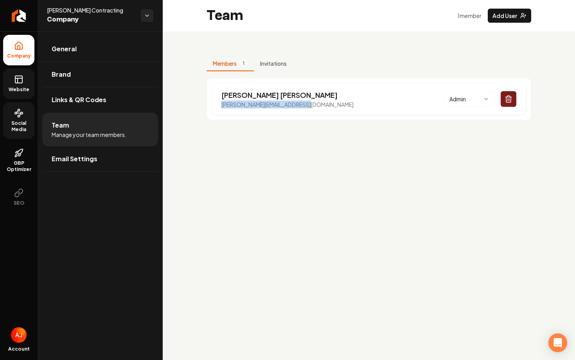
drag, startPoint x: 309, startPoint y: 105, endPoint x: 206, endPoint y: 106, distance: 102.5
click at [206, 106] on div "Gabriel Borja gabriel@borjacontracting.com Admin" at bounding box center [368, 99] width 325 height 42
copy p "gabriel@borjacontracting.com"
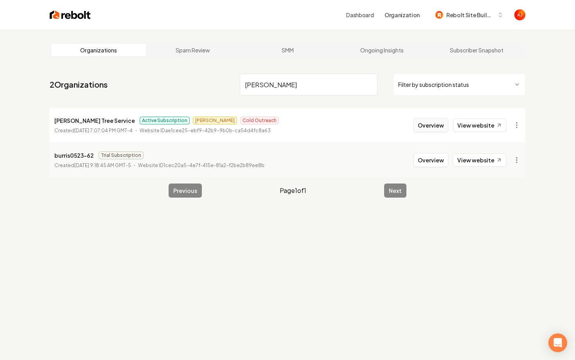
type input "burris"
click at [434, 131] on button "Overview" at bounding box center [430, 125] width 35 height 14
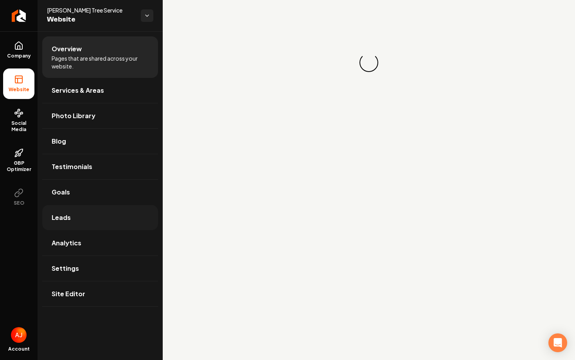
click at [98, 216] on link "Leads" at bounding box center [100, 217] width 116 height 25
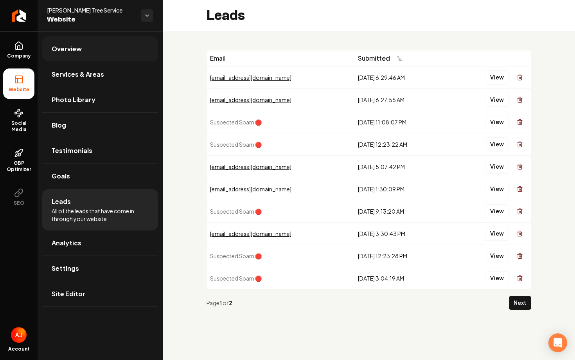
click at [99, 47] on link "Overview" at bounding box center [100, 48] width 116 height 25
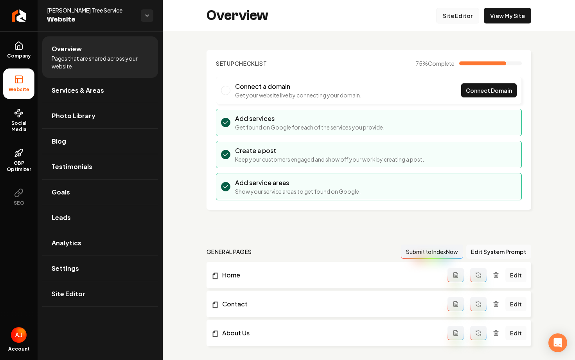
click at [449, 15] on link "Site Editor" at bounding box center [457, 16] width 43 height 16
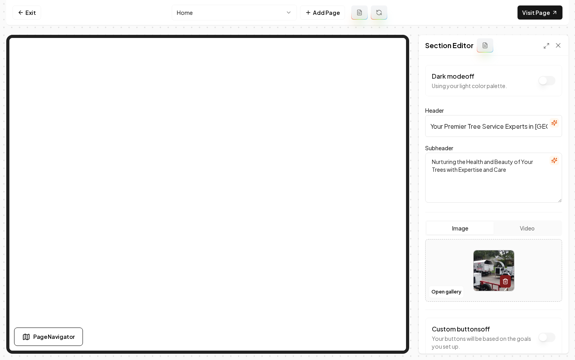
click at [515, 231] on button "Video" at bounding box center [527, 228] width 67 height 13
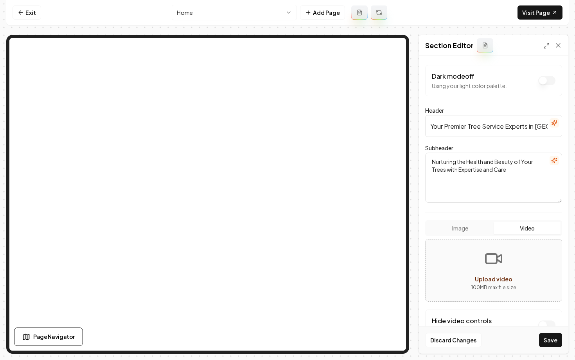
click at [503, 68] on div "Dark mode off Using your light color palette." at bounding box center [493, 80] width 137 height 31
click at [487, 256] on icon "Upload video" at bounding box center [493, 258] width 19 height 19
type input "**********"
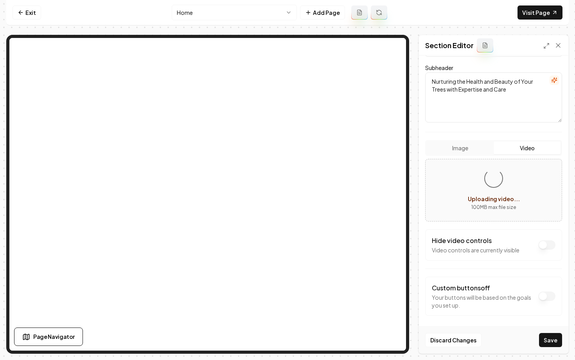
scroll to position [83, 0]
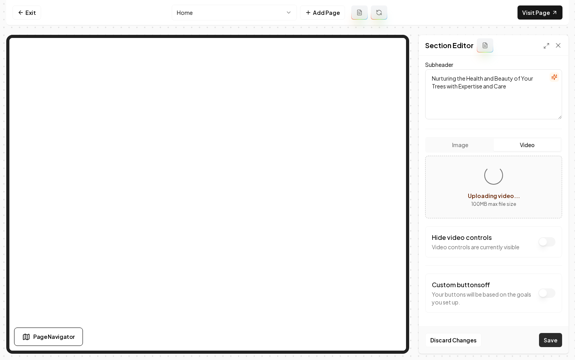
click at [551, 342] on button "Save" at bounding box center [550, 340] width 23 height 14
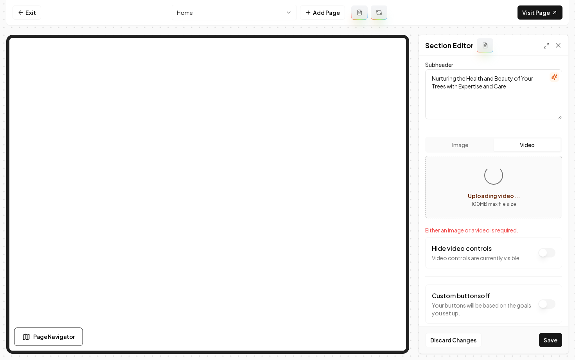
click at [495, 219] on div "Loading... Uploading video... 100 MB max file size Either an image or a video i…" at bounding box center [493, 212] width 137 height 113
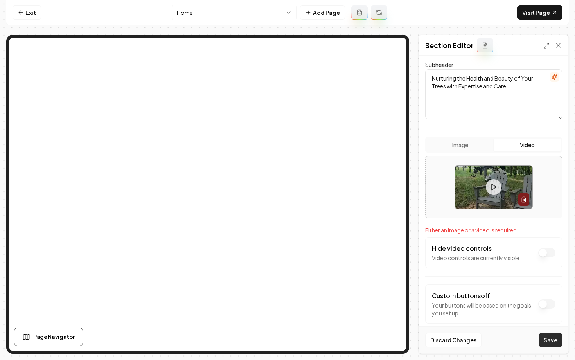
click at [551, 337] on button "Save" at bounding box center [550, 340] width 23 height 14
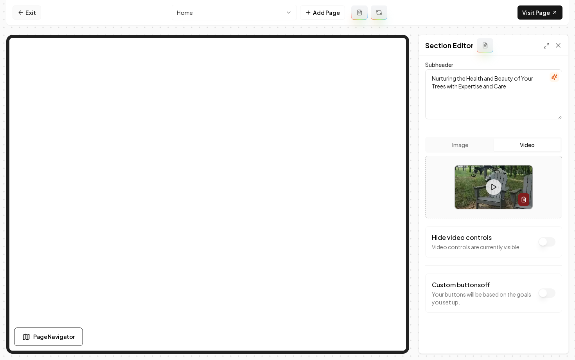
click at [31, 16] on link "Exit" at bounding box center [27, 12] width 29 height 14
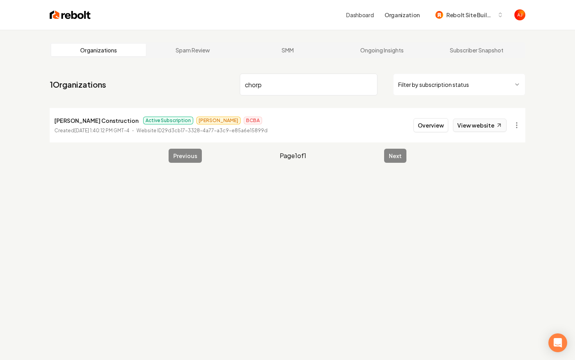
click at [457, 122] on link "View website" at bounding box center [480, 125] width 54 height 13
drag, startPoint x: 305, startPoint y: 82, endPoint x: 117, endPoint y: 82, distance: 188.5
click at [117, 82] on nav "1 Organizations chorp Filter by subscription status" at bounding box center [288, 87] width 476 height 34
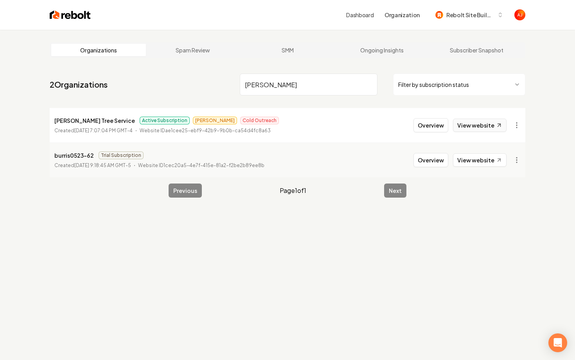
click at [472, 124] on link "View website" at bounding box center [480, 125] width 54 height 13
click at [465, 132] on div "Overview View website" at bounding box center [459, 125] width 93 height 14
click at [467, 127] on link "View website" at bounding box center [480, 125] width 54 height 13
drag, startPoint x: 273, startPoint y: 86, endPoint x: 235, endPoint y: 79, distance: 37.7
click at [237, 81] on nav "2 Organizations burris Filter by subscription status" at bounding box center [288, 87] width 476 height 34
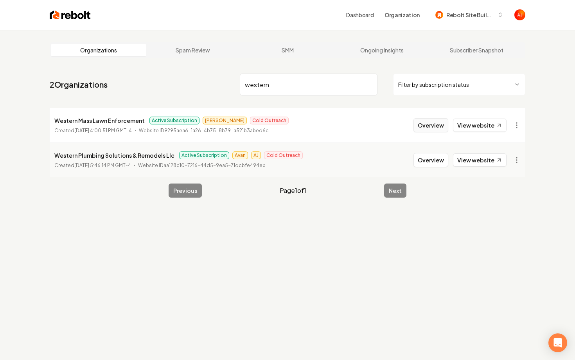
type input "western"
click at [442, 130] on button "Overview" at bounding box center [430, 125] width 35 height 14
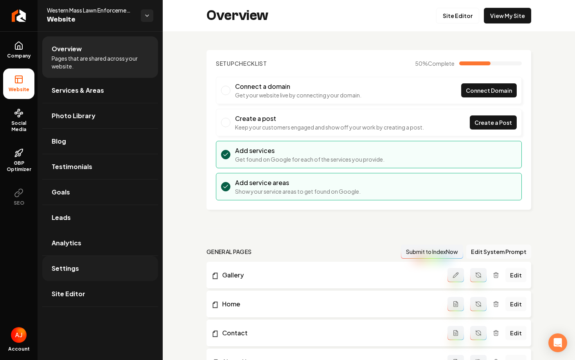
click at [88, 258] on link "Settings" at bounding box center [100, 268] width 116 height 25
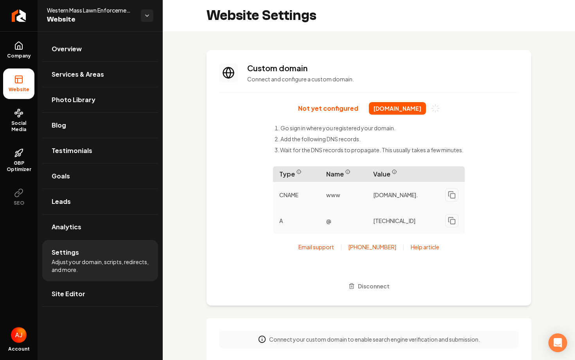
scroll to position [63, 0]
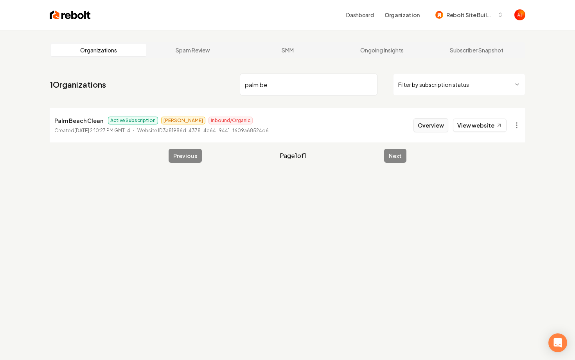
type input "palm be"
click at [428, 127] on button "Overview" at bounding box center [430, 125] width 35 height 14
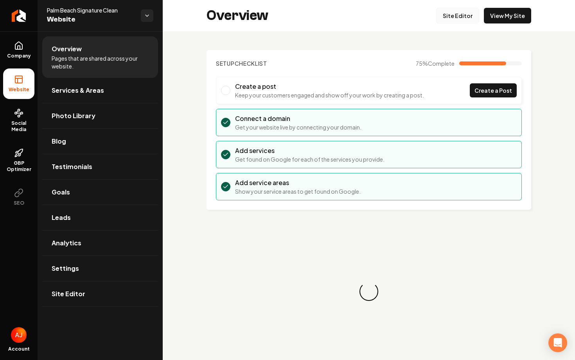
click at [463, 16] on link "Site Editor" at bounding box center [457, 16] width 43 height 16
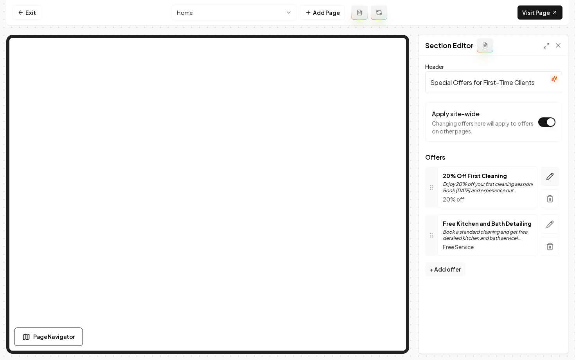
click at [550, 172] on button "button" at bounding box center [550, 176] width 18 height 19
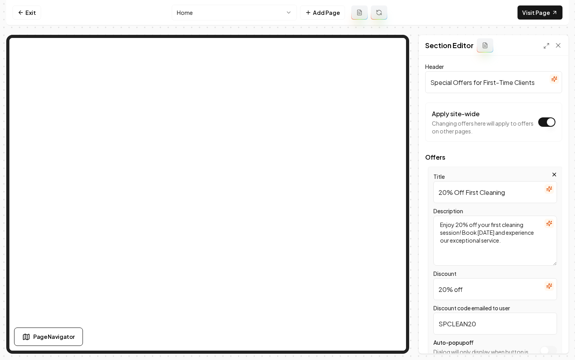
click at [441, 194] on input "20% Off First Cleaning" at bounding box center [495, 192] width 124 height 22
type input "10% Off First Cleaning"
click at [458, 224] on textarea "Enjoy 20% off your first cleaning session! Book today and experience our except…" at bounding box center [495, 240] width 124 height 50
type textarea "Enjoy 10% off your first cleaning session! Book today and experience our except…"
click at [444, 291] on input "20% off" at bounding box center [495, 289] width 124 height 22
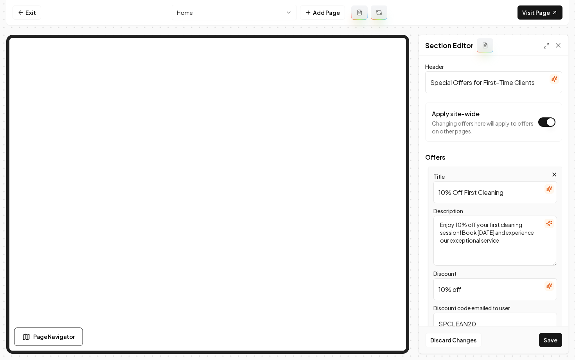
type input "10% off"
click at [470, 325] on input "SPCLEAN20" at bounding box center [495, 323] width 124 height 22
type input "SPCLEAN10"
click at [540, 340] on button "Save" at bounding box center [550, 340] width 23 height 14
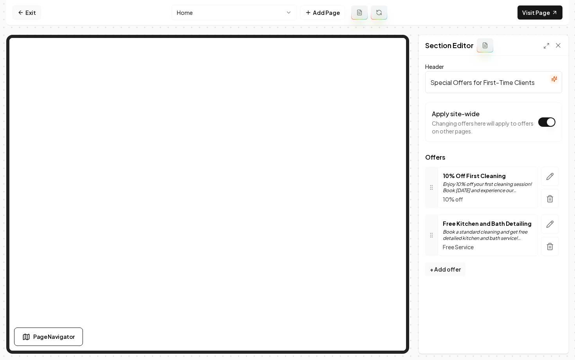
click at [22, 14] on icon at bounding box center [21, 12] width 6 height 6
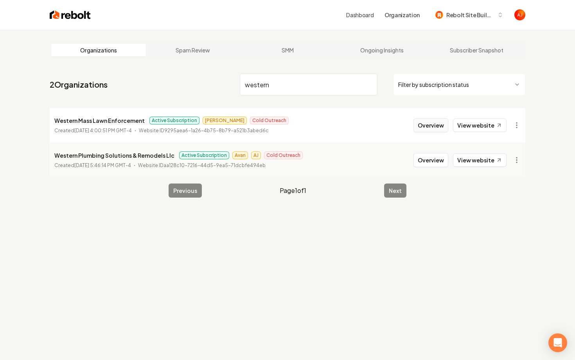
type input "western"
click at [424, 127] on button "Overview" at bounding box center [430, 125] width 35 height 14
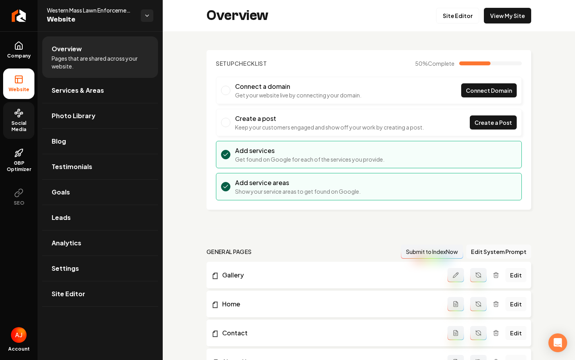
click at [16, 125] on span "Social Media" at bounding box center [18, 126] width 31 height 13
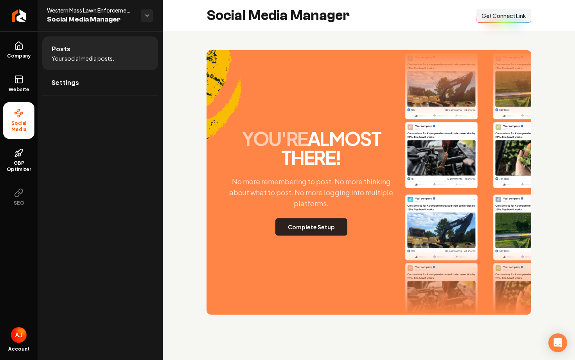
click at [320, 232] on button "Complete Setup" at bounding box center [311, 226] width 72 height 17
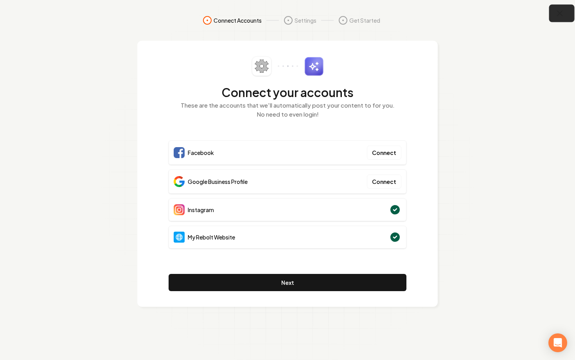
click at [558, 14] on icon "button" at bounding box center [559, 13] width 5 height 5
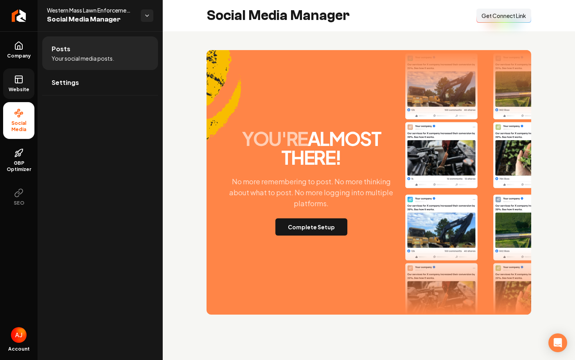
click at [17, 83] on icon at bounding box center [18, 79] width 9 height 9
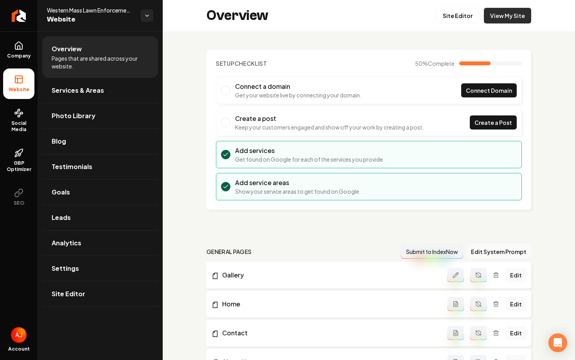
click at [499, 22] on link "View My Site" at bounding box center [507, 16] width 47 height 16
click at [20, 125] on span "Social Media" at bounding box center [18, 126] width 31 height 13
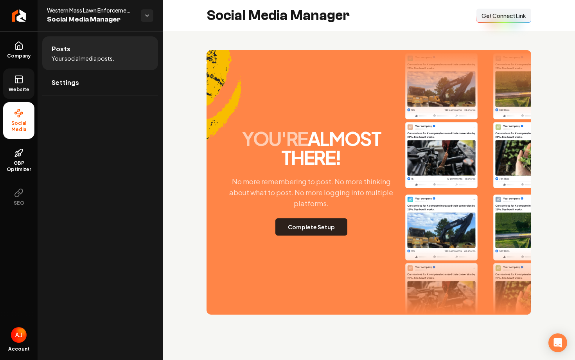
click at [318, 228] on button "Complete Setup" at bounding box center [311, 226] width 72 height 17
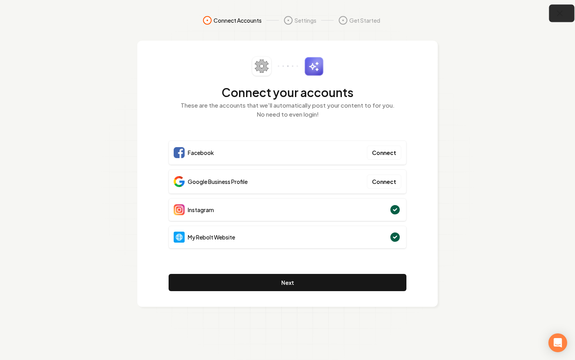
click at [566, 16] on button "button" at bounding box center [561, 14] width 25 height 18
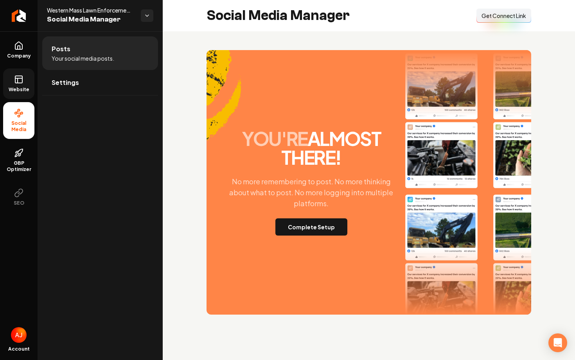
click at [13, 82] on link "Website" at bounding box center [18, 83] width 31 height 31
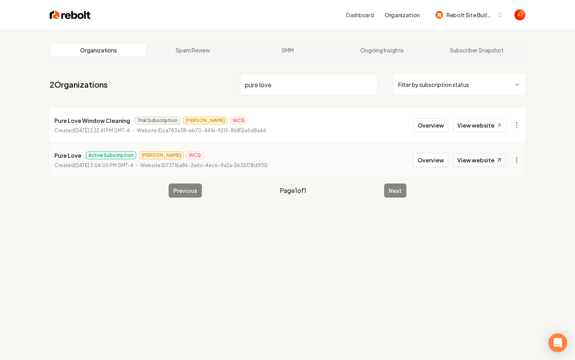
type input "pure love"
click at [474, 160] on link "View website" at bounding box center [480, 159] width 54 height 13
click at [420, 157] on button "Overview" at bounding box center [430, 160] width 35 height 14
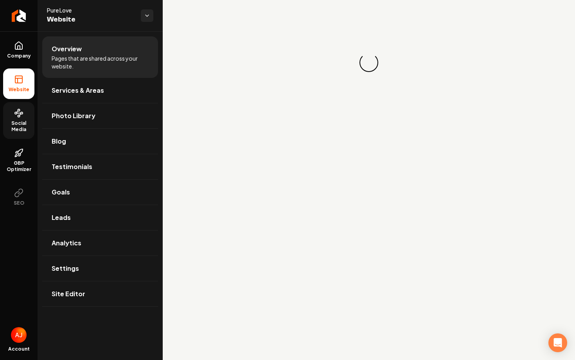
click at [16, 117] on icon at bounding box center [18, 112] width 9 height 9
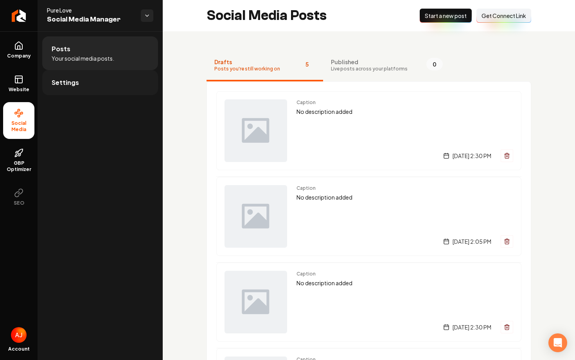
click at [66, 90] on link "Settings" at bounding box center [100, 82] width 116 height 25
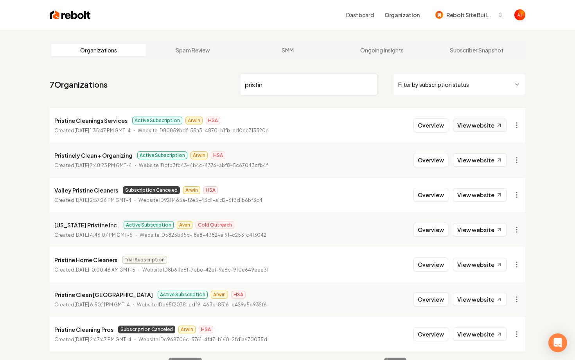
click at [463, 122] on link "View website" at bounding box center [480, 125] width 54 height 13
click at [264, 84] on input "pristin" at bounding box center [309, 85] width 138 height 22
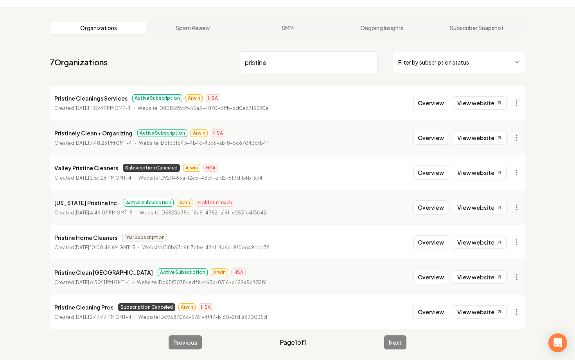
scroll to position [28, 0]
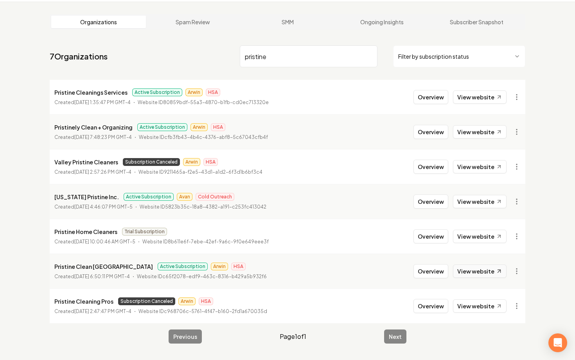
type input "pristine"
click at [465, 273] on link "View website" at bounding box center [480, 270] width 54 height 13
click at [426, 274] on button "Overview" at bounding box center [430, 271] width 35 height 14
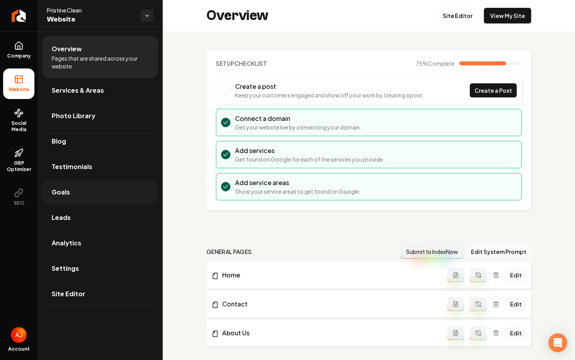
click at [75, 195] on link "Goals" at bounding box center [100, 192] width 116 height 25
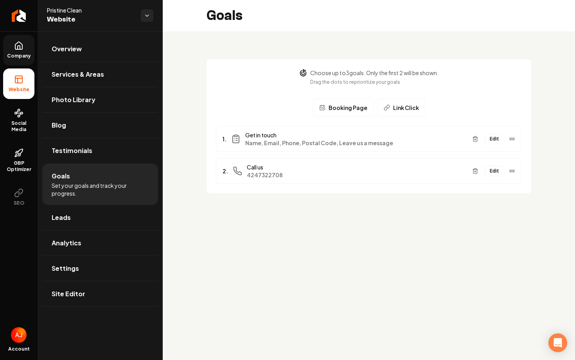
click at [21, 58] on span "Company" at bounding box center [19, 56] width 30 height 6
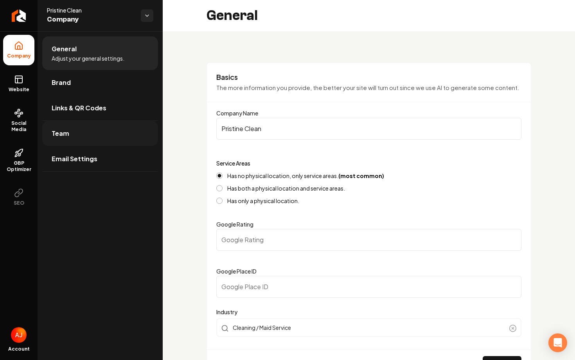
click at [87, 130] on link "Team" at bounding box center [100, 133] width 116 height 25
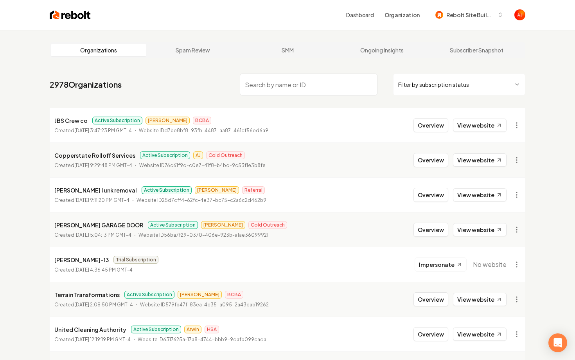
click at [265, 88] on input "search" at bounding box center [309, 85] width 138 height 22
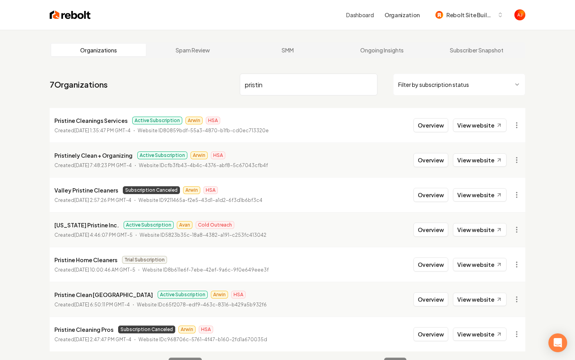
scroll to position [30, 0]
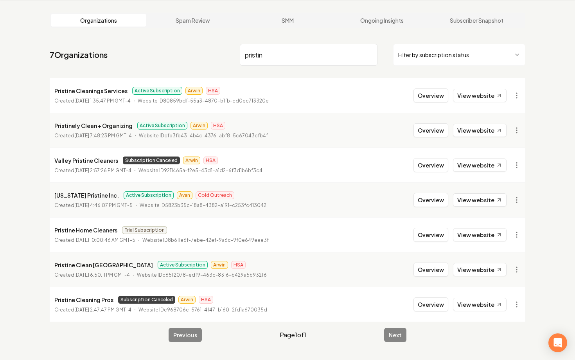
type input "pristin"
click at [335, 114] on li "Pristinely Clean + Organizing Active Subscription Arwin HSA Created May 15, 202…" at bounding box center [288, 130] width 476 height 35
click at [275, 56] on input "pristin" at bounding box center [309, 55] width 138 height 22
click at [431, 135] on button "Overview" at bounding box center [430, 130] width 35 height 14
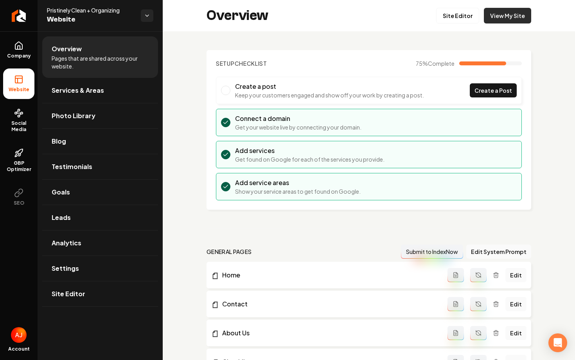
click at [510, 18] on link "View My Site" at bounding box center [507, 16] width 47 height 16
drag, startPoint x: 122, startPoint y: 9, endPoint x: 46, endPoint y: 11, distance: 76.7
click at [46, 11] on div "Pristinely Clean + Organizing Website" at bounding box center [100, 15] width 125 height 31
copy span "Pristinely Clean + Organizing"
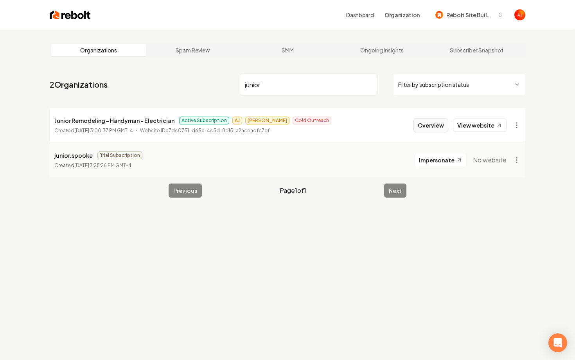
type input "junior"
click at [441, 122] on button "Overview" at bounding box center [430, 125] width 35 height 14
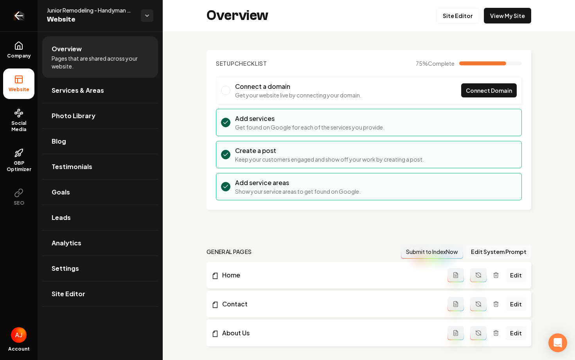
click at [17, 17] on icon "Return to dashboard" at bounding box center [17, 15] width 4 height 7
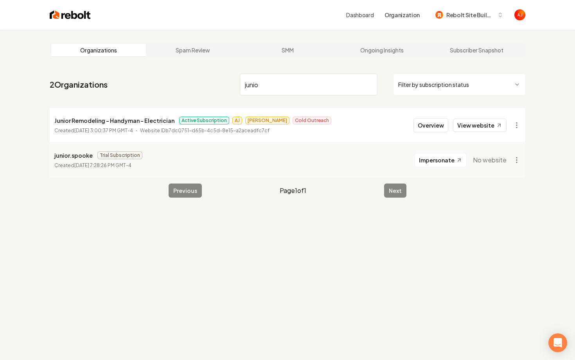
type input "junio"
click at [476, 127] on link "View website" at bounding box center [480, 125] width 54 height 13
click at [424, 128] on button "Overview" at bounding box center [430, 125] width 35 height 14
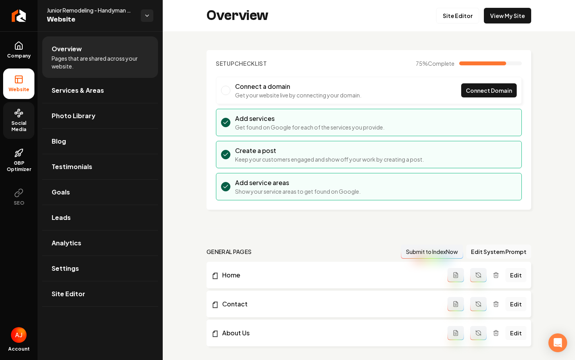
click at [18, 129] on span "Social Media" at bounding box center [18, 126] width 31 height 13
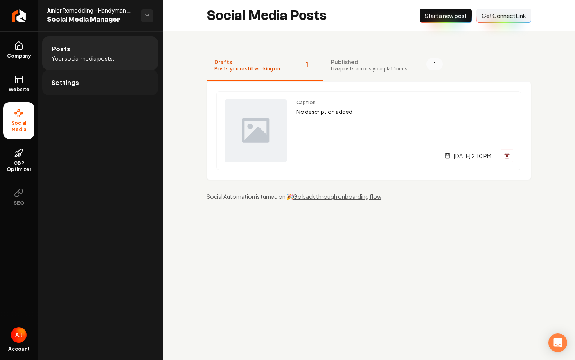
click at [88, 84] on link "Settings" at bounding box center [100, 82] width 116 height 25
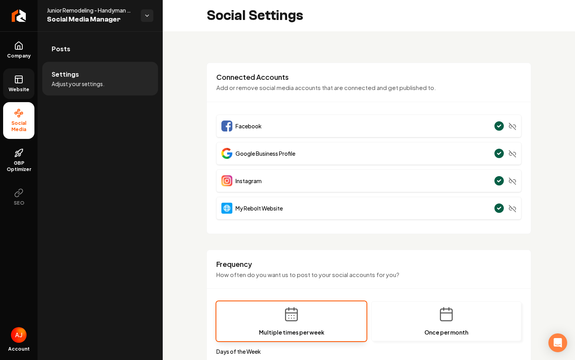
click at [13, 86] on link "Website" at bounding box center [18, 83] width 31 height 31
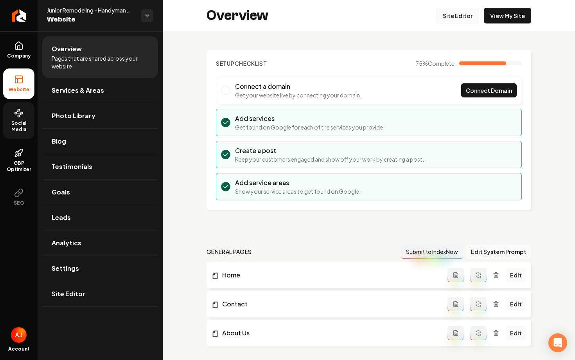
click at [457, 14] on link "Site Editor" at bounding box center [457, 16] width 43 height 16
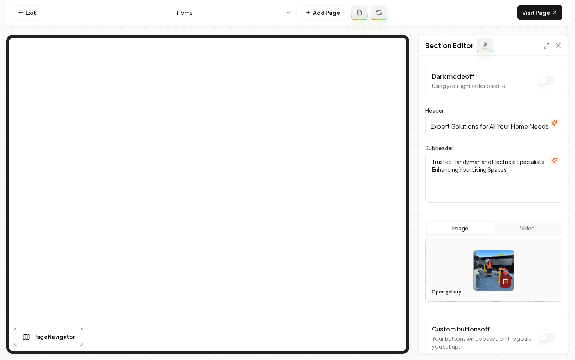
click at [442, 293] on button "Open gallery" at bounding box center [446, 291] width 35 height 13
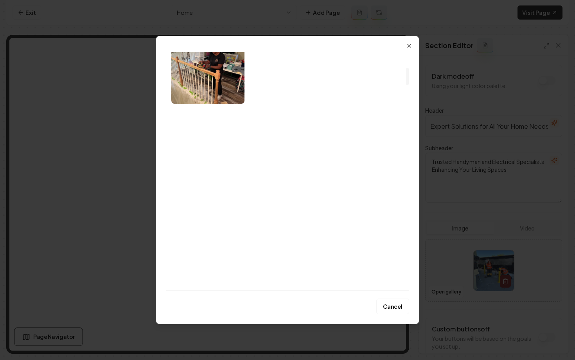
scroll to position [210, 0]
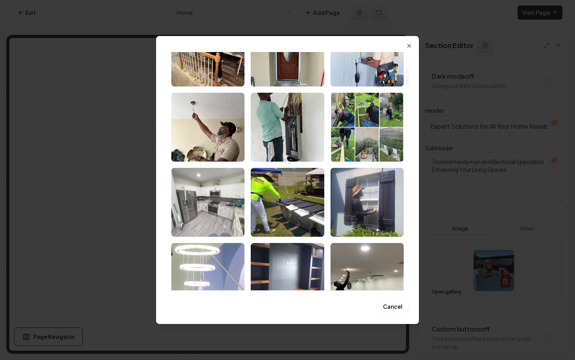
click at [228, 196] on img "Select image image_68a081875c7cd75eb8f87119.webp" at bounding box center [207, 202] width 73 height 69
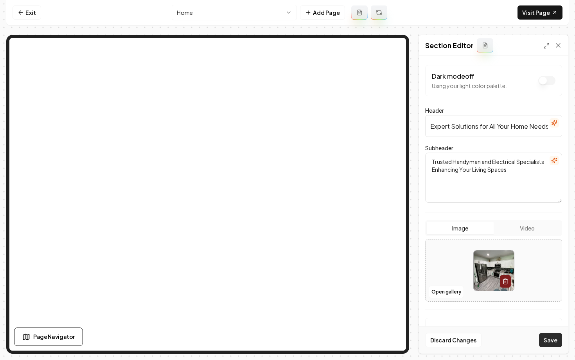
click at [553, 340] on button "Save" at bounding box center [550, 340] width 23 height 14
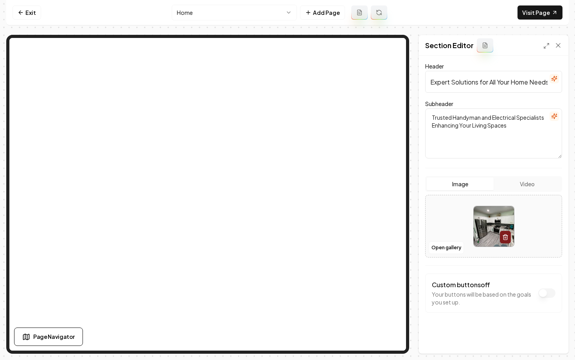
scroll to position [0, 0]
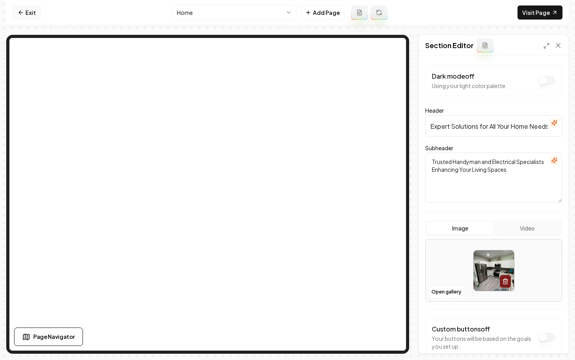
click at [30, 18] on link "Exit" at bounding box center [27, 12] width 29 height 14
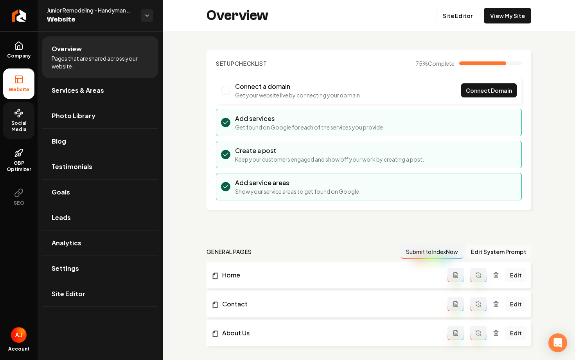
click at [16, 126] on span "Social Media" at bounding box center [18, 126] width 31 height 13
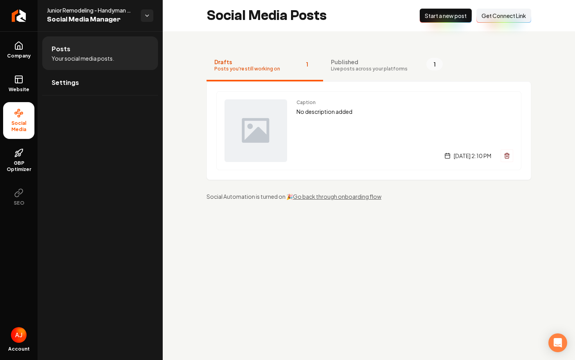
click at [400, 66] on button "Published Live posts across your platforms 1" at bounding box center [386, 65] width 127 height 31
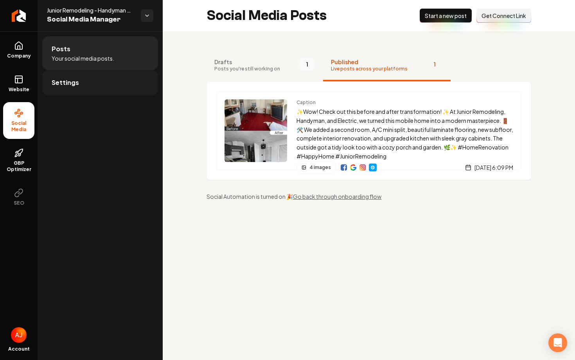
click at [84, 84] on link "Settings" at bounding box center [100, 82] width 116 height 25
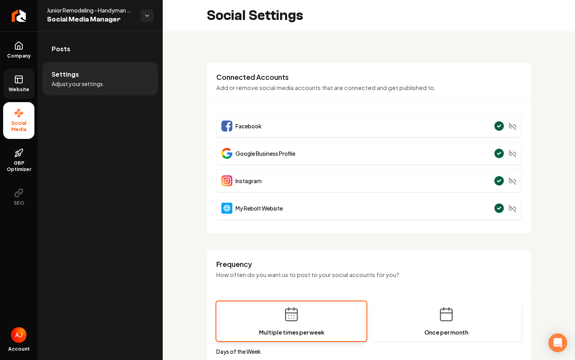
click at [21, 84] on link "Website" at bounding box center [18, 83] width 31 height 31
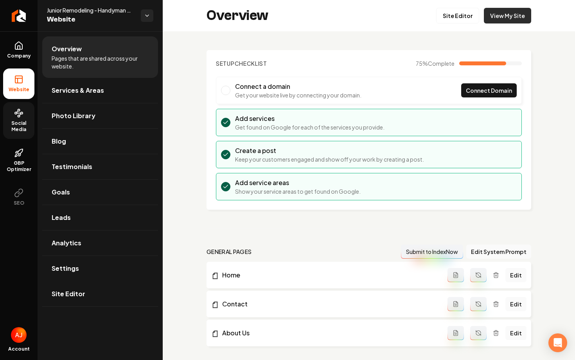
click at [496, 22] on link "View My Site" at bounding box center [507, 16] width 47 height 16
click at [514, 17] on link "View My Site" at bounding box center [507, 16] width 47 height 16
click at [453, 22] on link "Site Editor" at bounding box center [457, 16] width 43 height 16
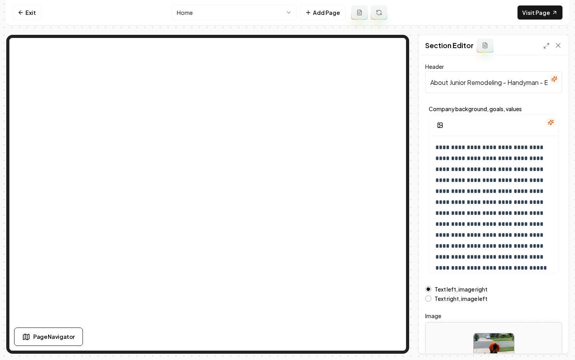
scroll to position [63, 0]
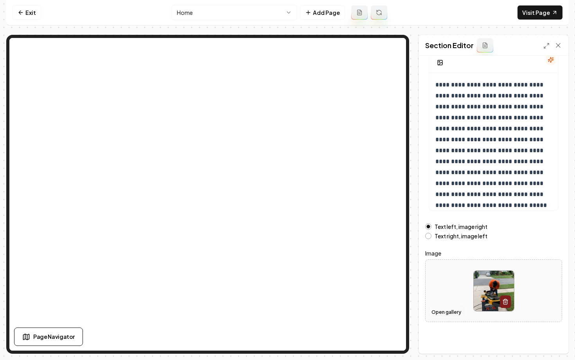
click at [441, 312] on button "Open gallery" at bounding box center [446, 312] width 35 height 13
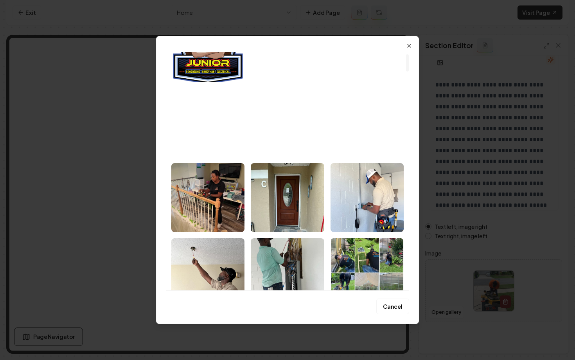
scroll to position [0, 0]
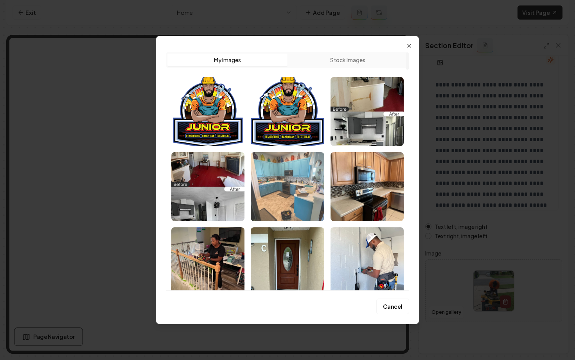
click at [275, 192] on img "Select image image_68a081875c7cd75eb8f870c2.webp" at bounding box center [287, 186] width 73 height 69
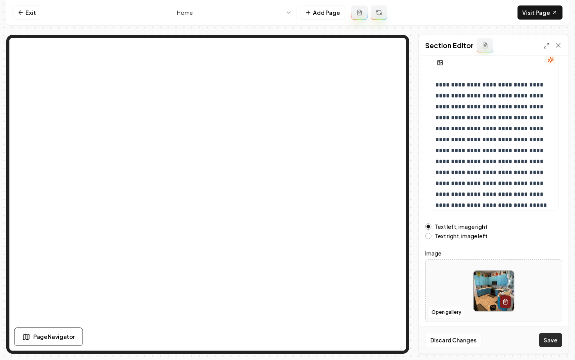
click at [543, 336] on button "Save" at bounding box center [550, 340] width 23 height 14
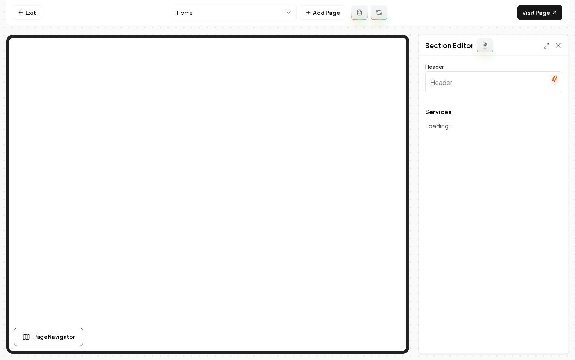
type input "Our Expert Home Services"
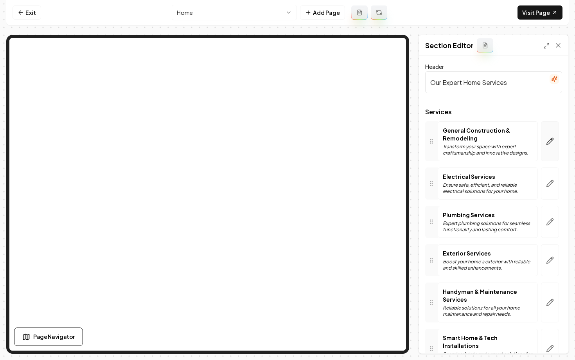
click at [547, 140] on icon "button" at bounding box center [550, 141] width 8 height 8
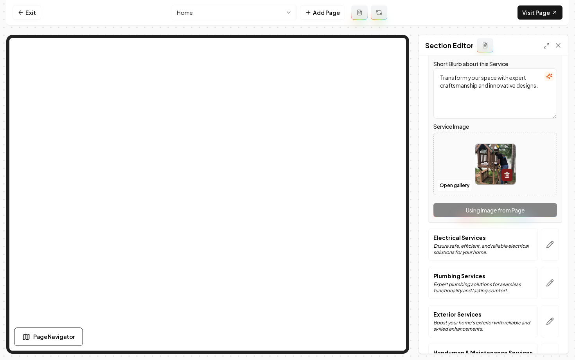
scroll to position [201, 0]
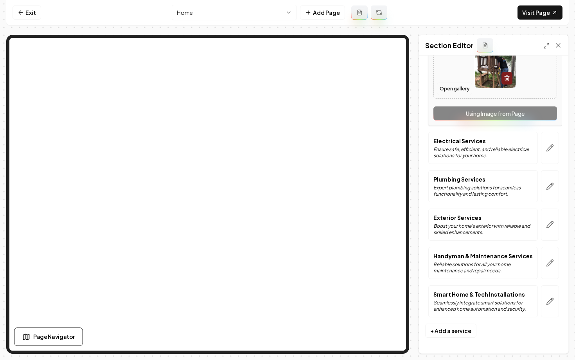
click at [452, 86] on button "Open gallery" at bounding box center [454, 89] width 35 height 13
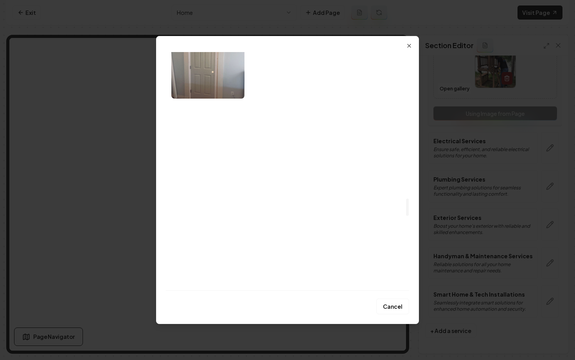
scroll to position [1936, 0]
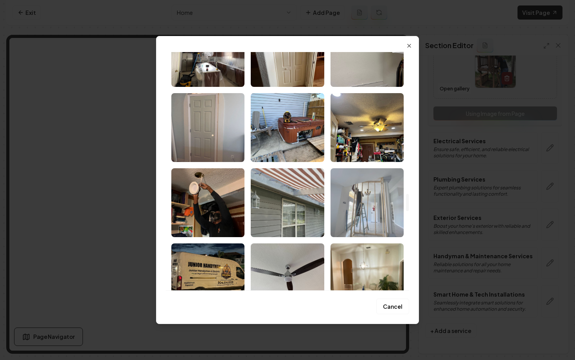
click at [357, 202] on img "Select image image_689a2ee35c7cd75eb8ef92f8.jpeg" at bounding box center [366, 202] width 73 height 69
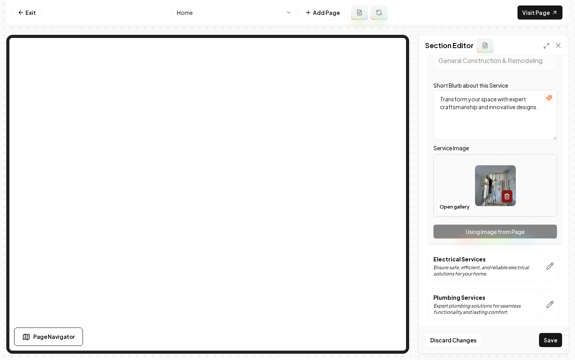
scroll to position [201, 0]
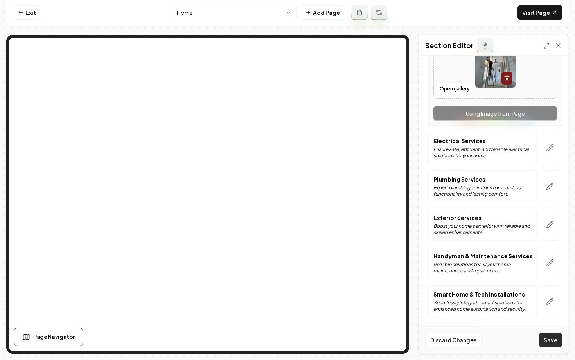
click at [546, 339] on button "Save" at bounding box center [550, 340] width 23 height 14
click at [546, 339] on div "Discard Changes Save" at bounding box center [493, 339] width 149 height 27
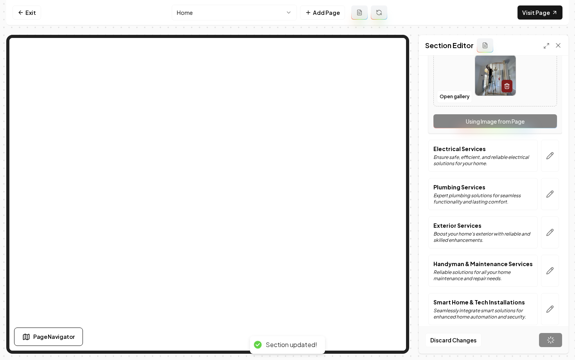
scroll to position [43, 0]
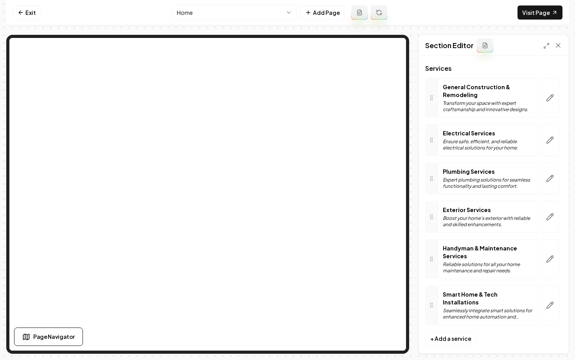
click at [199, 13] on html "Computer Required This feature is only available on a computer. Please switch t…" at bounding box center [287, 180] width 575 height 360
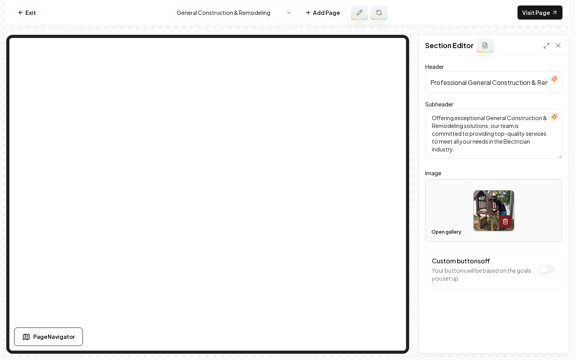
click at [446, 236] on button "Open gallery" at bounding box center [446, 232] width 35 height 13
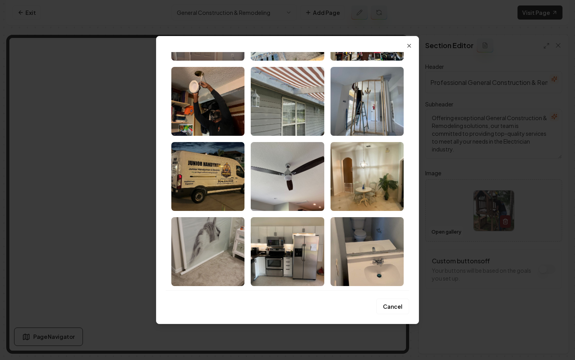
scroll to position [2024, 0]
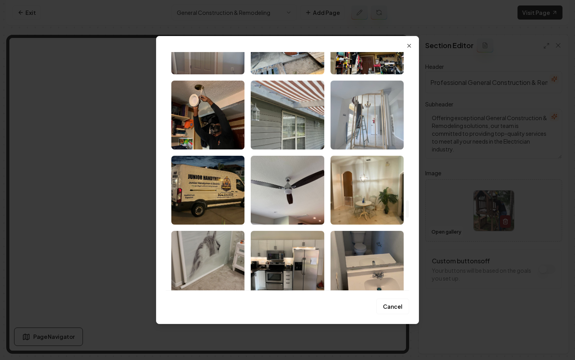
click at [364, 119] on img "Select image image_689a2ee35c7cd75eb8ef92f8.jpeg" at bounding box center [366, 115] width 73 height 69
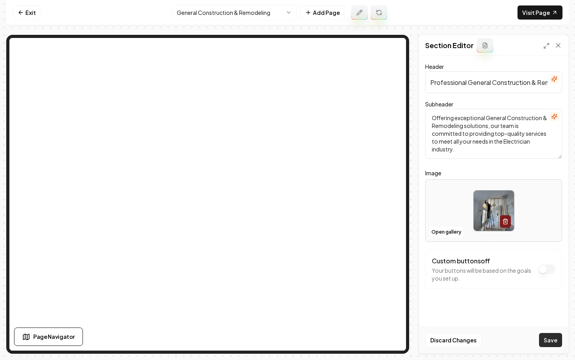
click at [551, 344] on button "Save" at bounding box center [550, 340] width 23 height 14
click at [191, 16] on html "Computer Required This feature is only available on a computer. Please switch t…" at bounding box center [287, 180] width 575 height 360
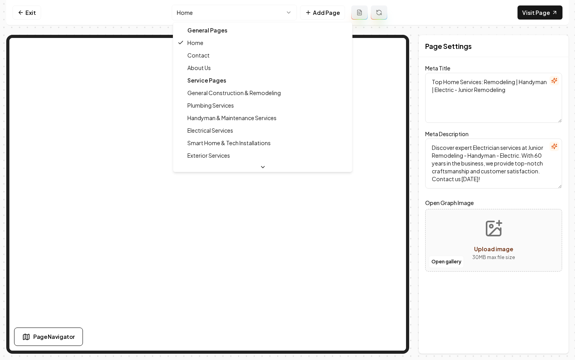
click at [201, 10] on html "Computer Required This feature is only available on a computer. Please switch t…" at bounding box center [287, 180] width 575 height 360
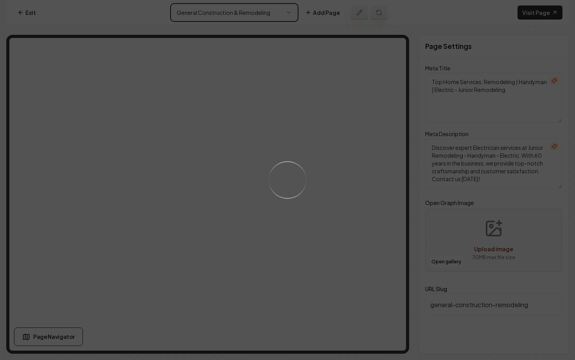
type textarea "General Construction & Remodeling Services | Junior Remodeling"
type textarea "Transform your home with Junior Remodeling's expert general construction and re…"
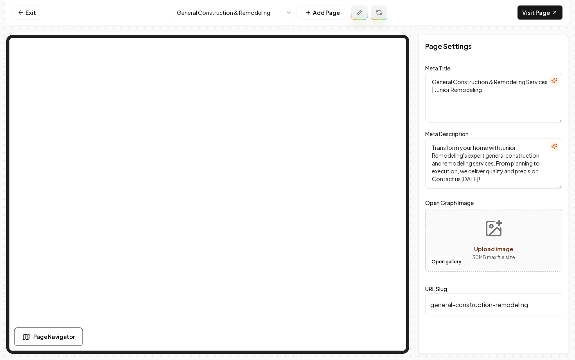
click at [195, 11] on html "Computer Required This feature is only available on a computer. Please switch t…" at bounding box center [287, 180] width 575 height 360
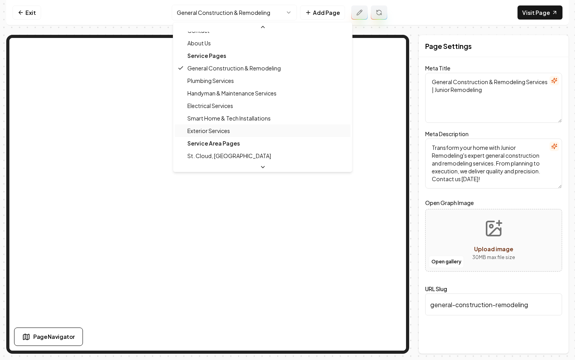
scroll to position [26, 0]
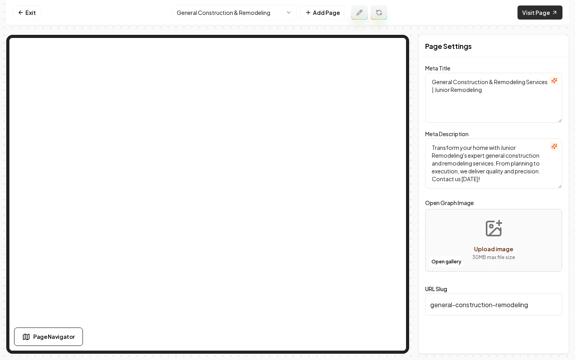
click at [533, 12] on link "Visit Page" at bounding box center [539, 12] width 45 height 14
click at [22, 9] on link "Exit" at bounding box center [27, 12] width 29 height 14
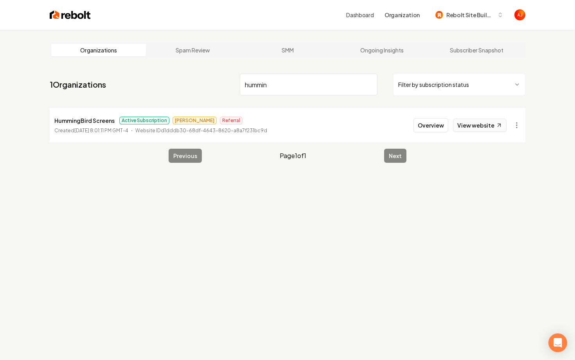
click at [465, 131] on link "View website" at bounding box center [480, 125] width 54 height 13
drag, startPoint x: 264, startPoint y: 88, endPoint x: 198, endPoint y: 88, distance: 66.5
click at [198, 88] on nav "1 Organizations hummin Filter by subscription status" at bounding box center [288, 87] width 476 height 34
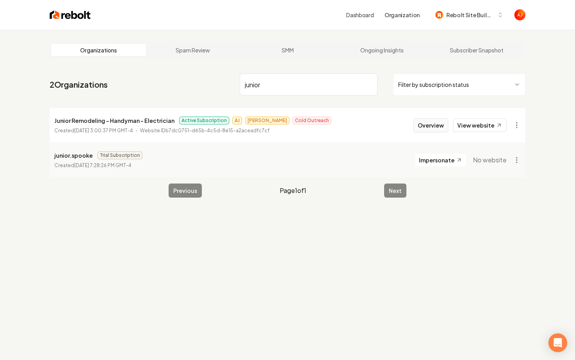
type input "junior"
click at [420, 125] on button "Overview" at bounding box center [430, 125] width 35 height 14
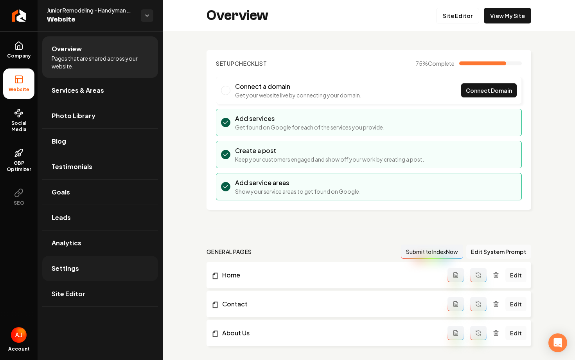
click at [129, 267] on link "Settings" at bounding box center [100, 268] width 116 height 25
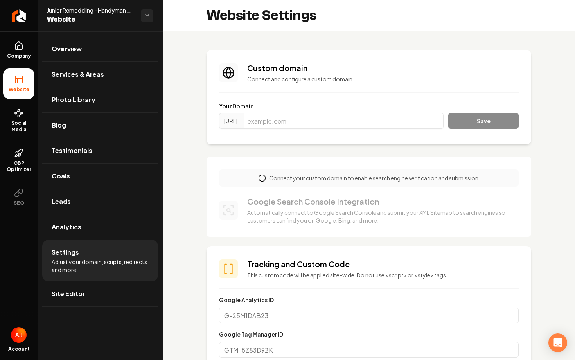
scroll to position [56, 0]
click at [280, 121] on input "Main content area" at bounding box center [343, 121] width 199 height 16
paste input "679154"
type input "679154"
drag, startPoint x: 300, startPoint y: 123, endPoint x: 256, endPoint y: 123, distance: 44.6
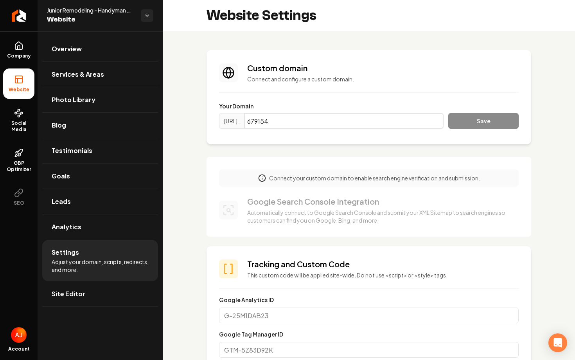
click at [256, 123] on div "[URL]. 679154" at bounding box center [331, 121] width 224 height 16
click at [275, 125] on input "Main content area" at bounding box center [343, 121] width 199 height 16
paste input "[DOMAIN_NAME]"
type input "[DOMAIN_NAME]"
click at [499, 124] on button "Save" at bounding box center [483, 121] width 70 height 16
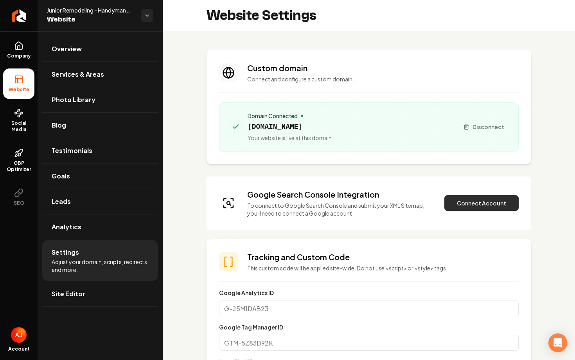
click at [468, 206] on button "Connect Account" at bounding box center [481, 203] width 74 height 16
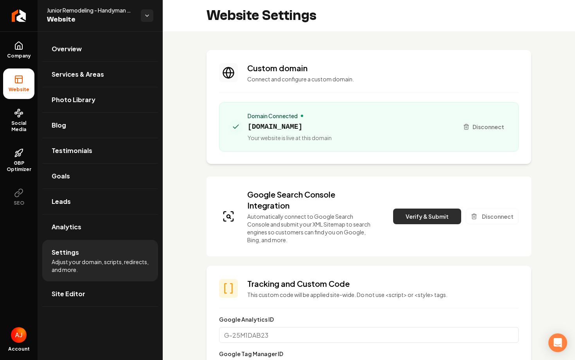
click at [414, 221] on button "Verify & Submit" at bounding box center [427, 216] width 68 height 16
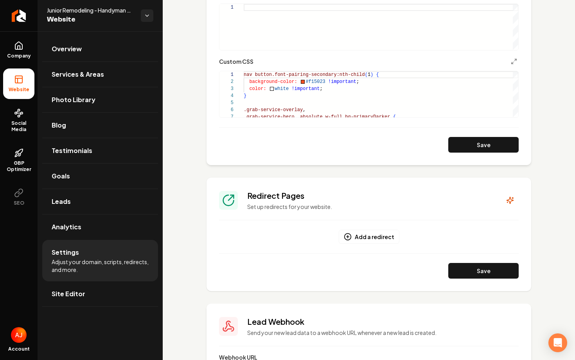
scroll to position [480, 0]
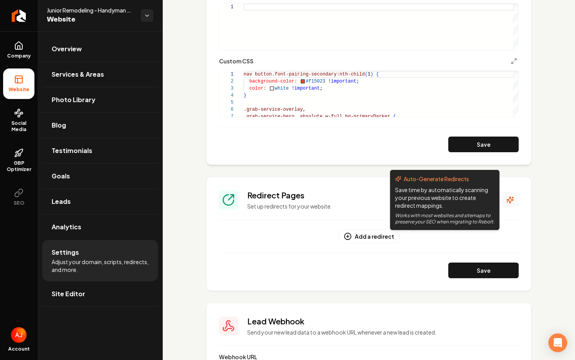
click at [508, 202] on icon "Main content area" at bounding box center [510, 200] width 8 height 8
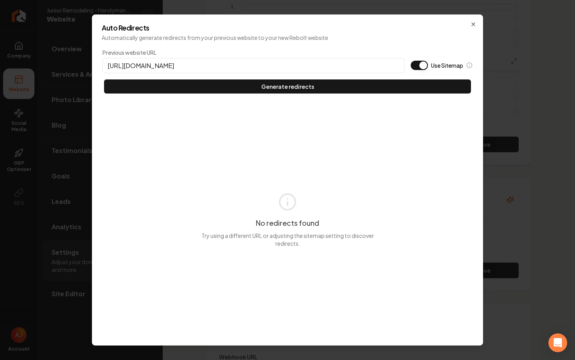
type input "[URL][DOMAIN_NAME]"
click at [425, 65] on button "Use Sitemap" at bounding box center [419, 65] width 17 height 9
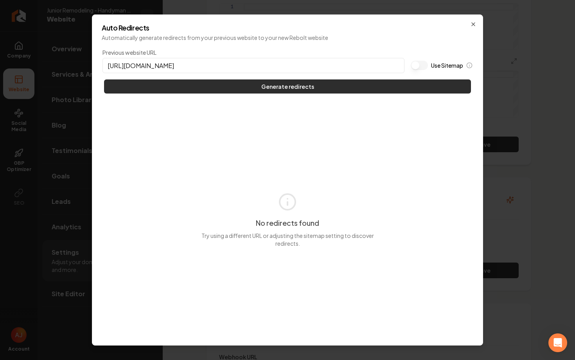
click at [425, 81] on button "Generate redirects" at bounding box center [287, 86] width 367 height 14
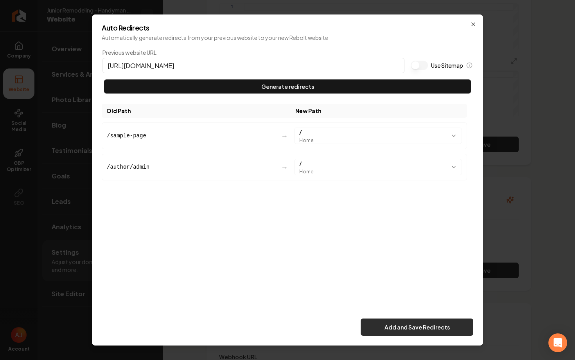
click at [423, 326] on button "Add and Save Redirects" at bounding box center [417, 326] width 113 height 17
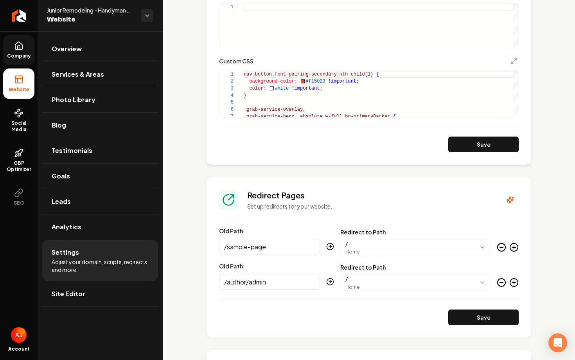
click at [14, 38] on link "Company" at bounding box center [18, 50] width 31 height 31
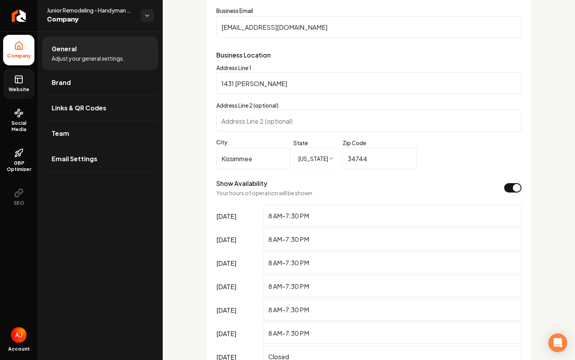
click at [19, 83] on rect at bounding box center [18, 79] width 7 height 7
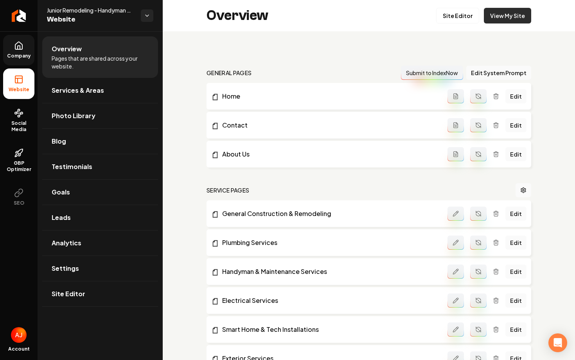
click at [502, 22] on link "View My Site" at bounding box center [507, 16] width 47 height 16
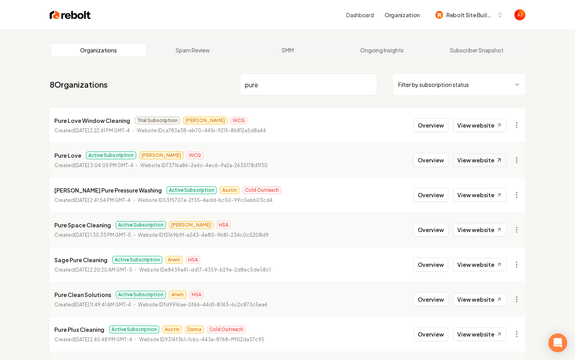
click at [474, 163] on link "View website" at bounding box center [480, 159] width 54 height 13
drag, startPoint x: 298, startPoint y: 92, endPoint x: 135, endPoint y: 92, distance: 162.7
click at [135, 92] on nav "8 Organizations pure Filter by subscription status" at bounding box center [288, 87] width 476 height 34
type input "p"
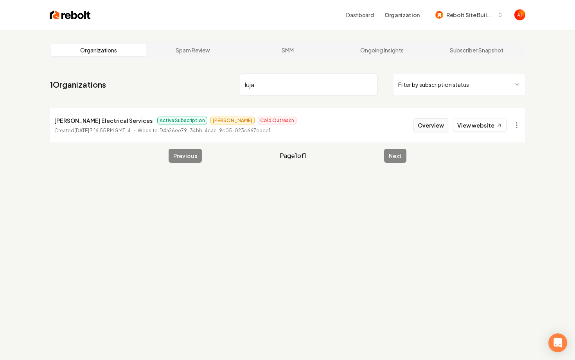
type input "luja"
click at [424, 126] on button "Overview" at bounding box center [430, 125] width 35 height 14
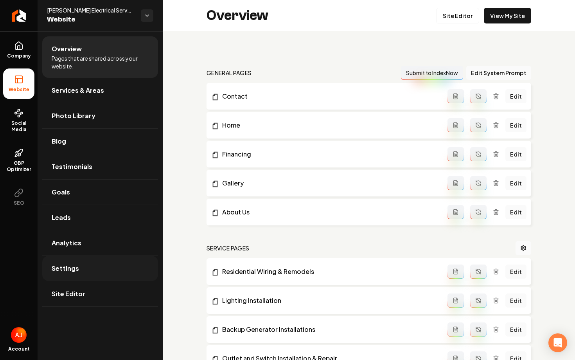
click at [82, 259] on link "Settings" at bounding box center [100, 268] width 116 height 25
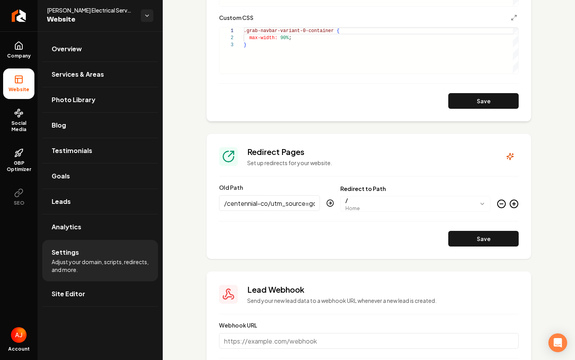
scroll to position [618, 0]
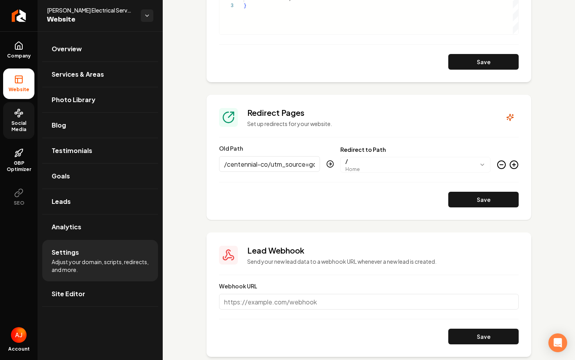
click at [14, 123] on span "Social Media" at bounding box center [18, 126] width 31 height 13
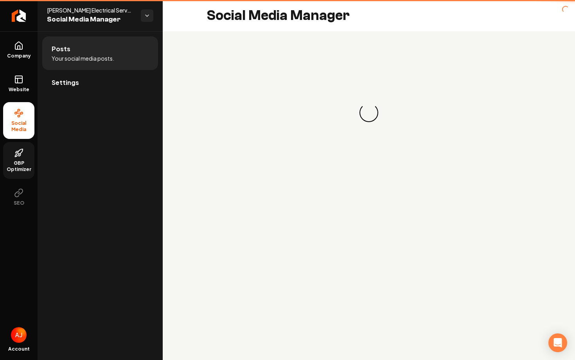
click at [19, 177] on link "GBP Optimizer" at bounding box center [18, 160] width 31 height 37
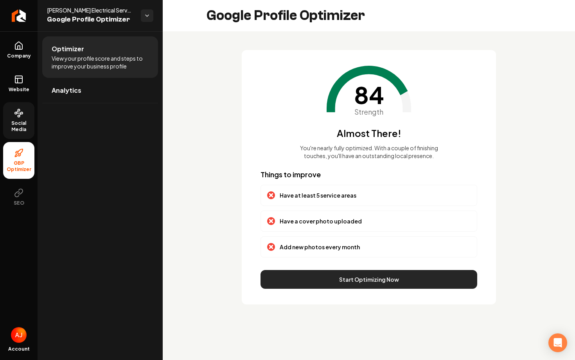
click at [351, 280] on button "Start Optimizing Now" at bounding box center [368, 279] width 217 height 19
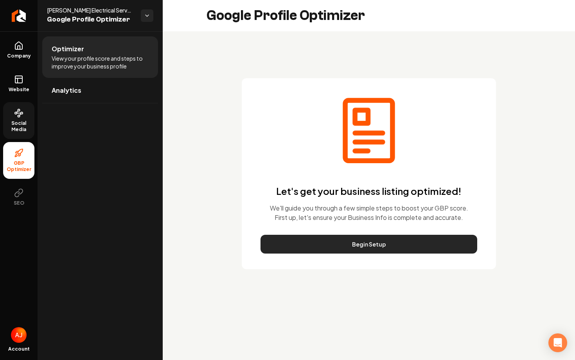
click at [347, 244] on button "Begin Setup" at bounding box center [368, 244] width 217 height 19
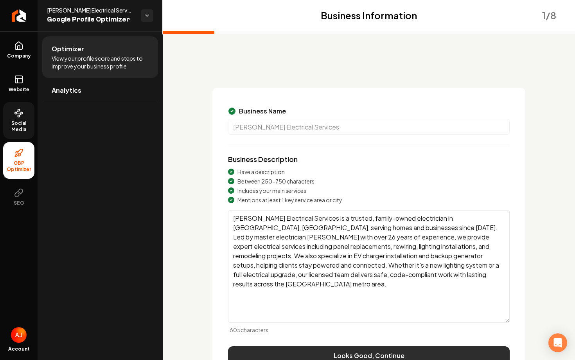
click at [372, 354] on button "Looks Good, Continue" at bounding box center [369, 355] width 282 height 19
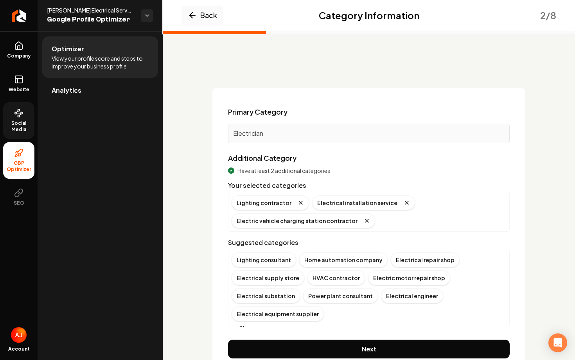
scroll to position [9, 0]
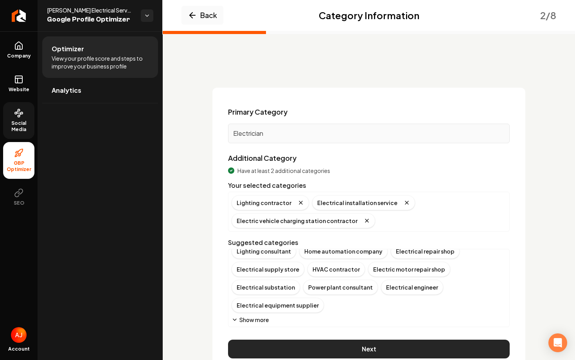
click at [352, 346] on button "Next" at bounding box center [369, 348] width 282 height 19
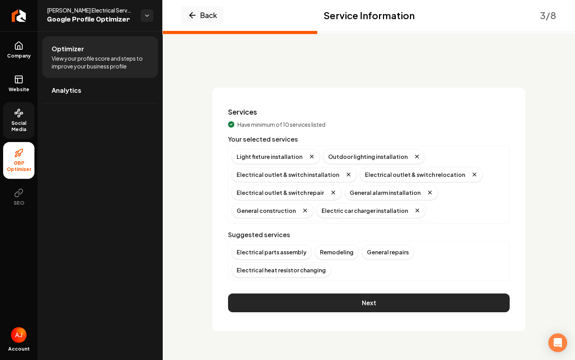
click at [341, 293] on button "Next" at bounding box center [369, 302] width 282 height 19
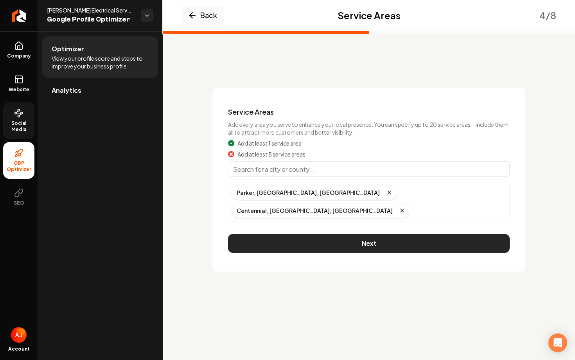
click at [298, 234] on button "Next" at bounding box center [369, 243] width 282 height 19
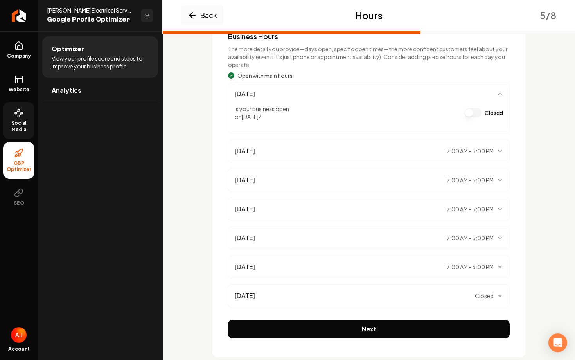
scroll to position [92, 0]
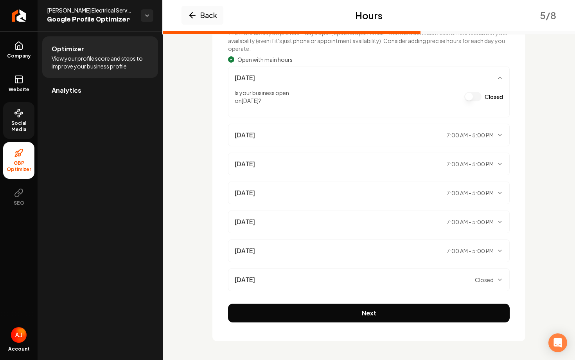
click at [318, 311] on button "Next" at bounding box center [369, 312] width 282 height 19
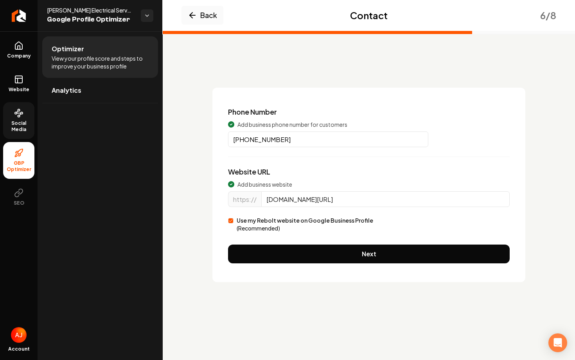
click at [318, 200] on input "lujanelectrical.com/centennial-co/?utm_source=google&utm_medium=gbp&utm_campaig…" at bounding box center [385, 199] width 248 height 16
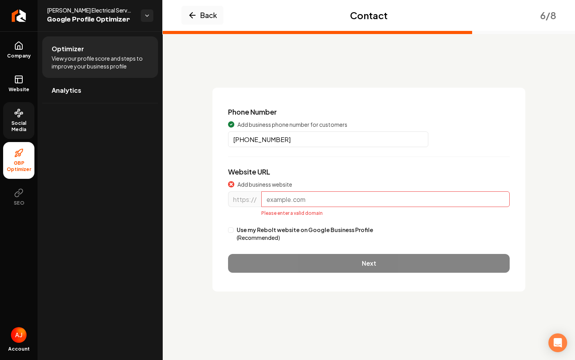
paste input "lujanelectrical.com/"
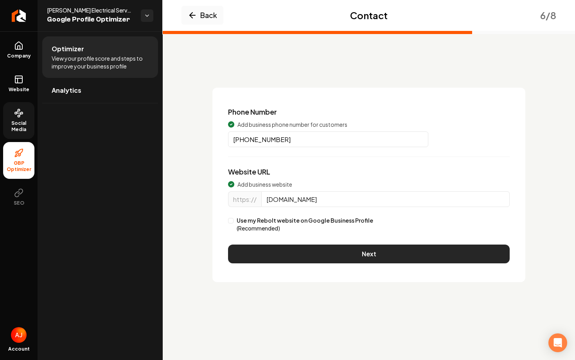
type input "lujanelectrical.com"
click at [354, 250] on button "Next" at bounding box center [369, 253] width 282 height 19
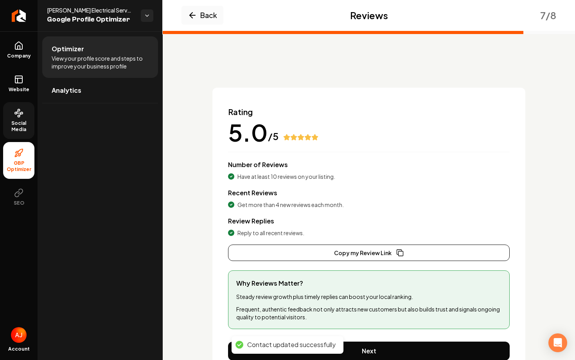
scroll to position [38, 0]
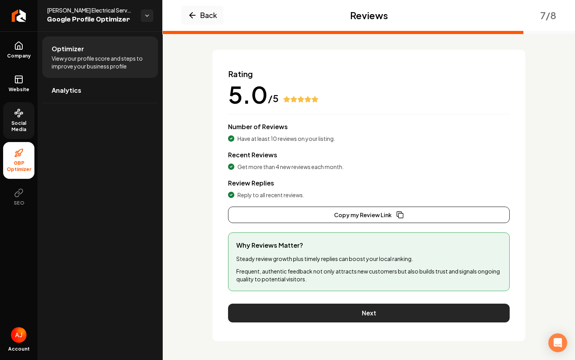
click at [325, 310] on button "Next" at bounding box center [369, 312] width 282 height 19
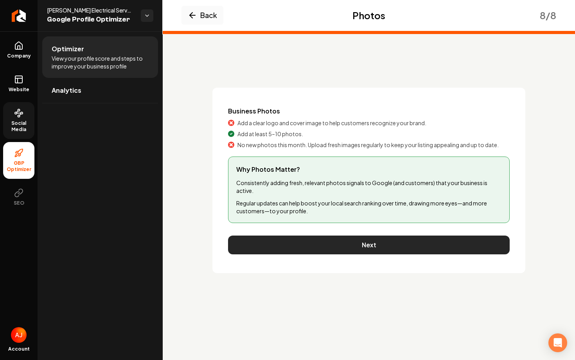
click at [316, 248] on button "Next" at bounding box center [369, 244] width 282 height 19
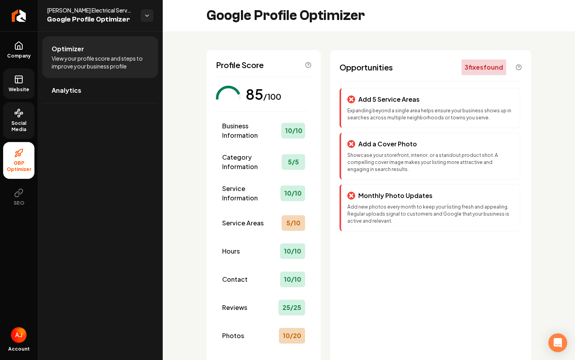
click at [16, 84] on link "Website" at bounding box center [18, 83] width 31 height 31
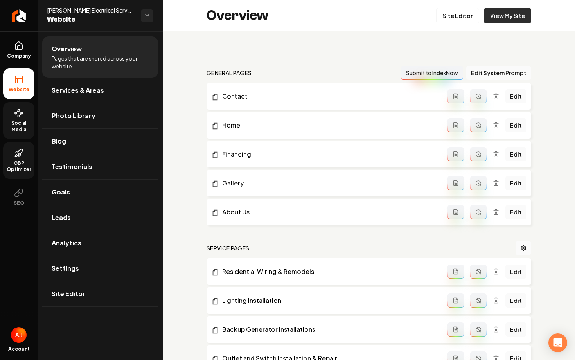
click at [504, 16] on link "View My Site" at bounding box center [507, 16] width 47 height 16
click at [14, 129] on span "Social Media" at bounding box center [18, 126] width 31 height 13
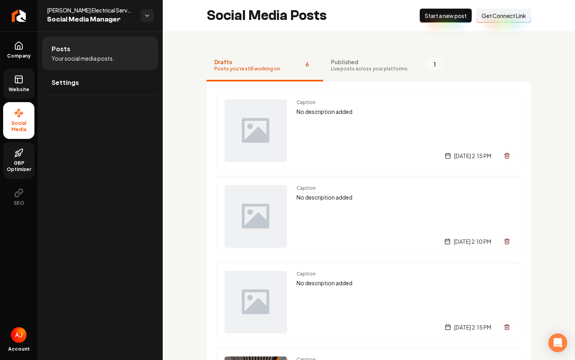
click at [348, 66] on span "Live posts across your platforms" at bounding box center [369, 69] width 77 height 6
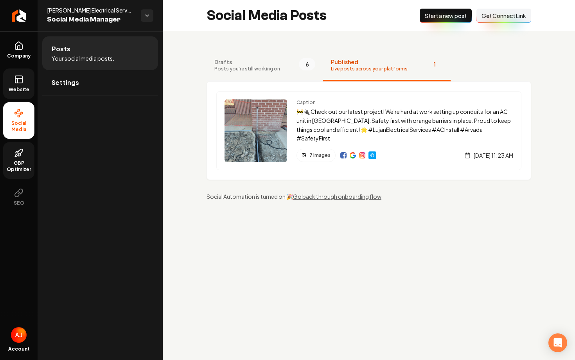
click at [216, 65] on span "Drafts" at bounding box center [247, 62] width 66 height 8
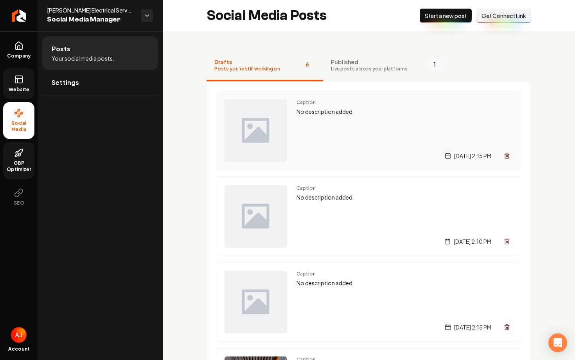
click at [310, 145] on div "Caption No description added Wednesday, August 20, 2025 | 2:15 PM" at bounding box center [404, 130] width 217 height 63
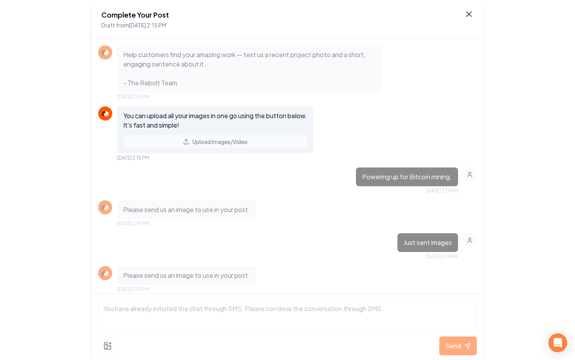
click at [465, 16] on icon at bounding box center [468, 13] width 9 height 9
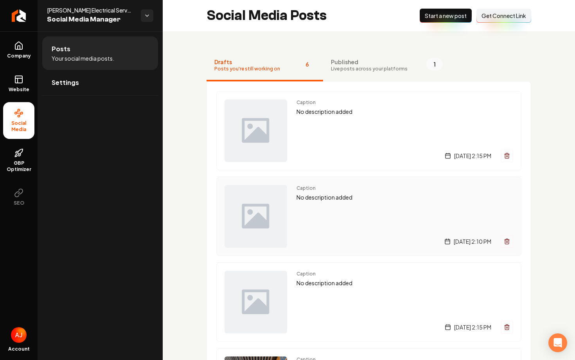
click at [359, 208] on div "Caption No description added Monday, August 18, 2025 | 2:10 PM" at bounding box center [404, 216] width 217 height 63
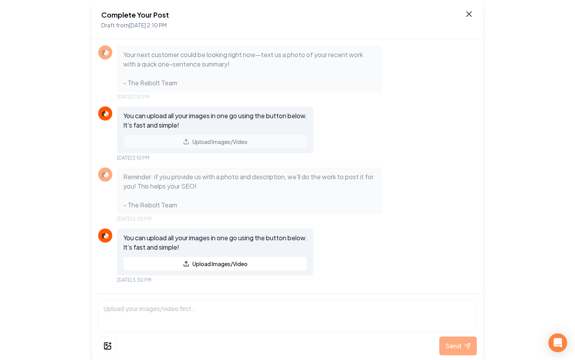
click at [469, 17] on icon at bounding box center [468, 13] width 9 height 9
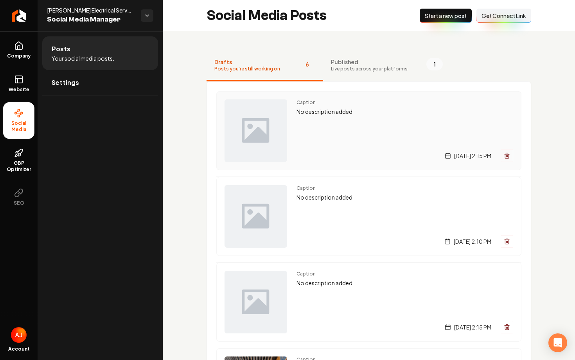
click at [318, 135] on div "Caption No description added Wednesday, August 20, 2025 | 2:15 PM" at bounding box center [404, 130] width 217 height 63
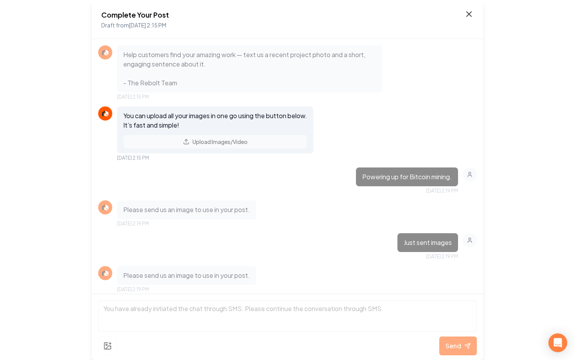
click at [467, 16] on icon at bounding box center [469, 14] width 5 height 5
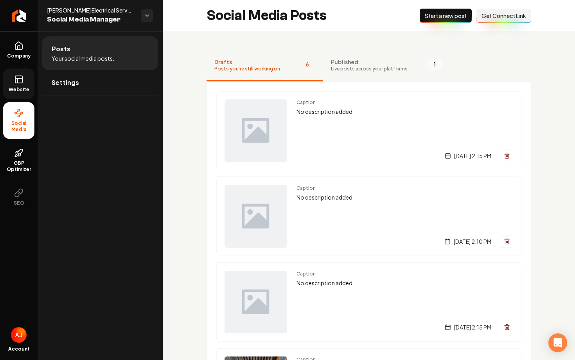
click at [20, 87] on span "Website" at bounding box center [18, 89] width 27 height 6
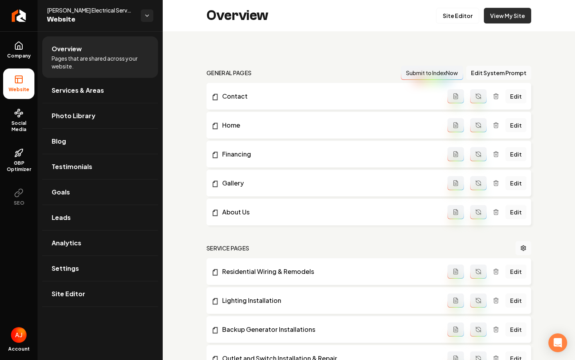
click at [513, 18] on link "View My Site" at bounding box center [507, 16] width 47 height 16
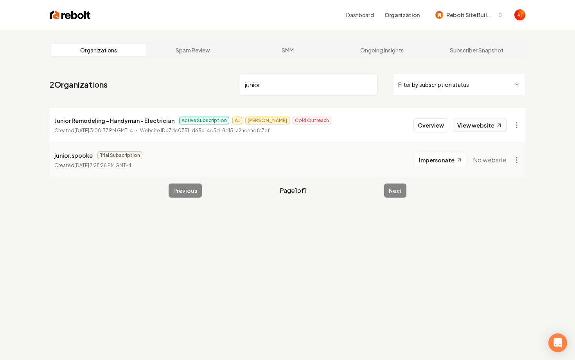
type input "junior"
click at [462, 124] on link "View website" at bounding box center [480, 125] width 54 height 13
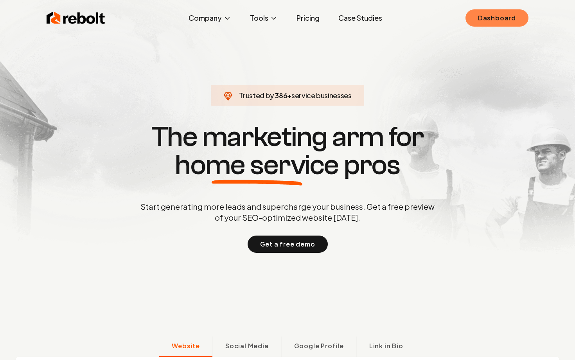
click at [494, 11] on link "Dashboard" at bounding box center [496, 17] width 63 height 17
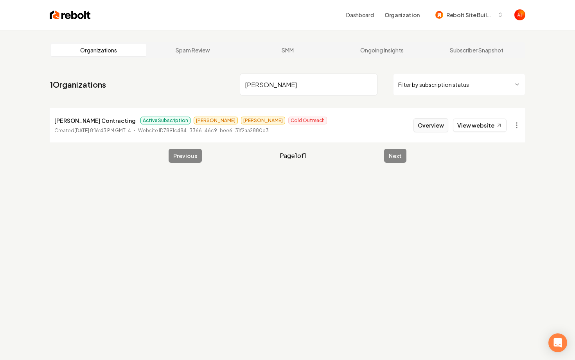
type input "[PERSON_NAME]"
click at [431, 132] on button "Overview" at bounding box center [430, 125] width 35 height 14
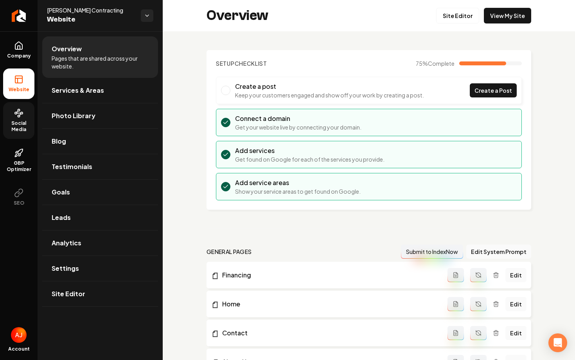
click at [29, 116] on link "Social Media" at bounding box center [18, 120] width 31 height 37
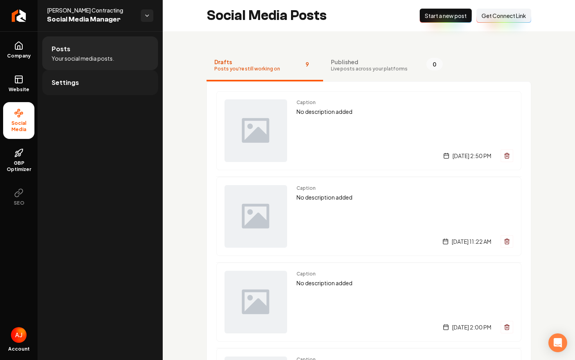
click at [77, 84] on span "Settings" at bounding box center [65, 82] width 27 height 9
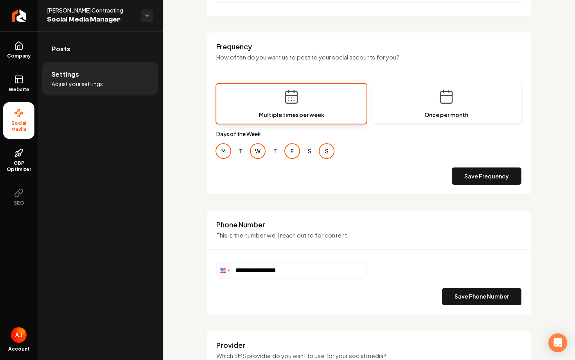
scroll to position [235, 0]
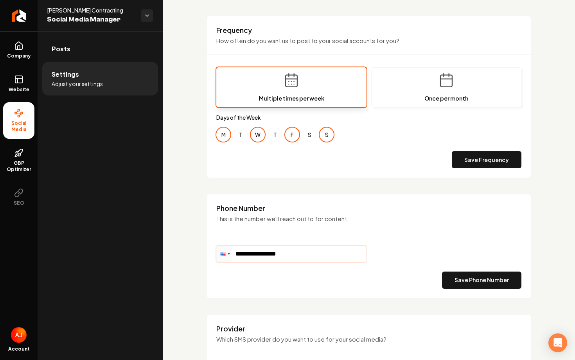
drag, startPoint x: 295, startPoint y: 254, endPoint x: 247, endPoint y: 254, distance: 47.7
click at [247, 254] on input "**********" at bounding box center [291, 254] width 149 height 16
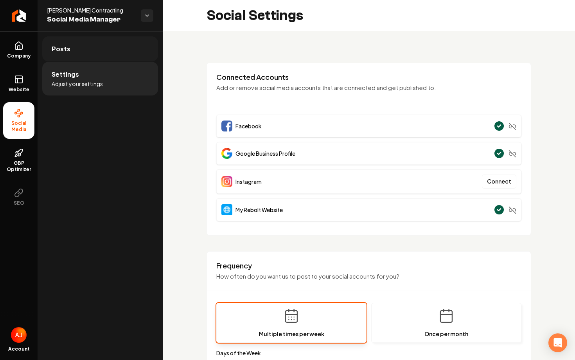
click at [90, 55] on link "Posts" at bounding box center [100, 48] width 116 height 25
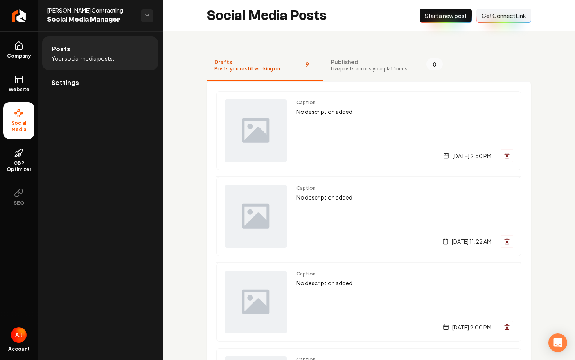
click at [444, 15] on span "Start a new post" at bounding box center [446, 16] width 42 height 8
click at [334, 139] on div "Caption No description added [DATE] 5:23 PM" at bounding box center [404, 130] width 217 height 63
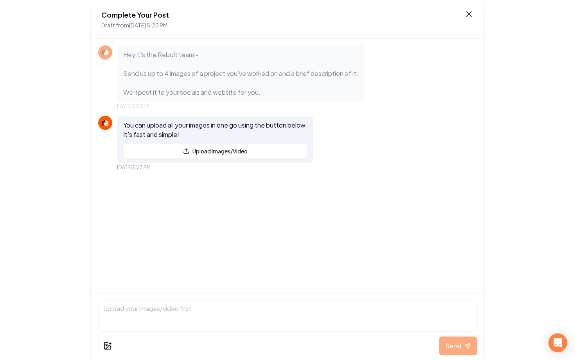
click at [469, 16] on icon at bounding box center [468, 13] width 9 height 9
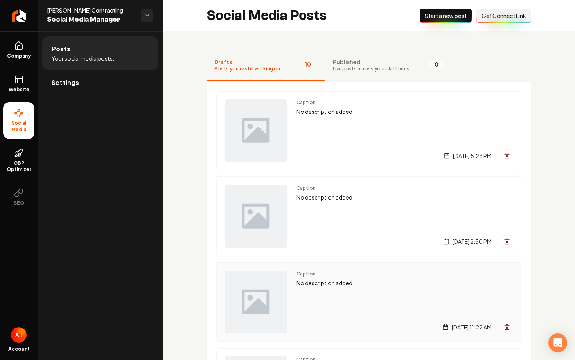
click at [343, 311] on div "Caption No description added [DATE] 11:22 AM" at bounding box center [404, 302] width 217 height 63
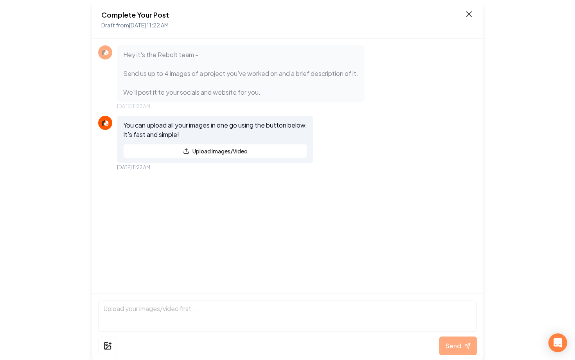
click at [469, 12] on icon at bounding box center [468, 13] width 9 height 9
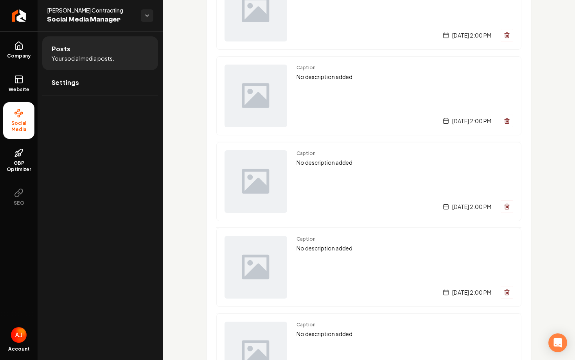
scroll to position [630, 0]
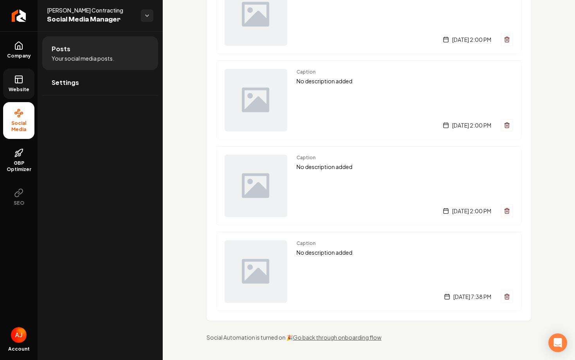
click at [17, 83] on rect at bounding box center [18, 79] width 7 height 7
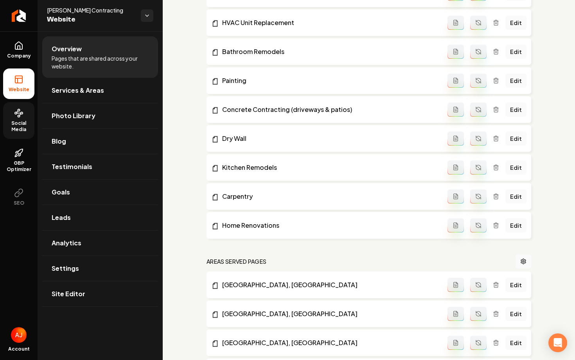
click at [31, 115] on link "Social Media" at bounding box center [18, 120] width 31 height 37
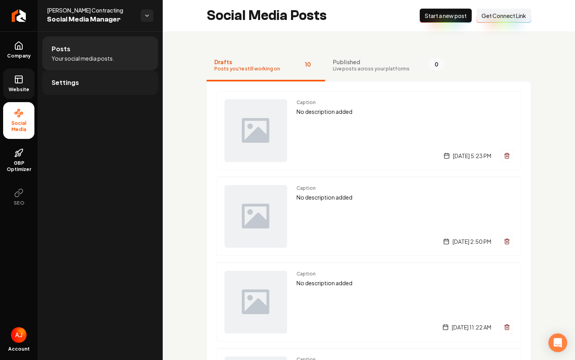
click at [90, 75] on link "Settings" at bounding box center [100, 82] width 116 height 25
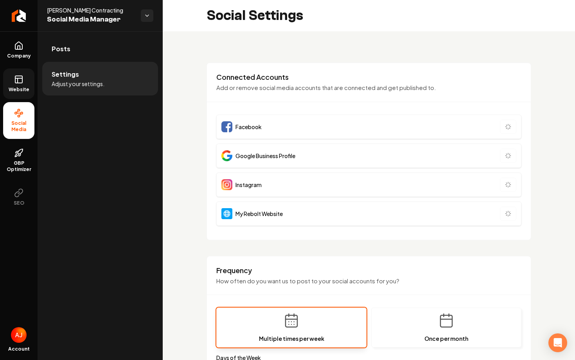
scroll to position [347, 0]
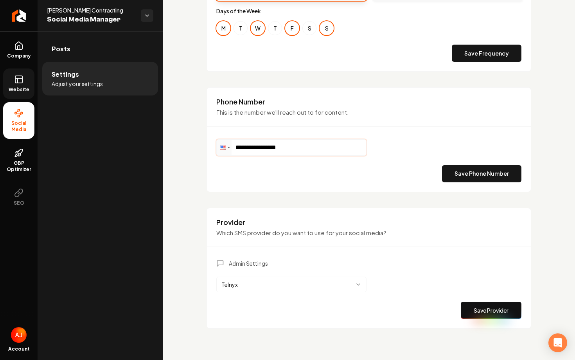
drag, startPoint x: 300, startPoint y: 149, endPoint x: 169, endPoint y: 149, distance: 131.4
click at [169, 149] on div "**********" at bounding box center [369, 22] width 412 height 675
paste input "Main content area"
drag, startPoint x: 294, startPoint y: 149, endPoint x: 247, endPoint y: 149, distance: 46.9
click at [247, 149] on input "**********" at bounding box center [291, 148] width 149 height 16
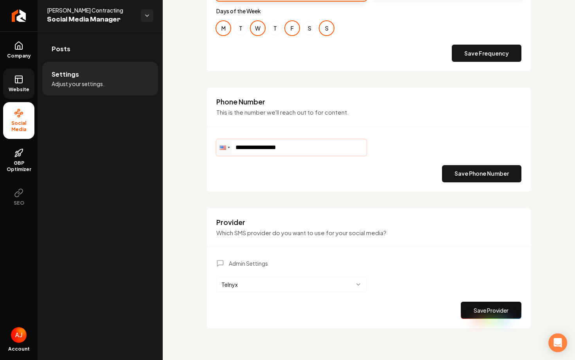
scroll to position [342, 0]
paste input "Main content area"
drag, startPoint x: 303, startPoint y: 145, endPoint x: 228, endPoint y: 152, distance: 75.0
click at [228, 152] on div "**********" at bounding box center [291, 147] width 150 height 16
click at [252, 152] on input "**********" at bounding box center [291, 148] width 149 height 16
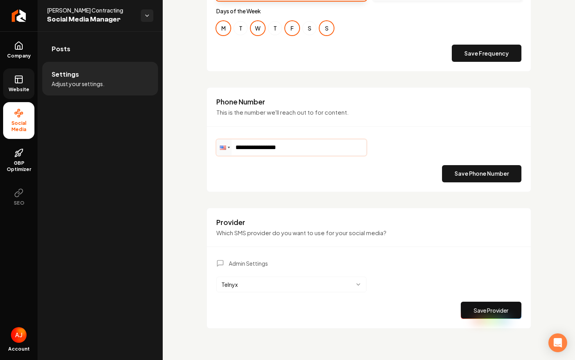
click at [252, 152] on input "**********" at bounding box center [291, 148] width 149 height 16
paste input "Main content area"
type input "**********"
click at [444, 170] on button "Save Phone Number" at bounding box center [481, 173] width 79 height 17
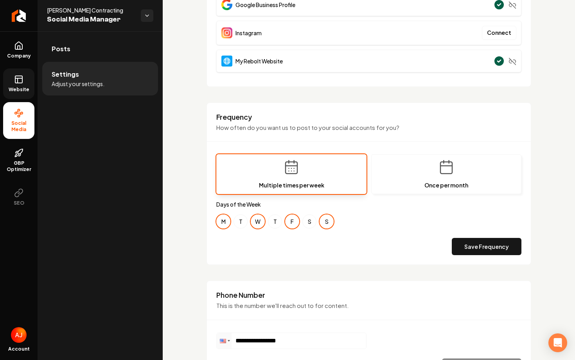
scroll to position [0, 0]
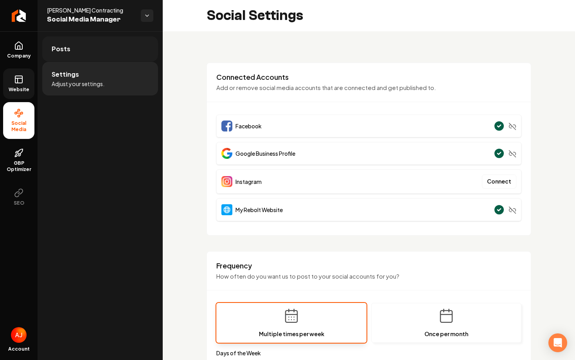
click at [84, 47] on link "Posts" at bounding box center [100, 48] width 116 height 25
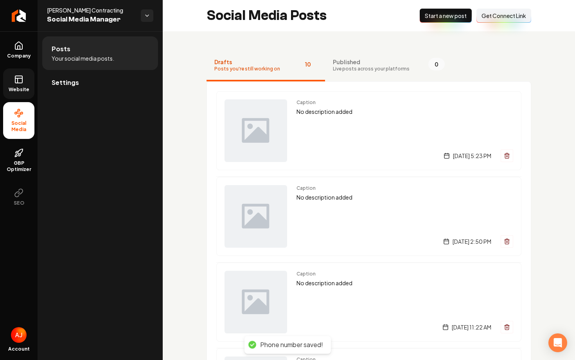
click at [426, 15] on span "Start a new post" at bounding box center [446, 16] width 42 height 8
click at [112, 84] on link "Settings" at bounding box center [100, 82] width 116 height 25
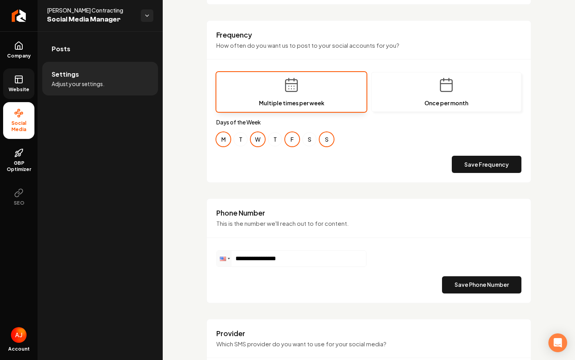
scroll to position [230, 0]
click at [257, 260] on input "**********" at bounding box center [291, 259] width 149 height 16
paste input "**********"
type input "**********"
click at [460, 280] on button "Save Phone Number" at bounding box center [481, 285] width 79 height 17
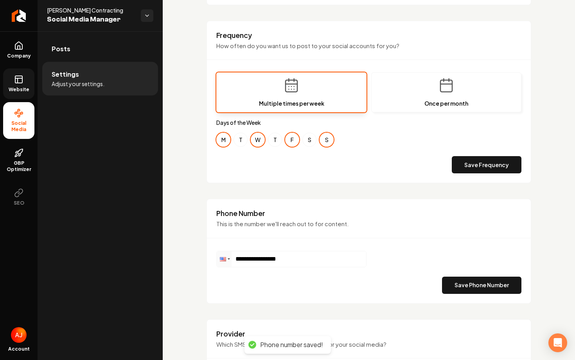
scroll to position [0, 0]
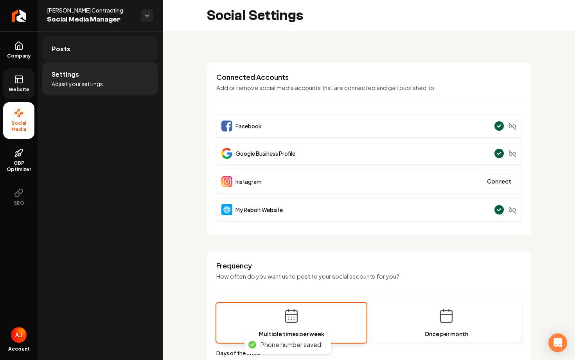
click at [102, 40] on link "Posts" at bounding box center [100, 48] width 116 height 25
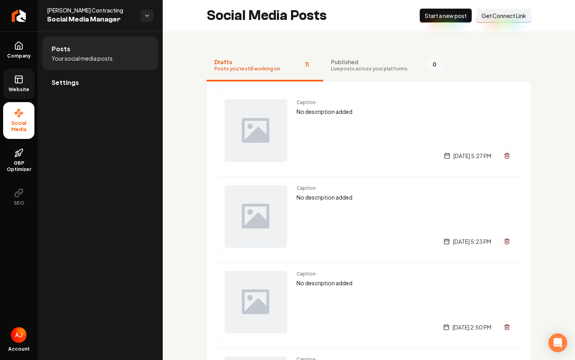
click at [429, 16] on span "Start a new post" at bounding box center [446, 16] width 42 height 8
